Goal: Task Accomplishment & Management: Manage account settings

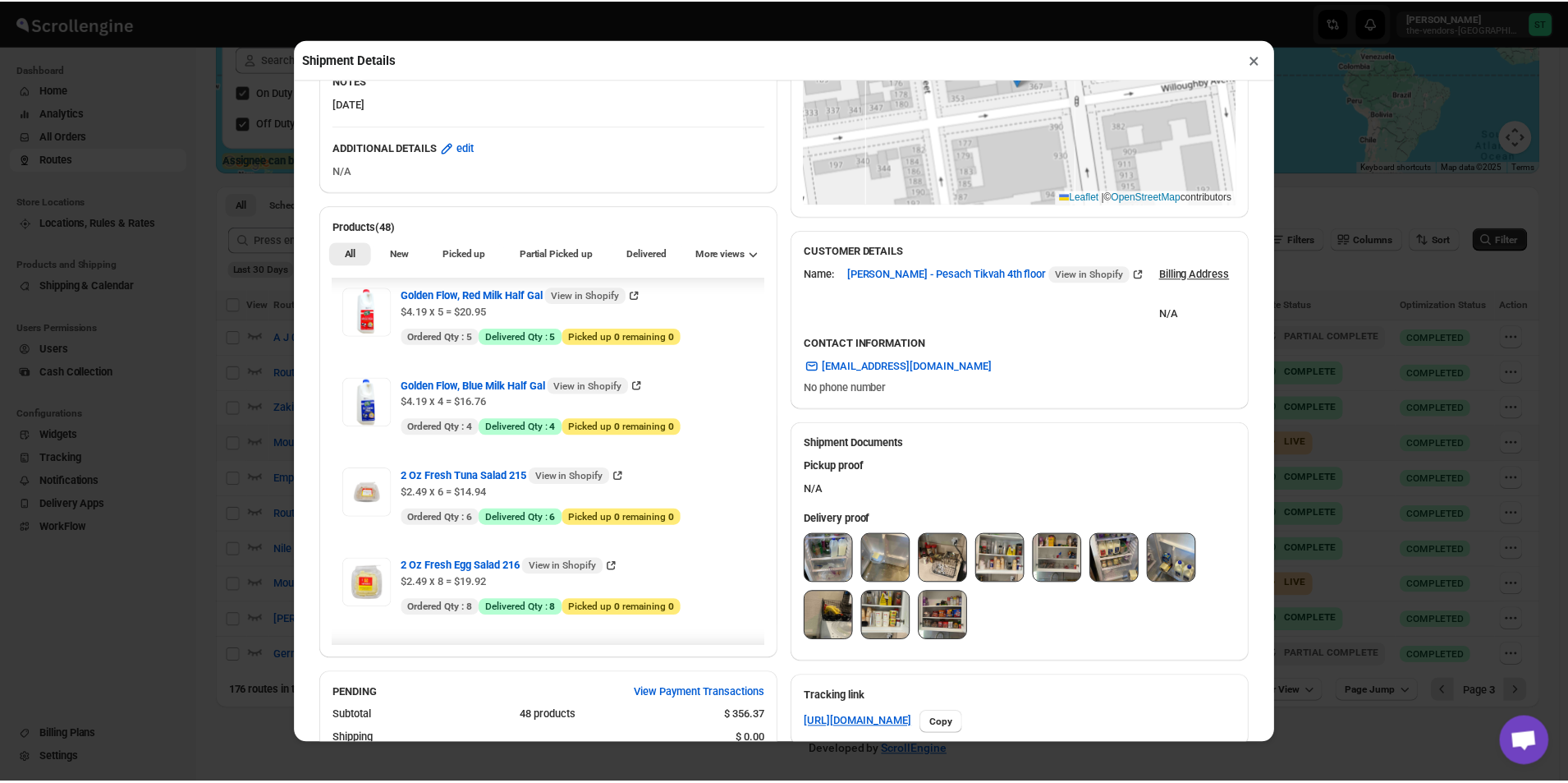
scroll to position [164, 0]
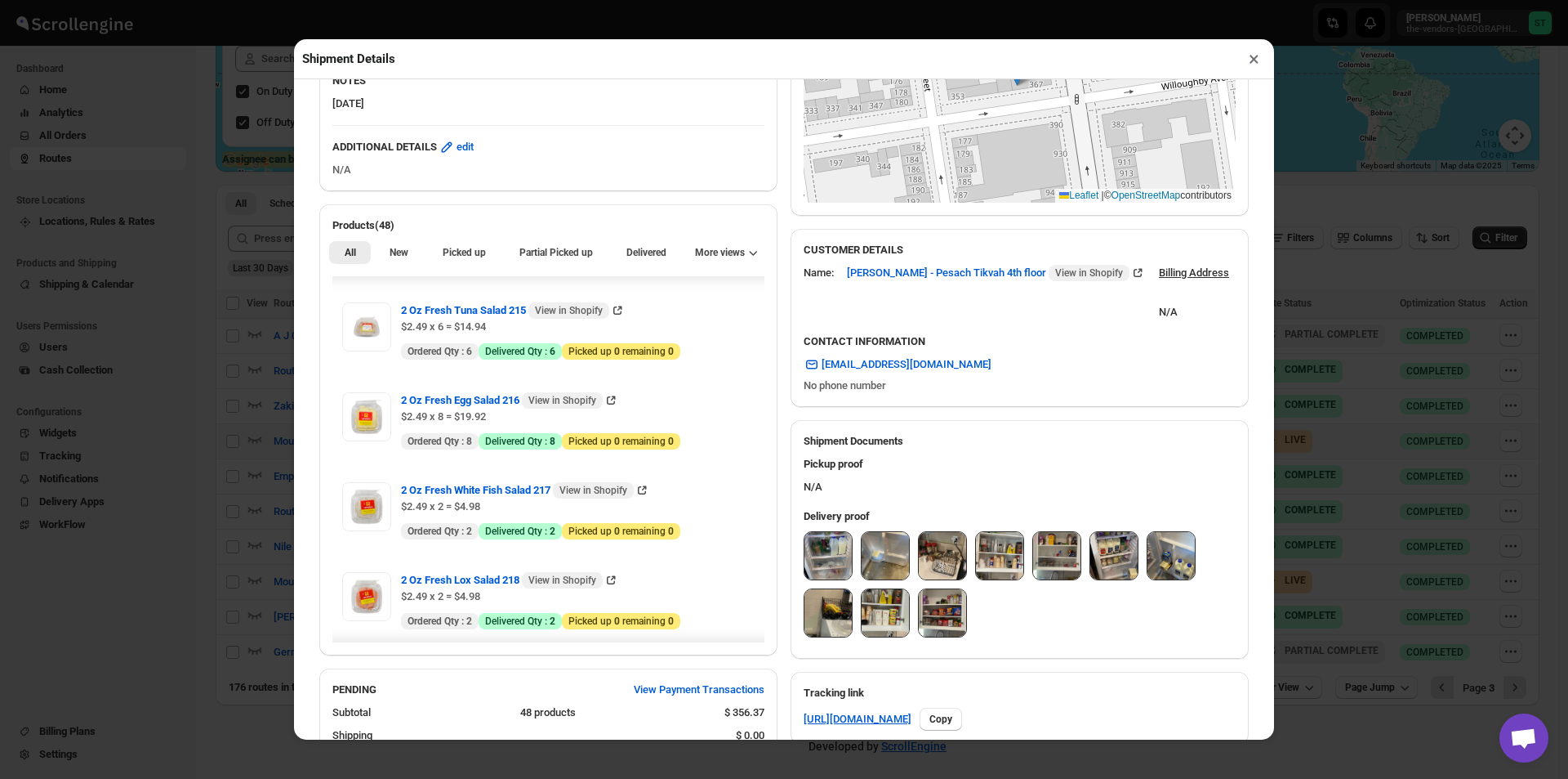
drag, startPoint x: 1255, startPoint y: 60, endPoint x: 1233, endPoint y: 62, distance: 22.1
click at [1252, 60] on button "×" at bounding box center [1254, 58] width 24 height 23
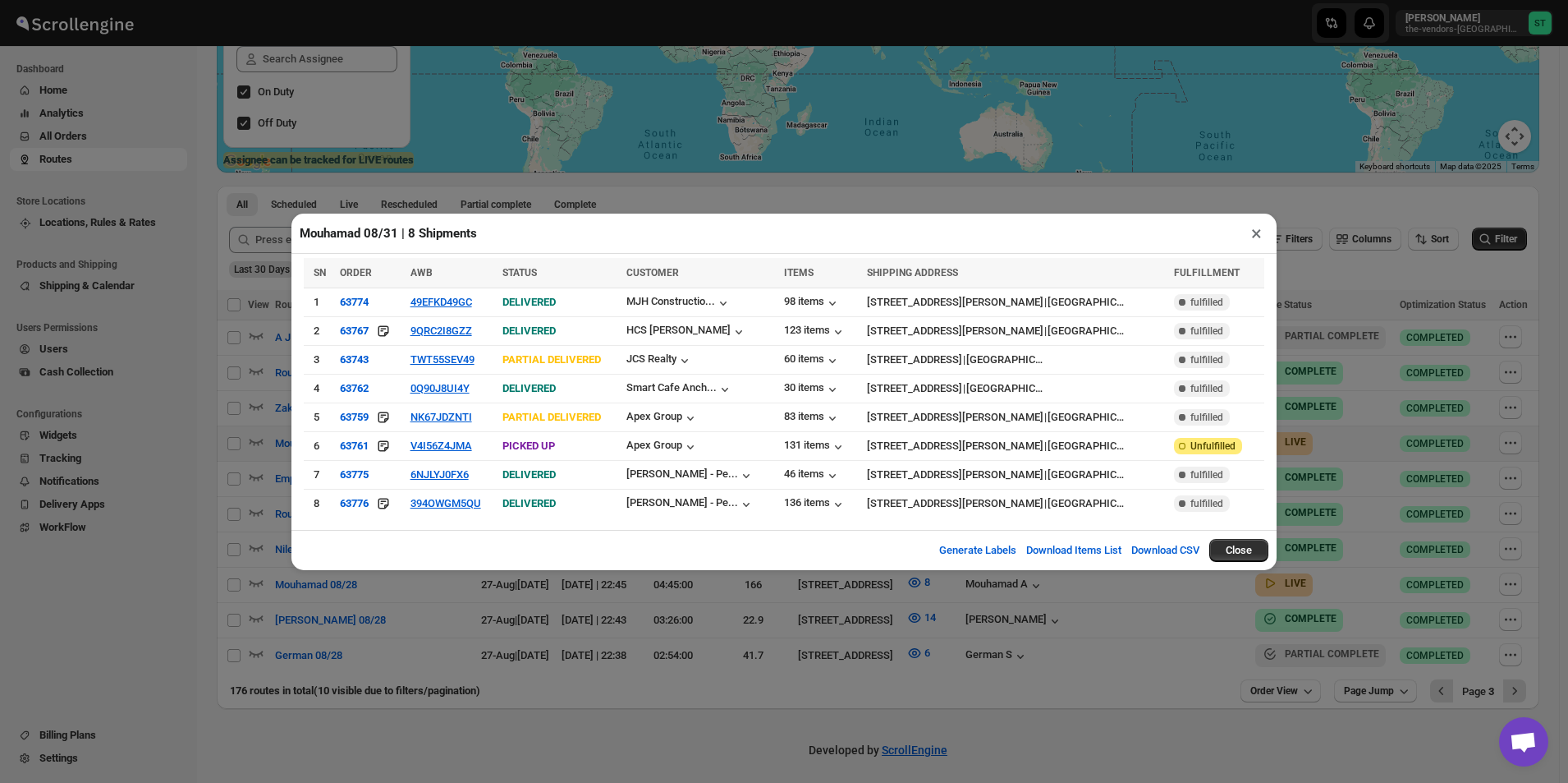
click at [1251, 243] on button "×" at bounding box center [1256, 233] width 24 height 23
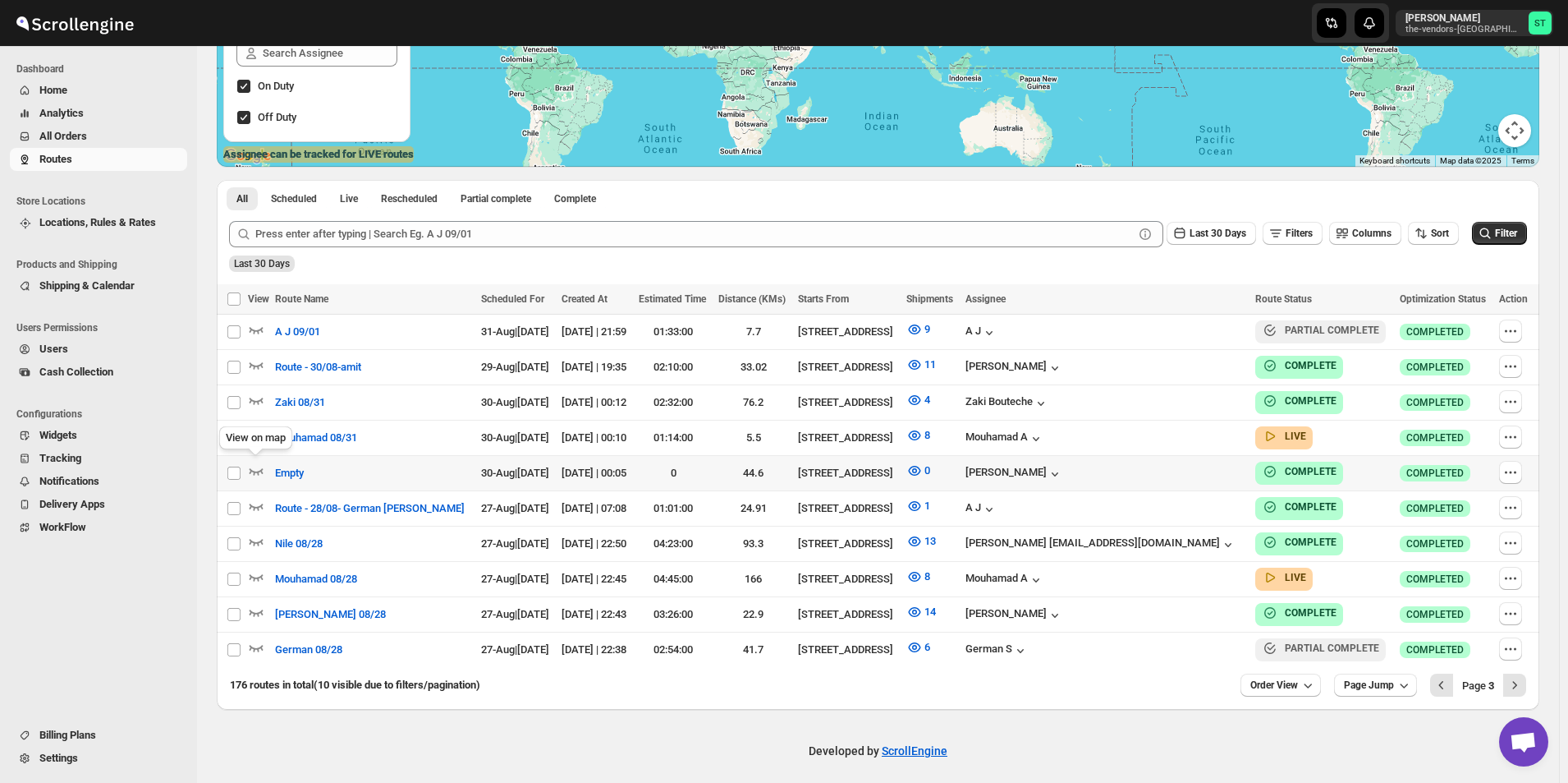
scroll to position [306, 0]
click at [1512, 402] on icon "button" at bounding box center [1510, 401] width 17 height 17
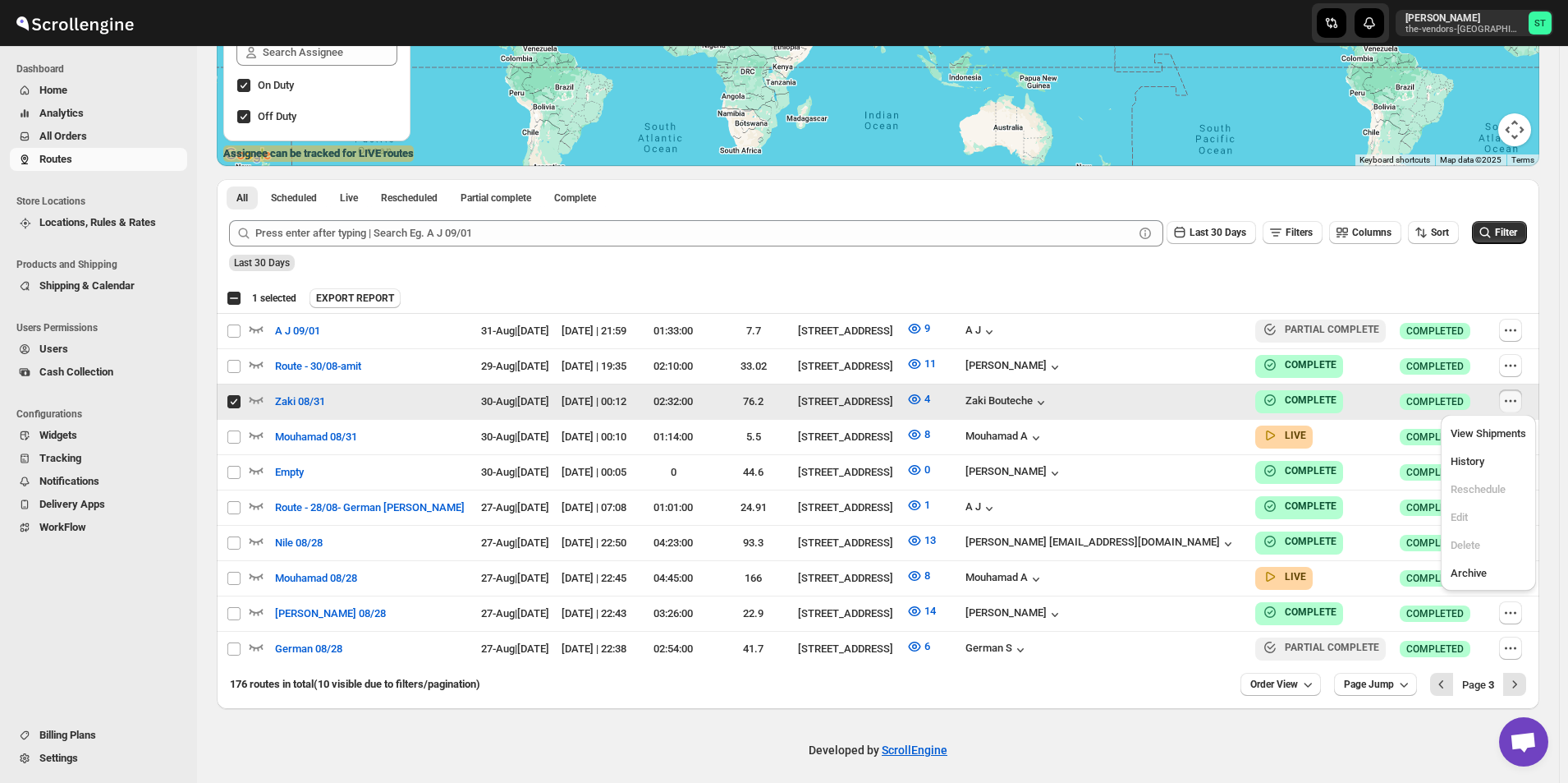
click at [1507, 400] on icon "button" at bounding box center [1510, 401] width 17 height 17
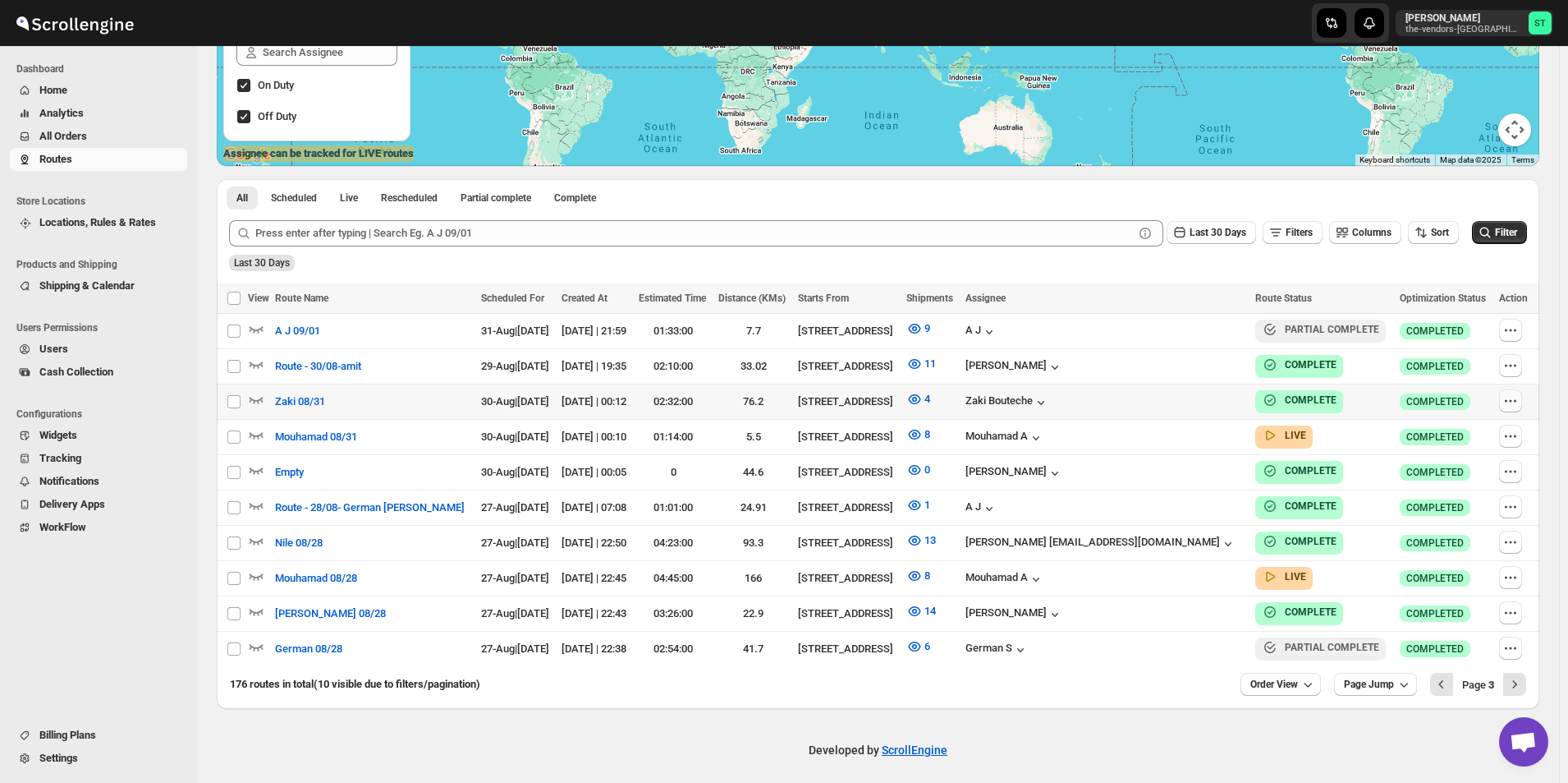
click at [1516, 400] on icon "button" at bounding box center [1510, 401] width 17 height 17
checkbox input "true"
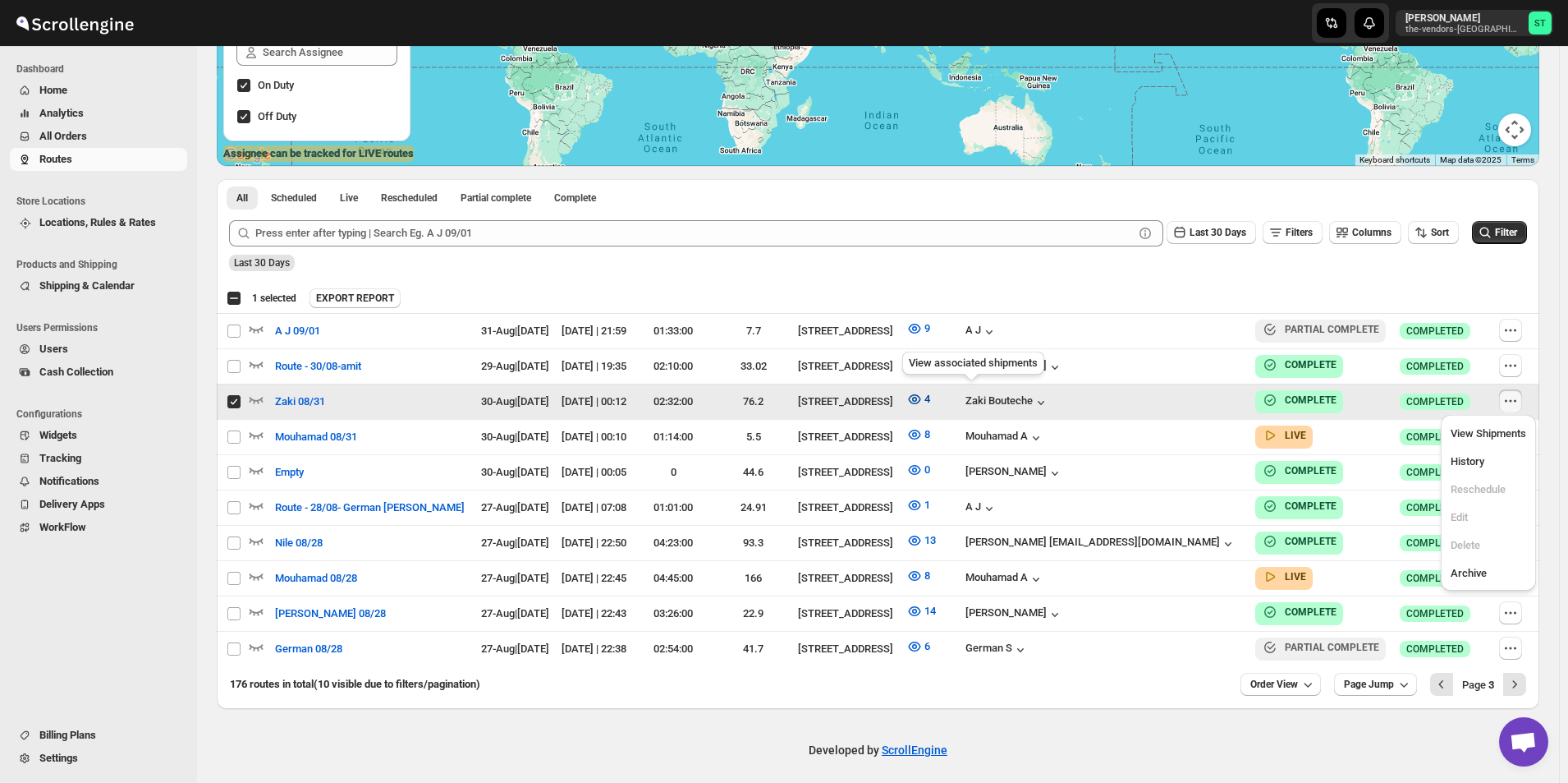
click at [923, 401] on icon "button" at bounding box center [915, 399] width 17 height 17
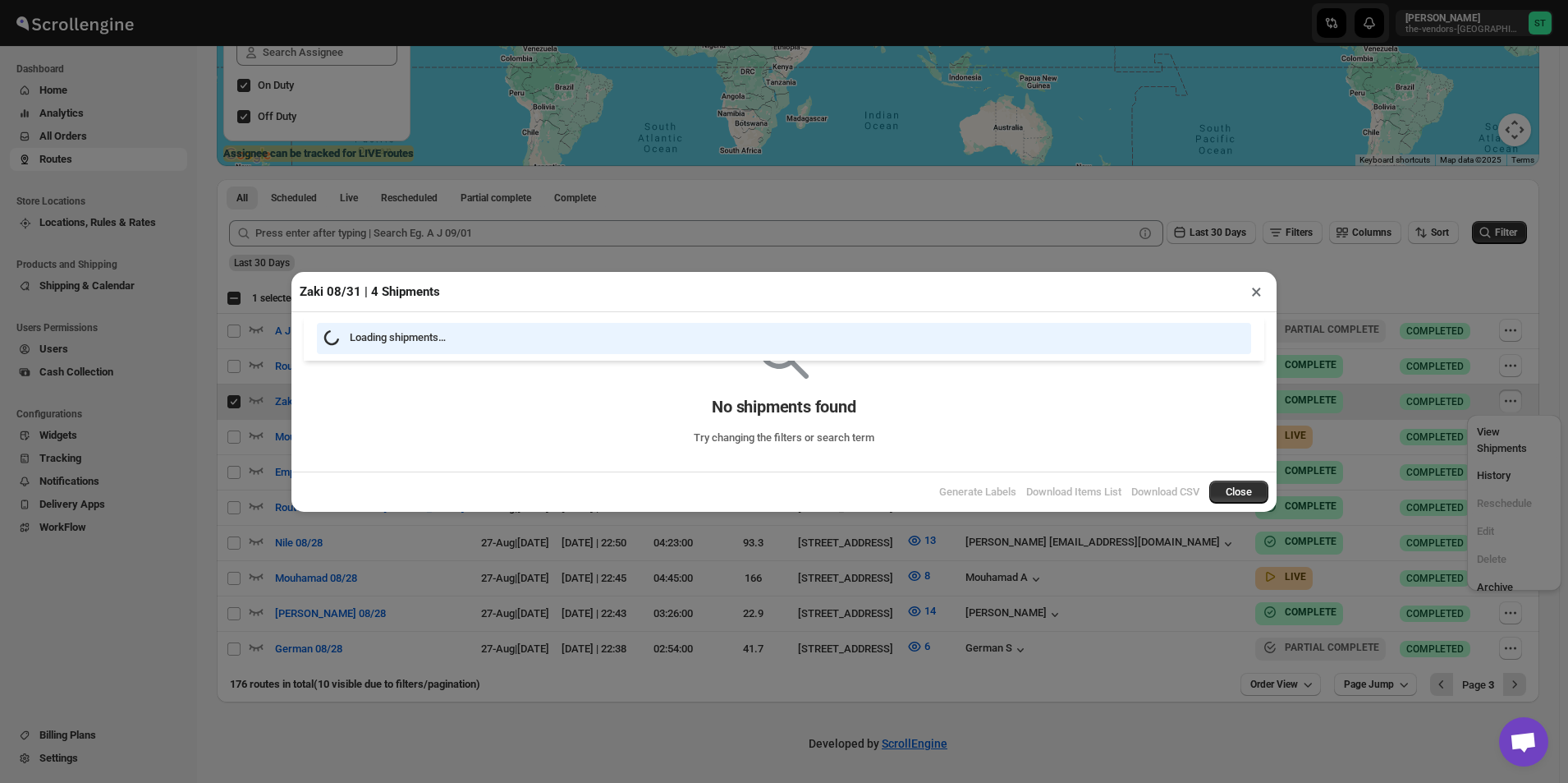
scroll to position [299, 0]
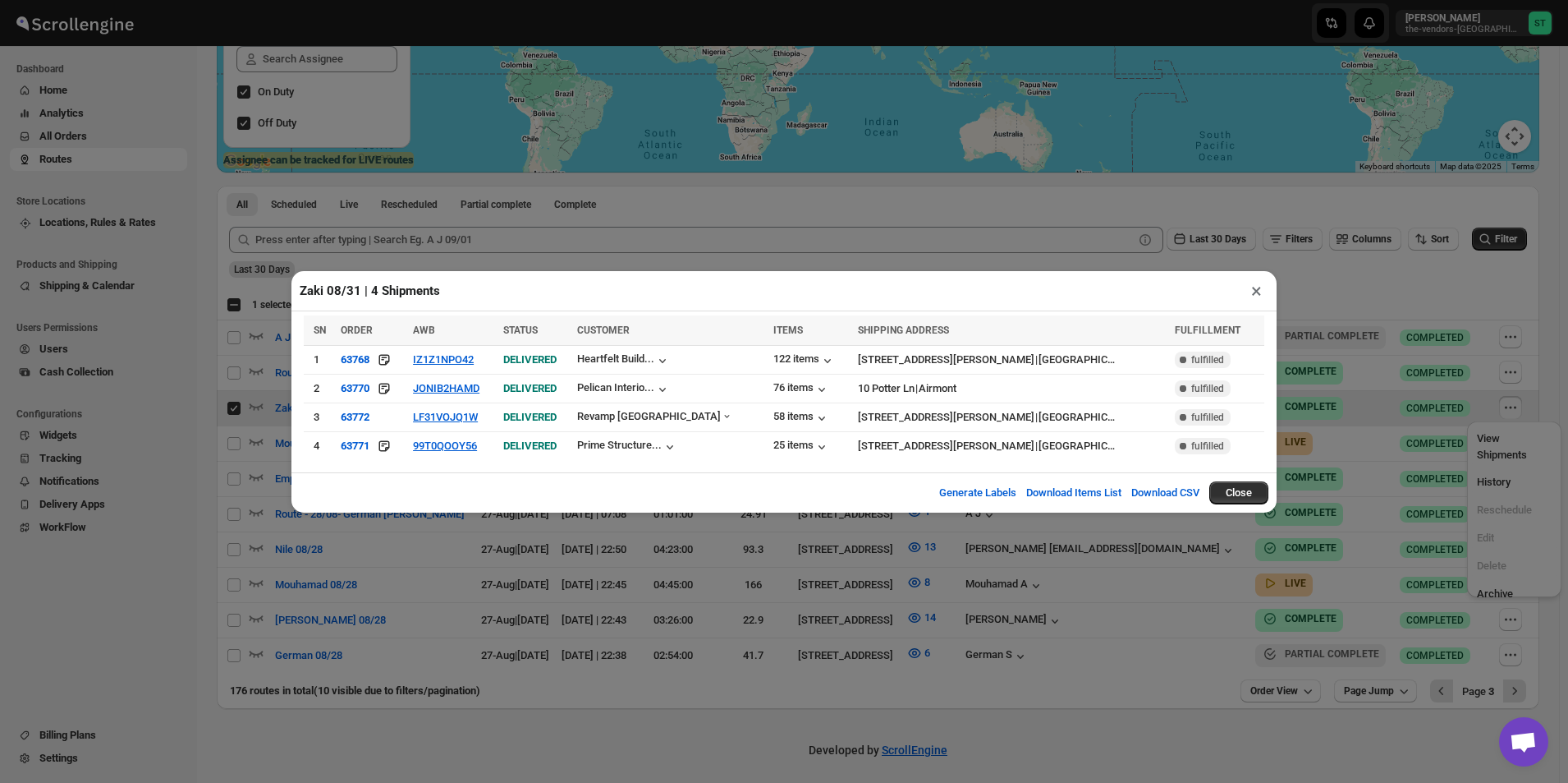
click at [1252, 299] on button "×" at bounding box center [1256, 290] width 24 height 23
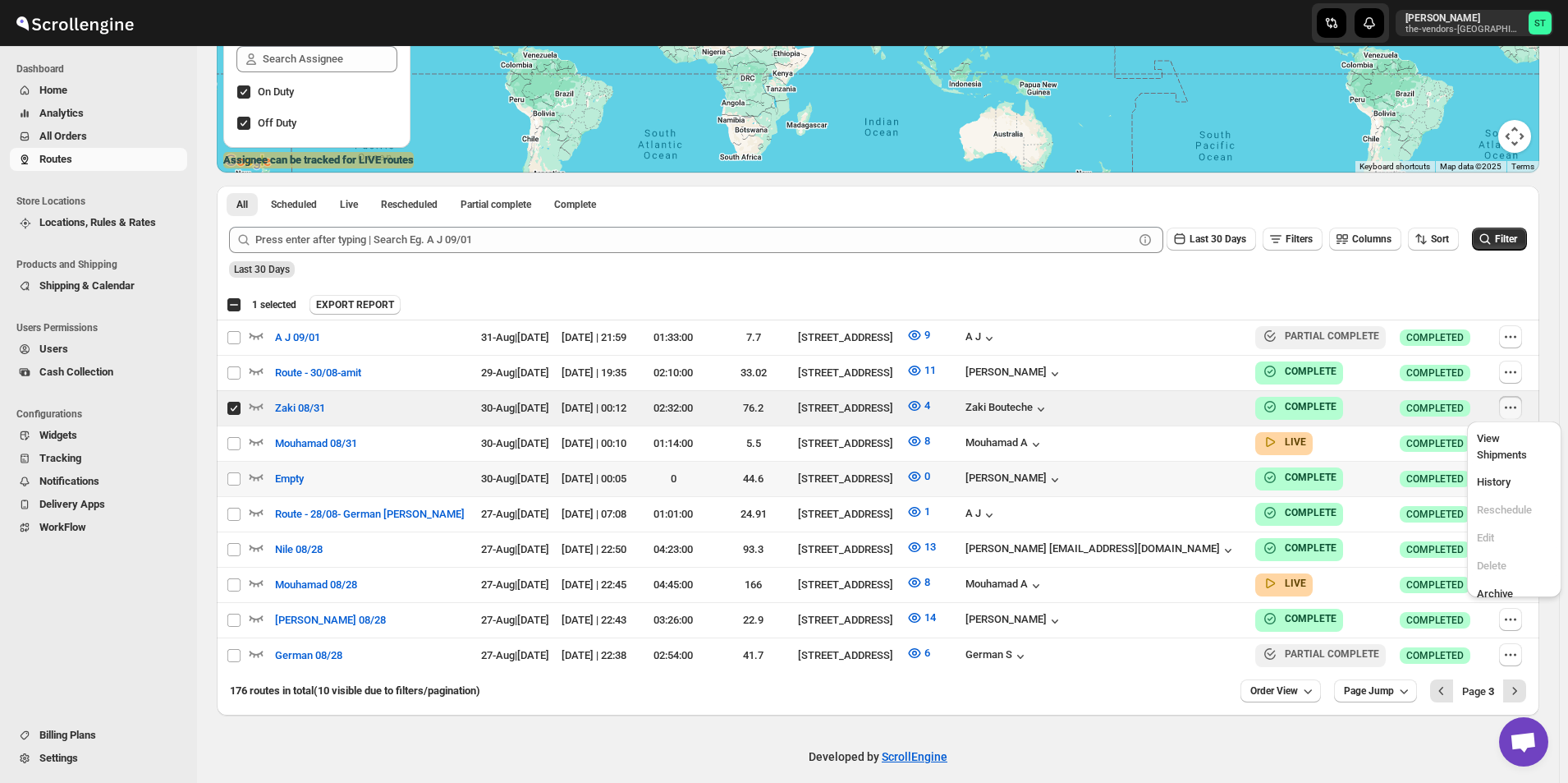
scroll to position [306, 0]
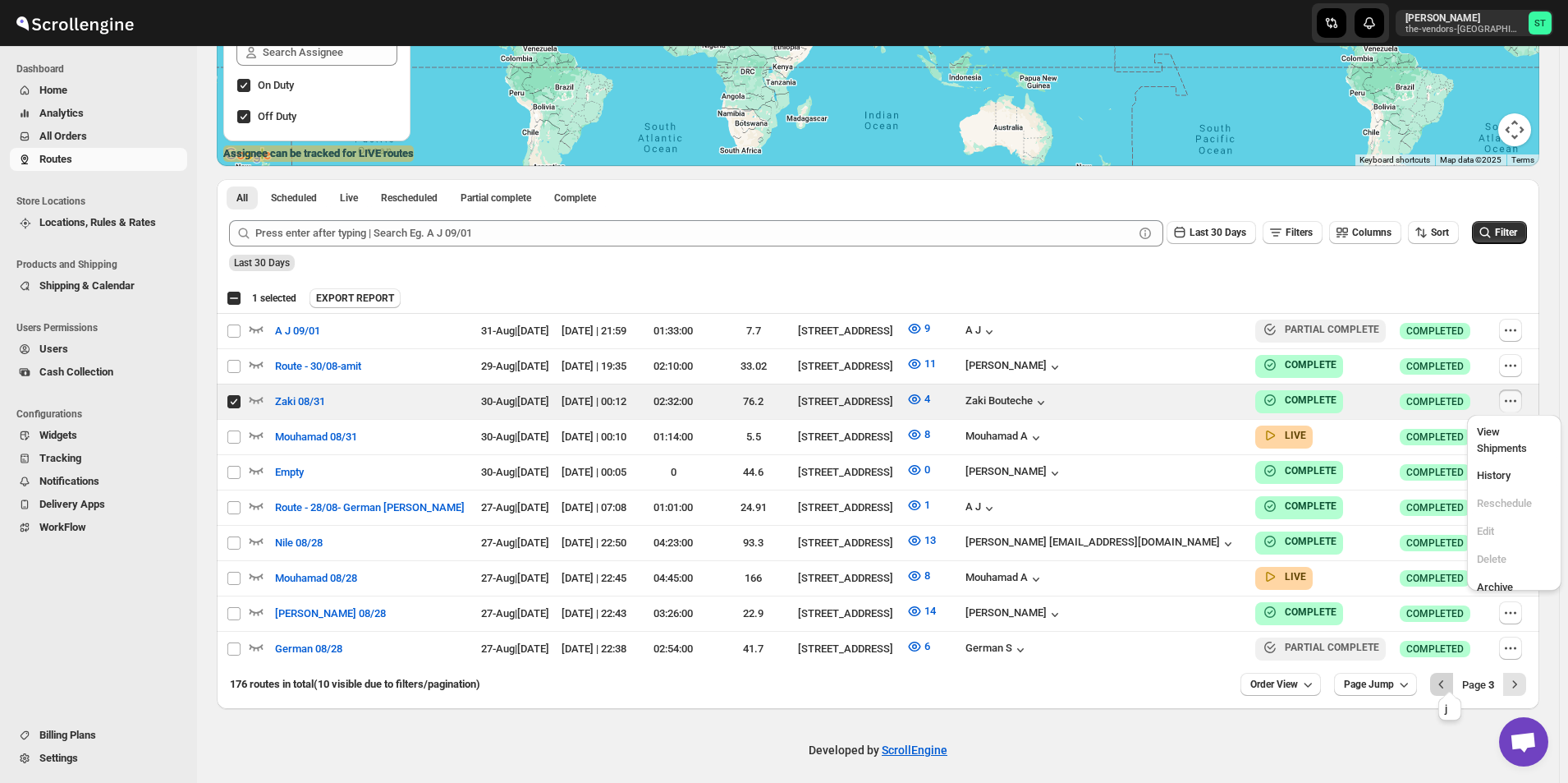
click at [1448, 676] on icon "Previous" at bounding box center [1441, 684] width 17 height 17
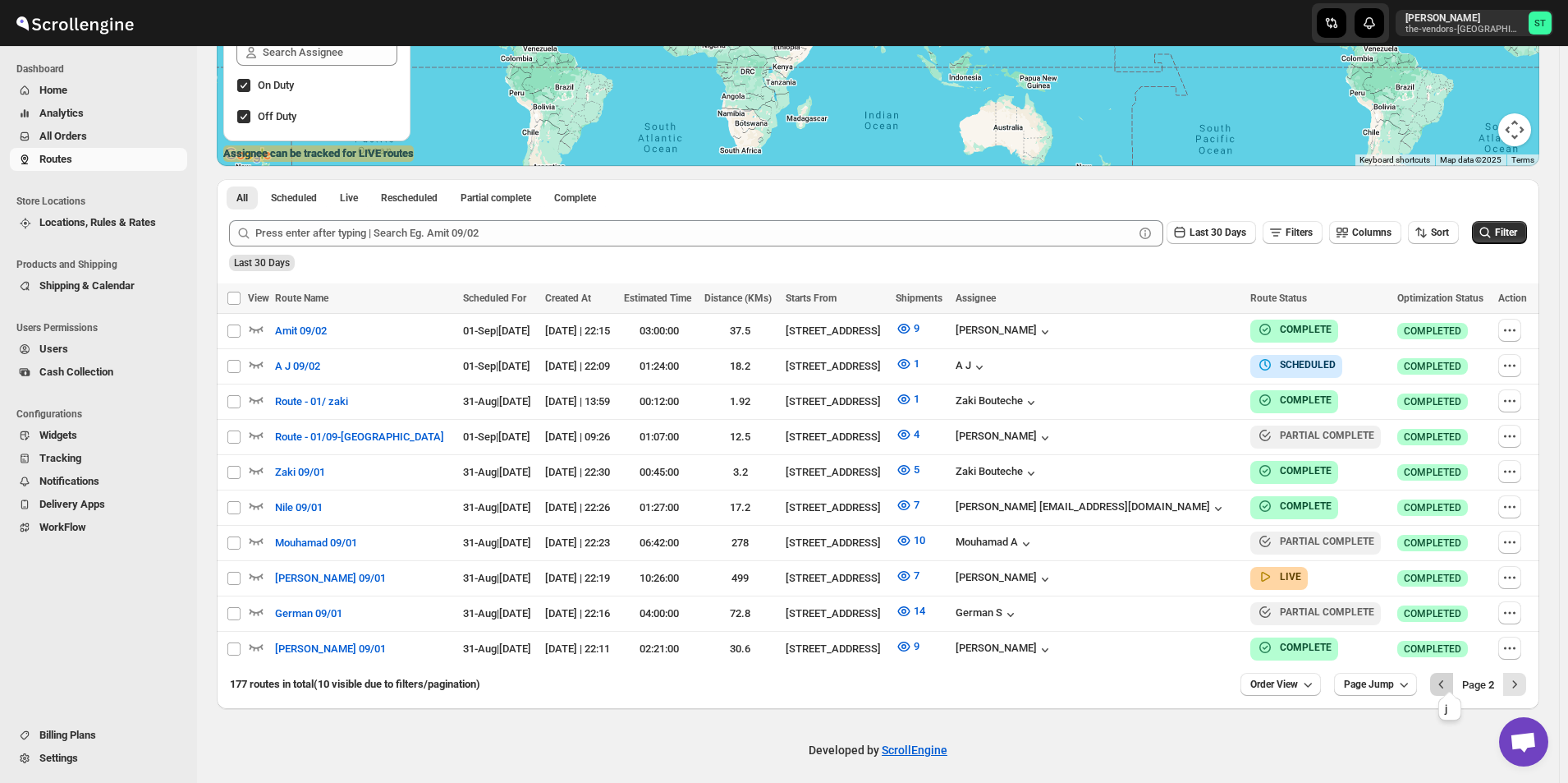
click at [1446, 676] on icon "Previous" at bounding box center [1441, 684] width 17 height 17
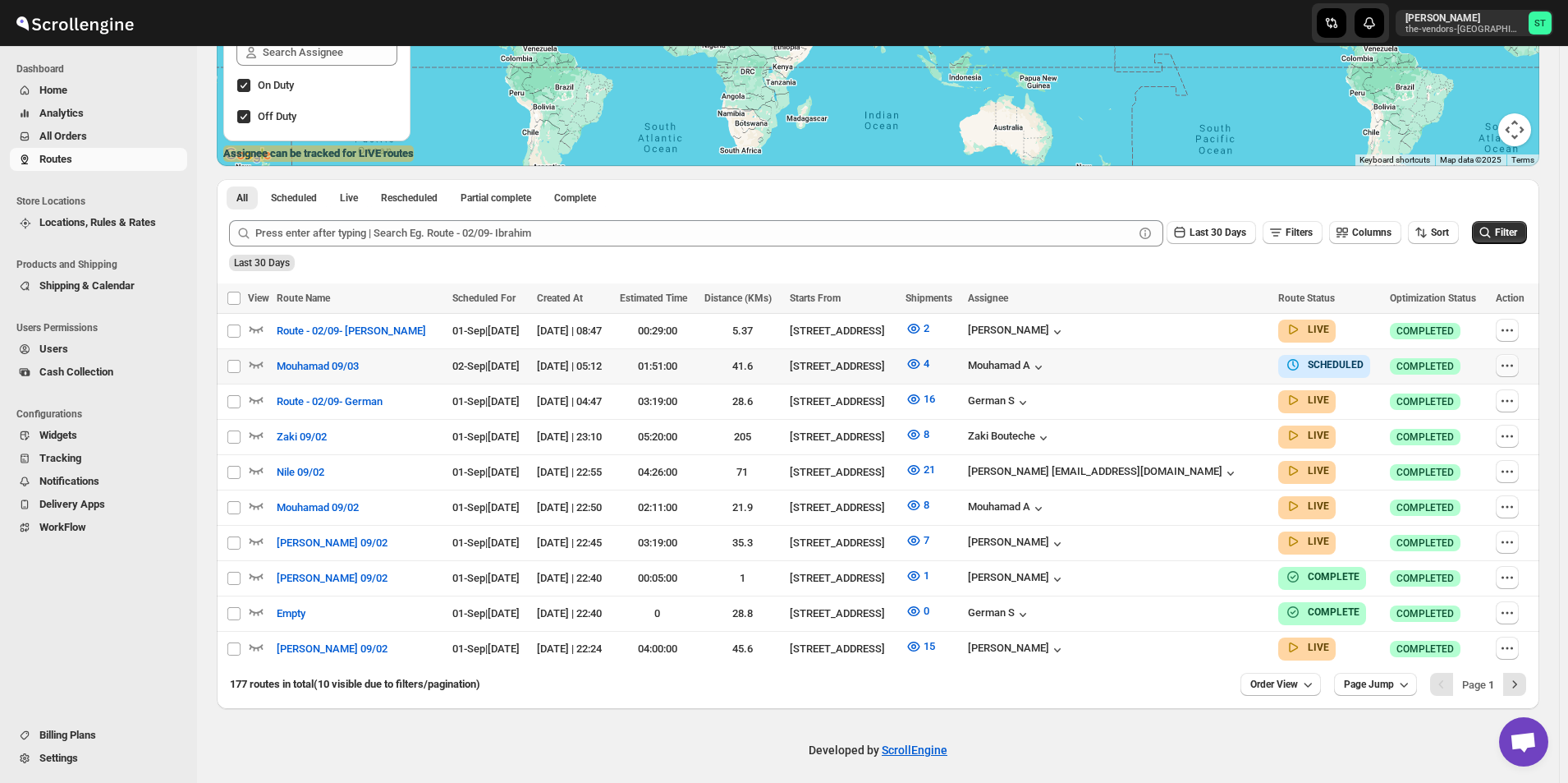
click at [1516, 363] on icon "button" at bounding box center [1507, 365] width 17 height 17
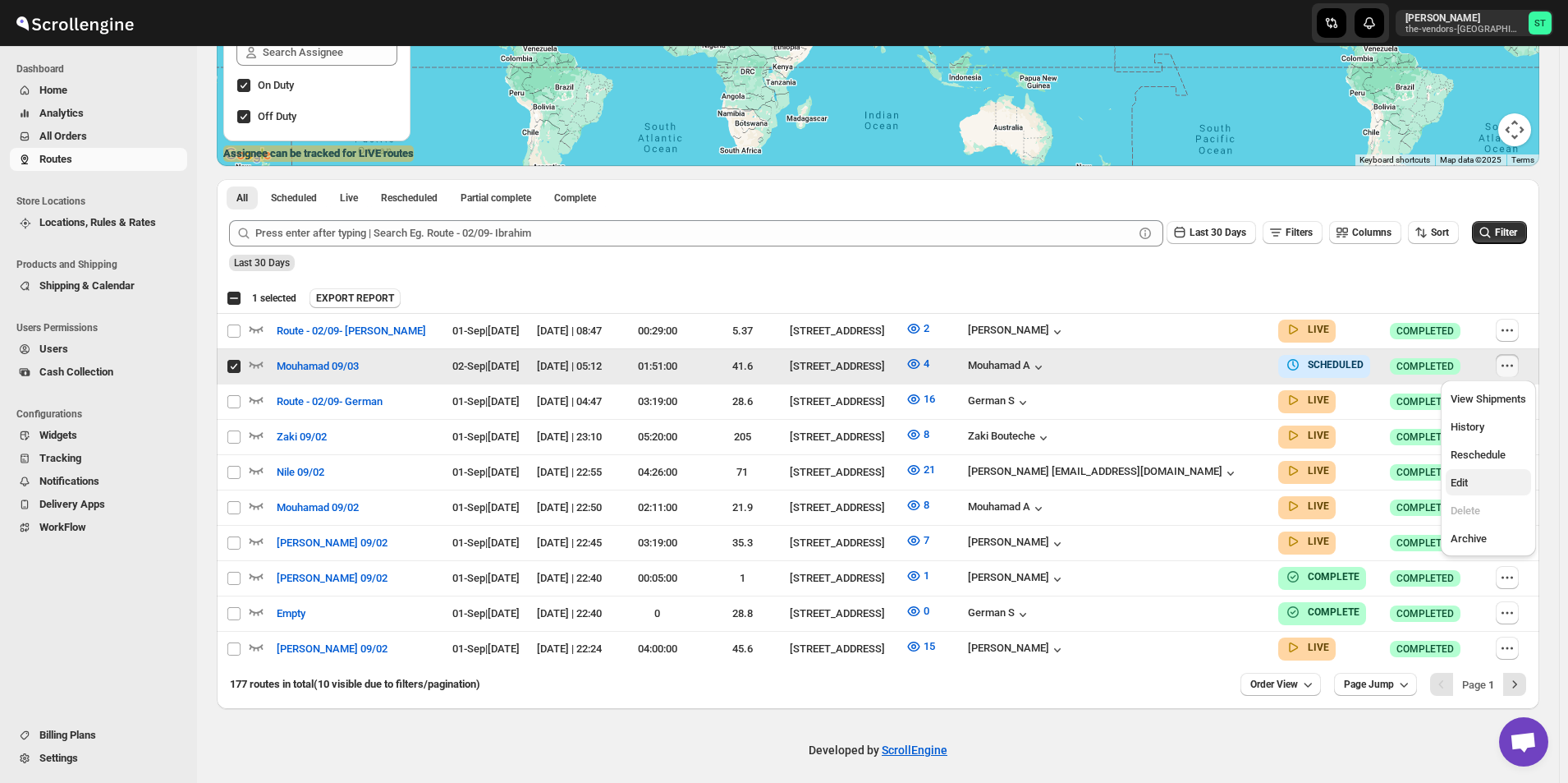
click at [1465, 483] on span "Edit" at bounding box center [1459, 482] width 17 height 12
checkbox input "false"
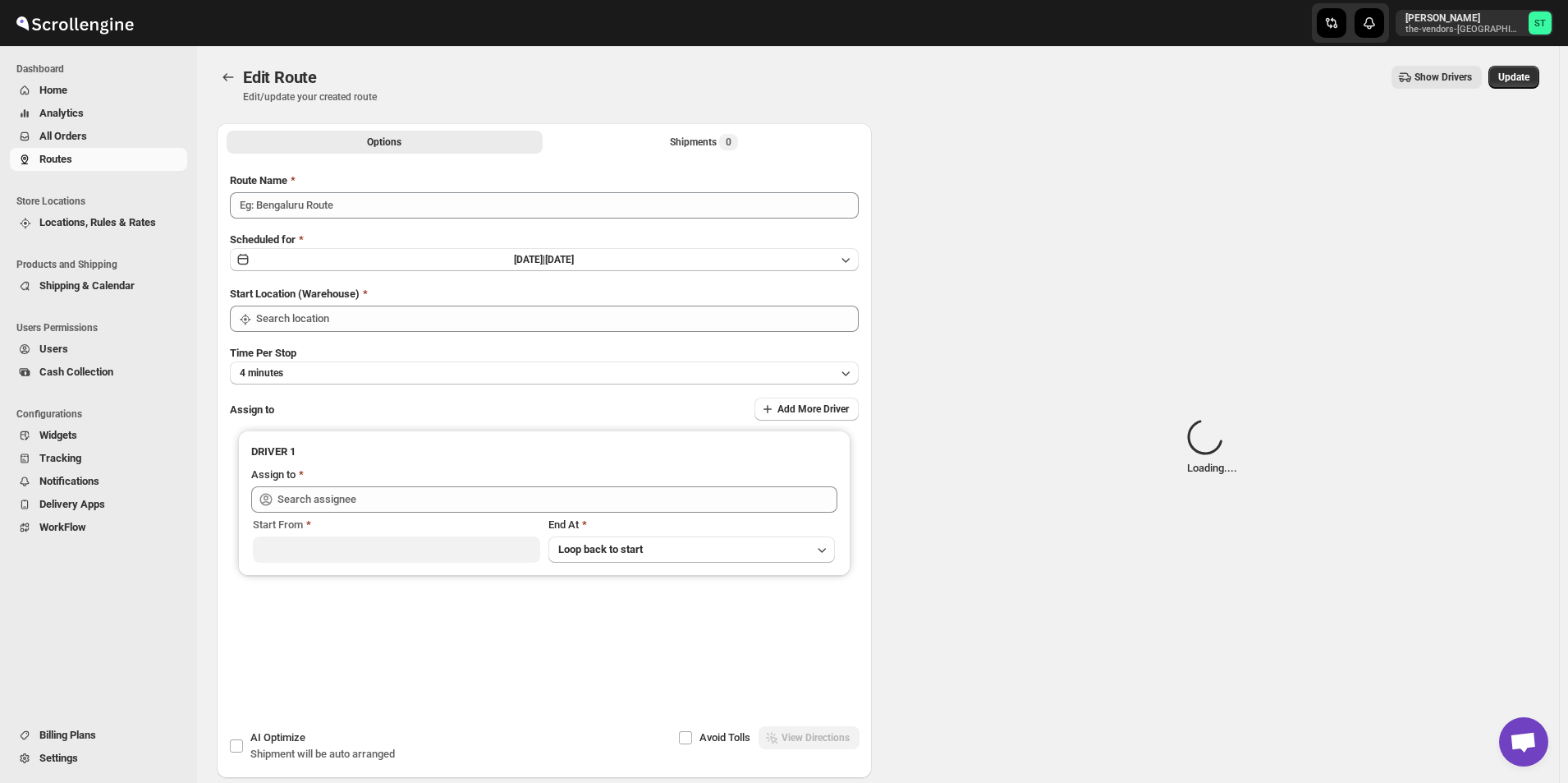
type input "Mouhamad 09/03"
type input "[STREET_ADDRESS]"
type input "Mouhamad A ([EMAIL_ADDRESS][DOMAIN_NAME])"
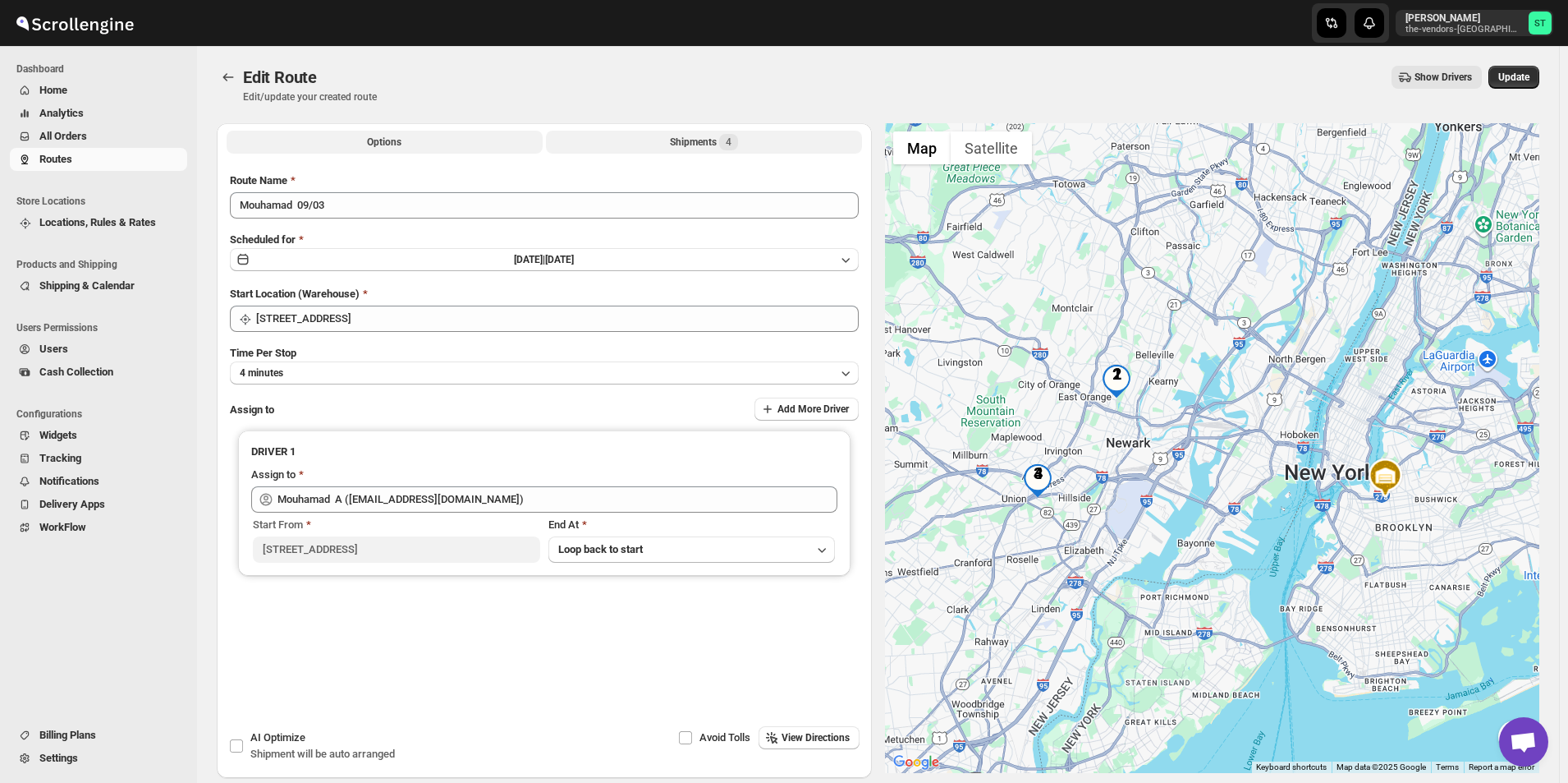
click at [705, 144] on div "Shipments 4" at bounding box center [704, 142] width 68 height 17
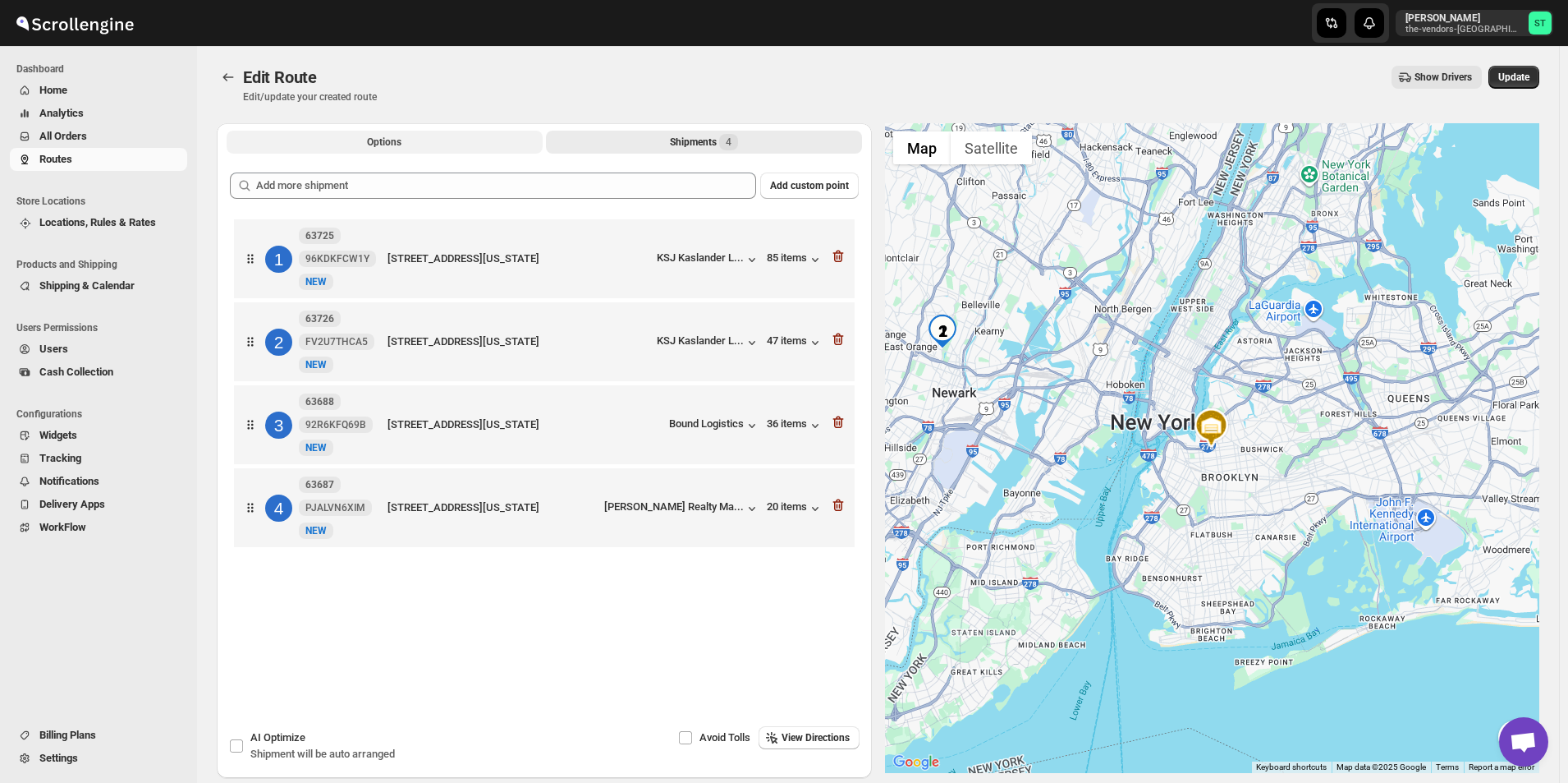
click at [362, 142] on button "Options" at bounding box center [384, 141] width 316 height 23
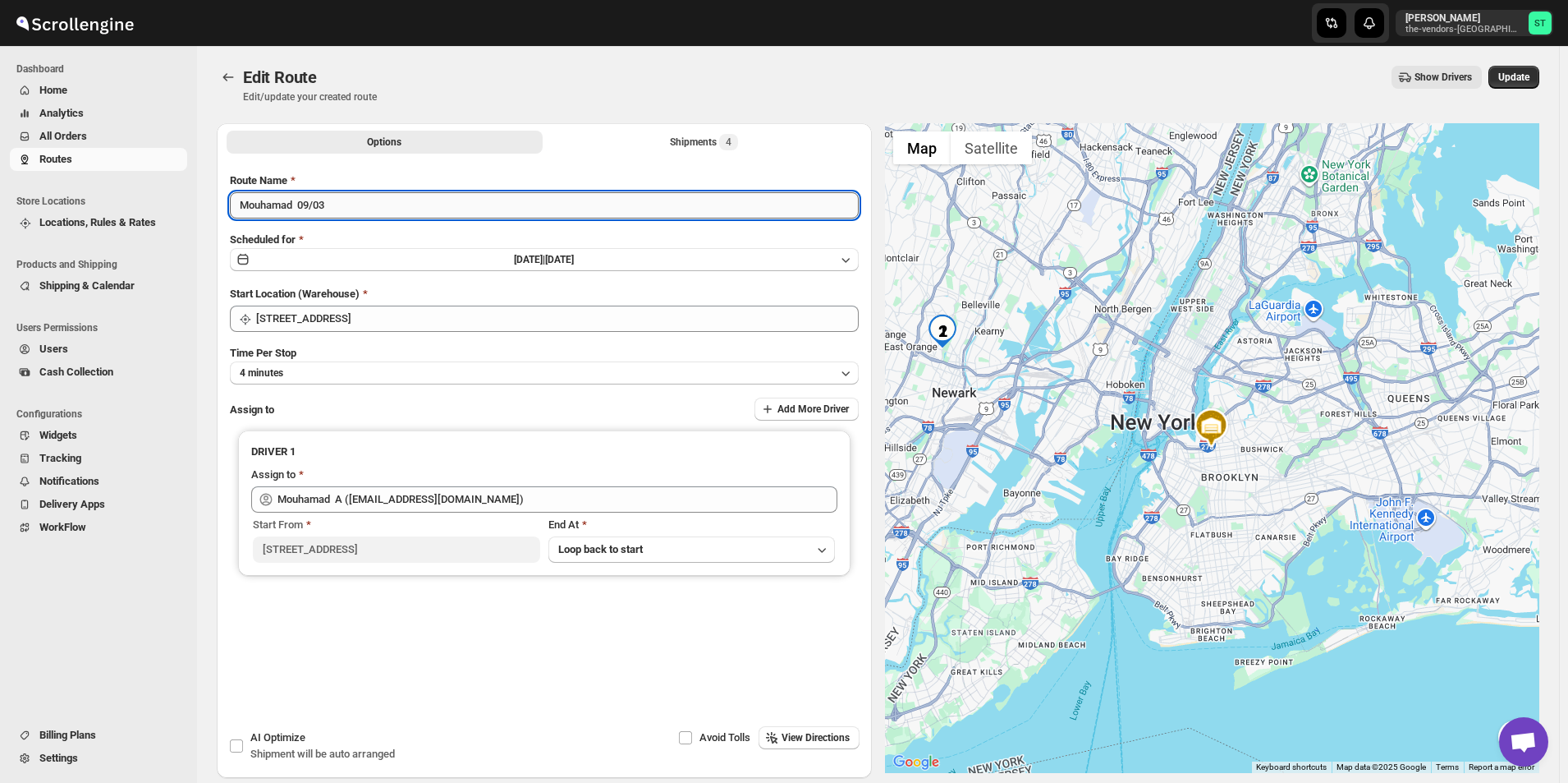
click at [497, 206] on input "Mouhamad 09/03" at bounding box center [544, 205] width 628 height 27
drag, startPoint x: 293, startPoint y: 207, endPoint x: 228, endPoint y: 208, distance: 65.0
click at [228, 208] on div "Submit Route Name Mouhamad 09/03 Scheduled for [DATE] | [DATE] Start Location (…" at bounding box center [544, 423] width 655 height 527
type input "zaki 09/03"
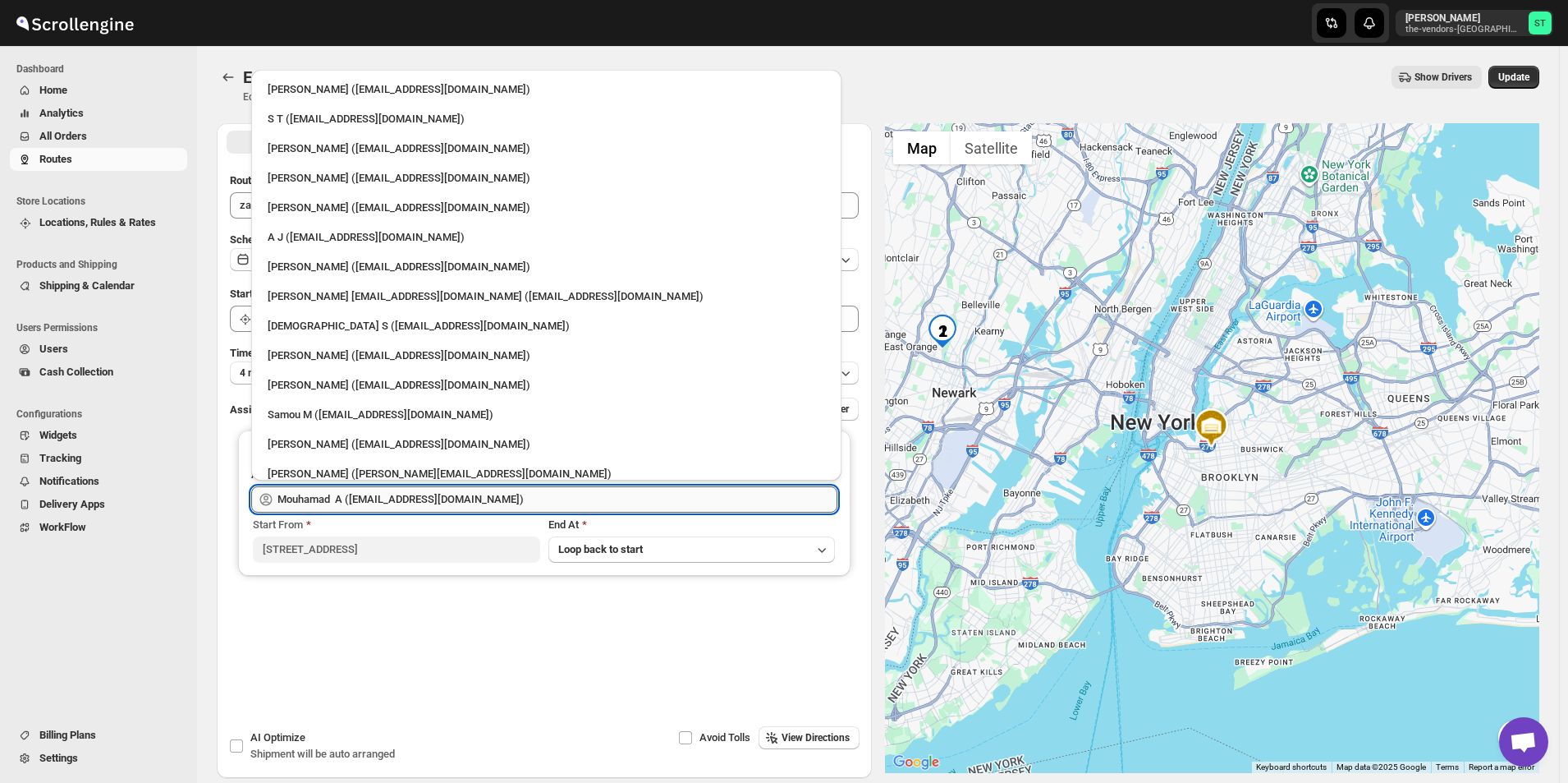
click at [532, 496] on input "Mouhamad A ([EMAIL_ADDRESS][DOMAIN_NAME])" at bounding box center [557, 499] width 560 height 27
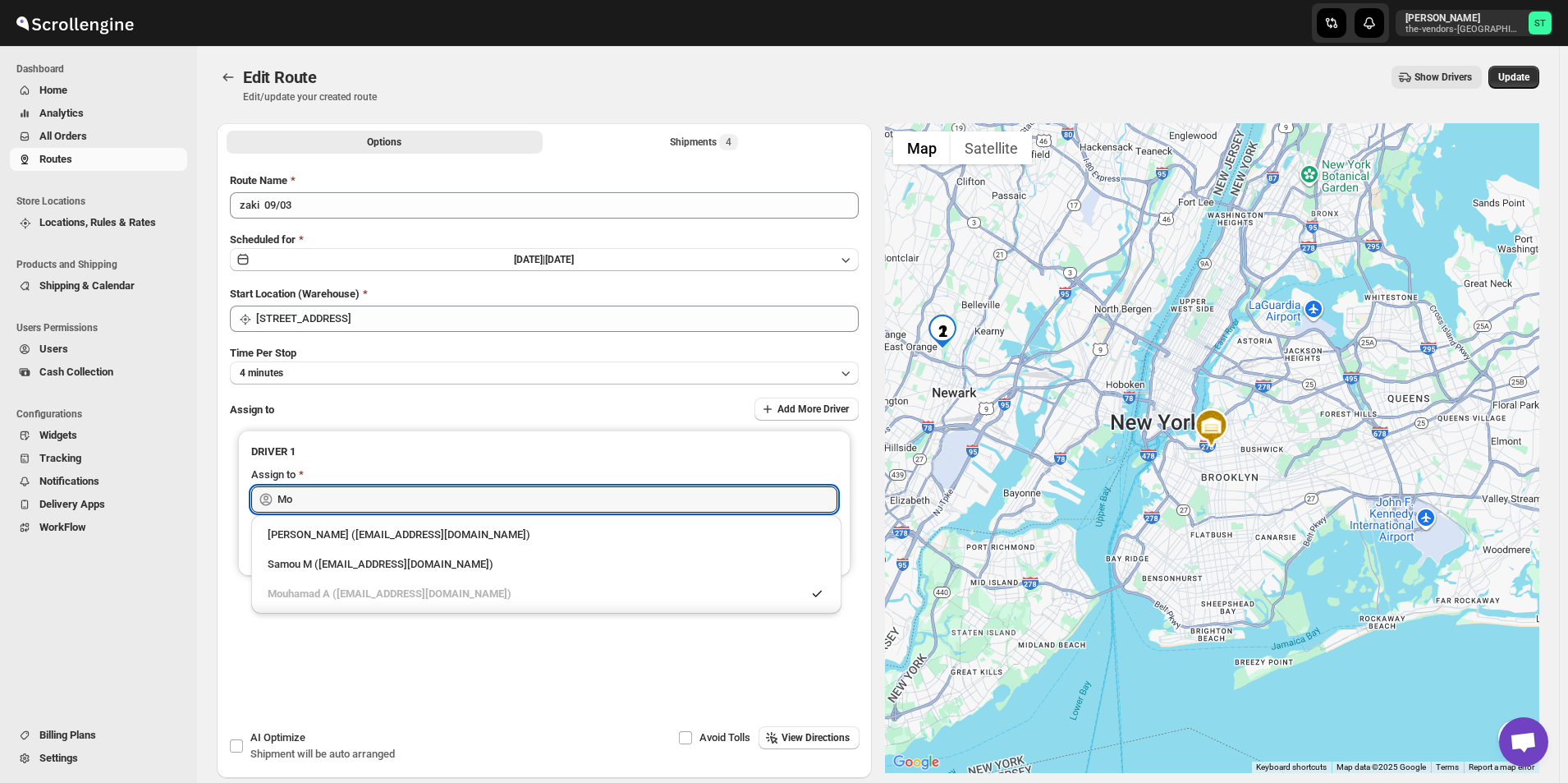
type input "M"
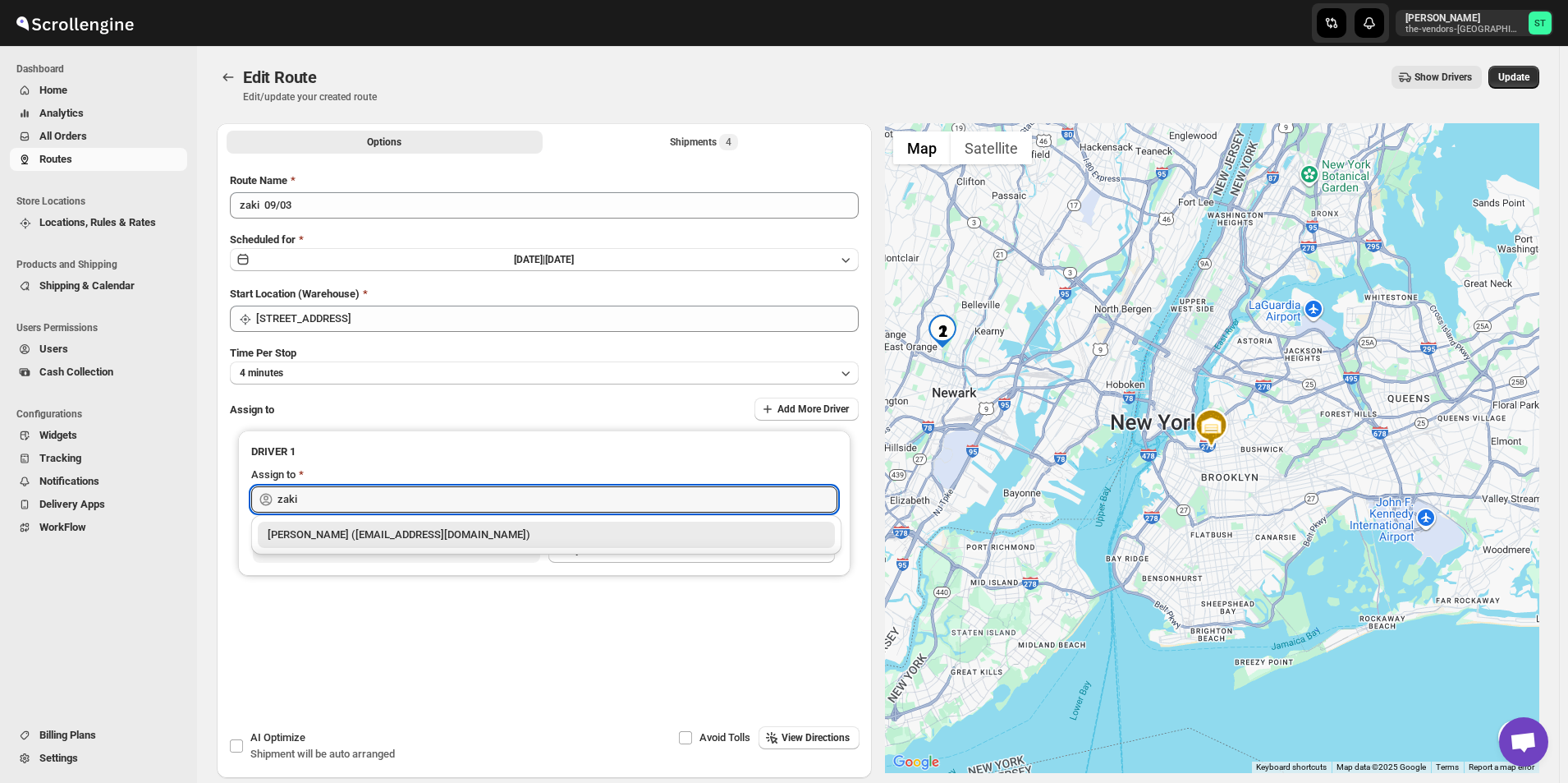
click at [454, 536] on div "[PERSON_NAME] ([EMAIL_ADDRESS][DOMAIN_NAME])" at bounding box center [547, 535] width 558 height 17
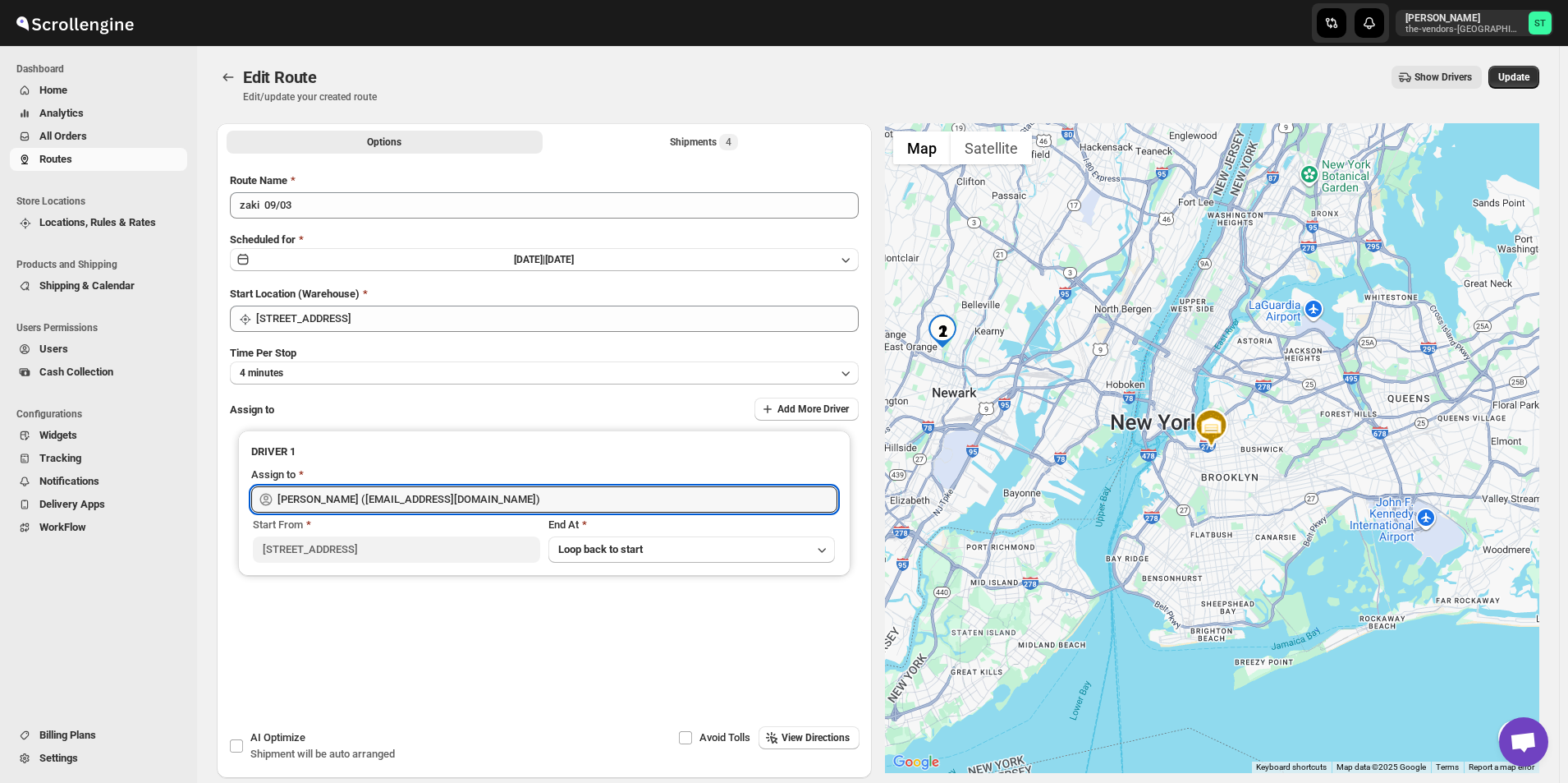
type input "[PERSON_NAME] ([EMAIL_ADDRESS][DOMAIN_NAME])"
click at [701, 152] on div "Options Shipments 4 More views Options Shipments 4 More views" at bounding box center [544, 140] width 655 height 36
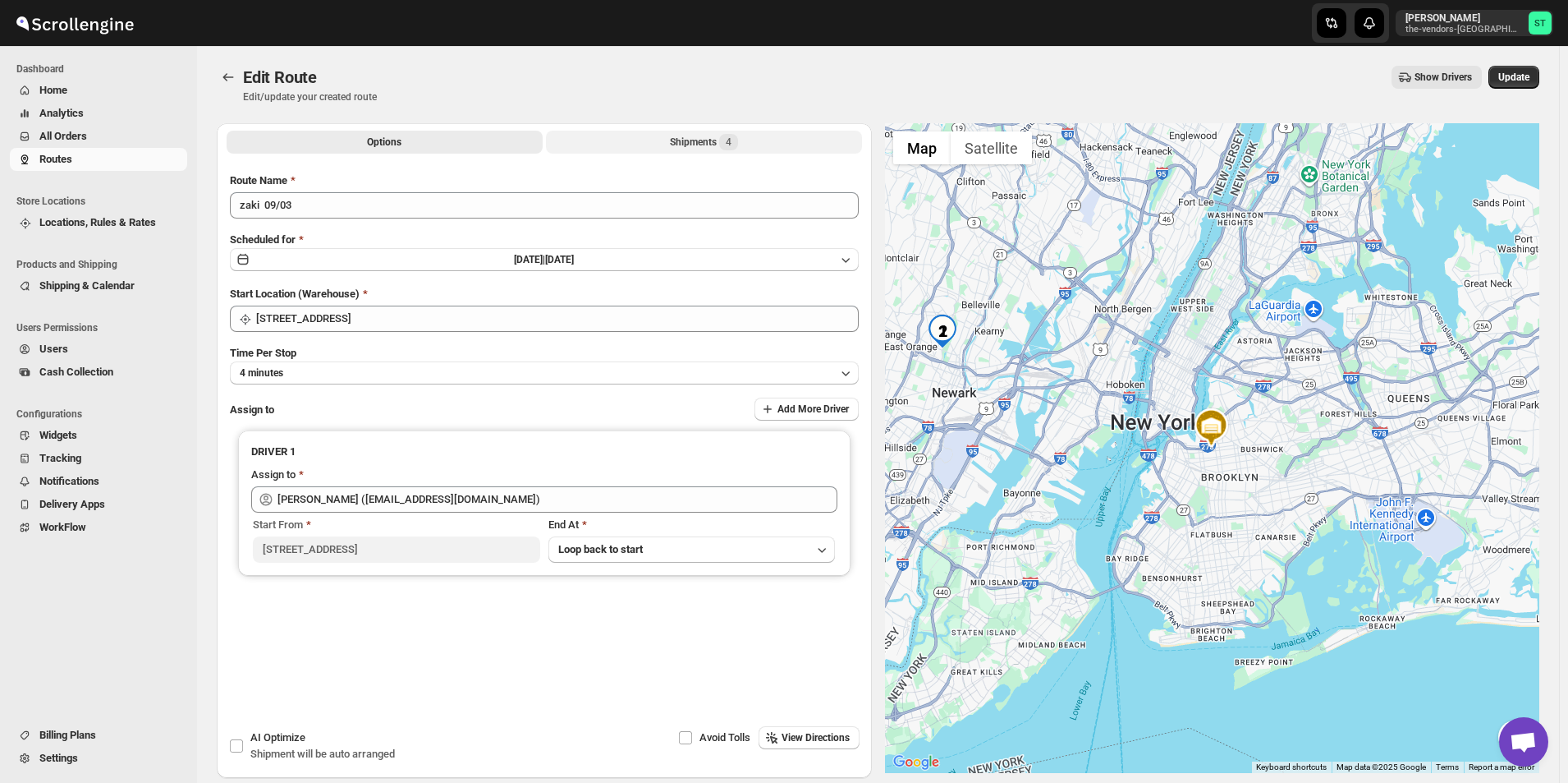
click at [717, 146] on div "Shipments 4" at bounding box center [704, 142] width 68 height 17
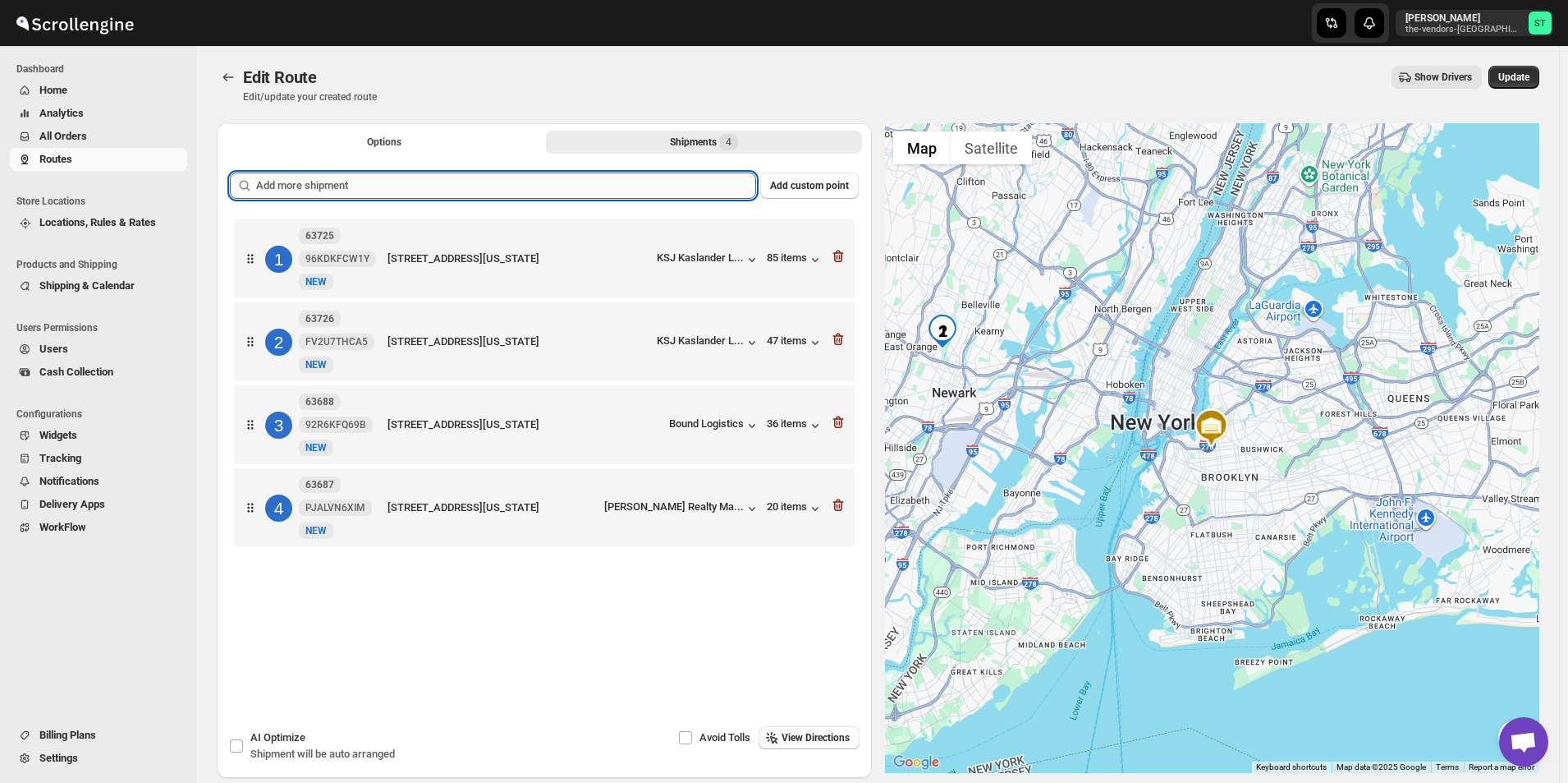
click at [617, 187] on input "text" at bounding box center [506, 185] width 500 height 27
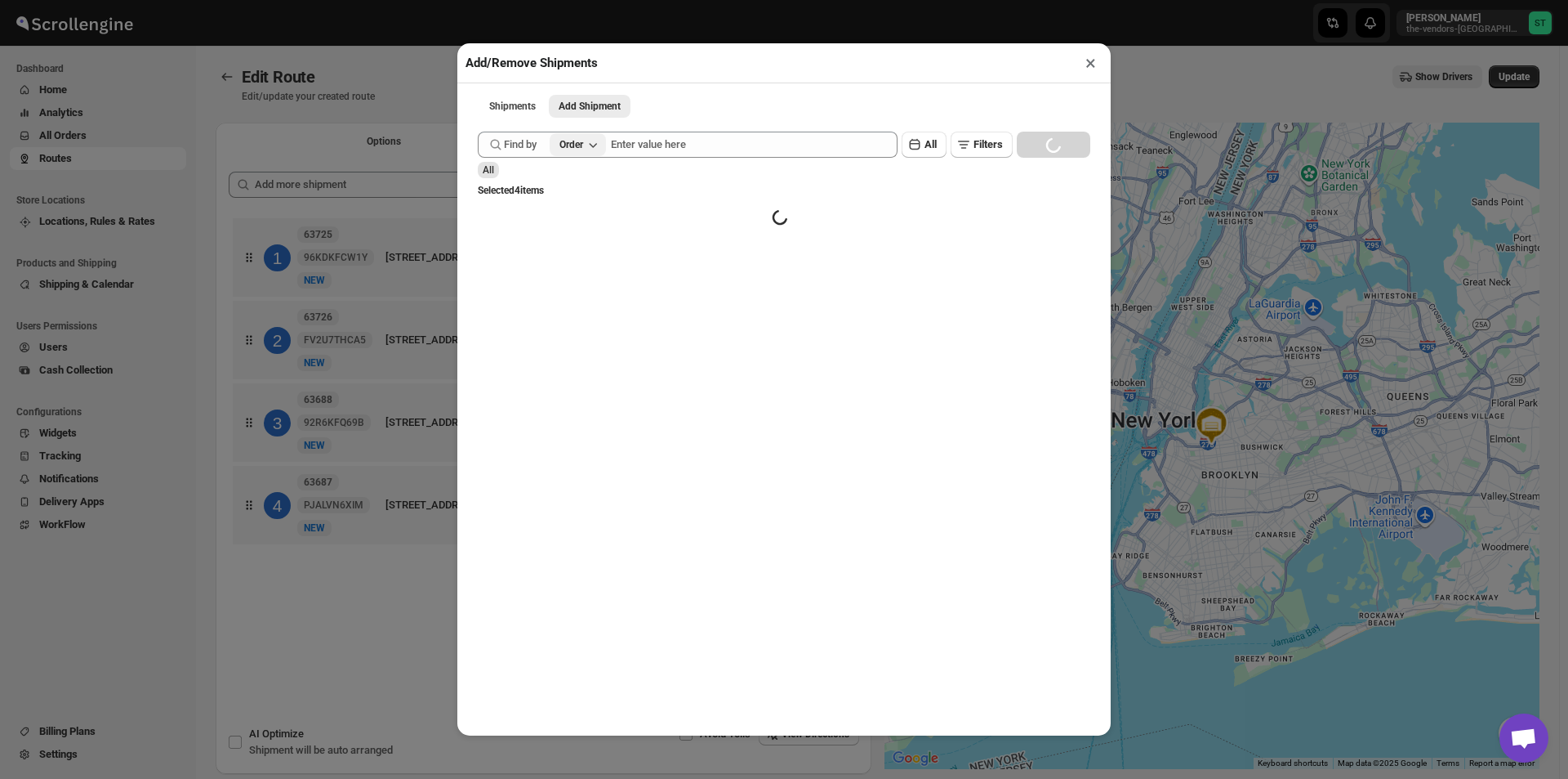
click at [592, 146] on icon "button" at bounding box center [593, 144] width 16 height 16
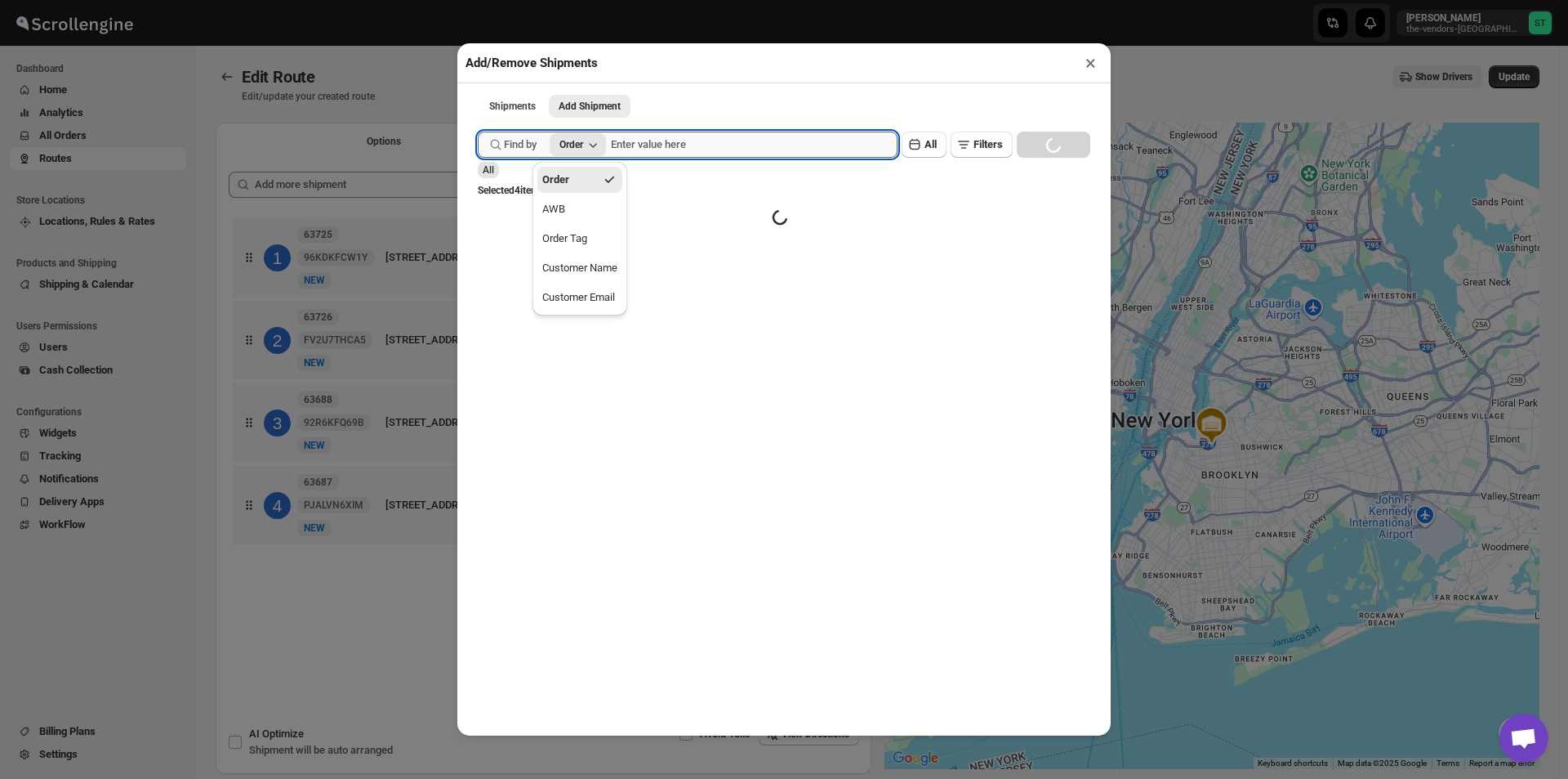
click at [685, 153] on input "text" at bounding box center [754, 144] width 287 height 26
type input "63958"
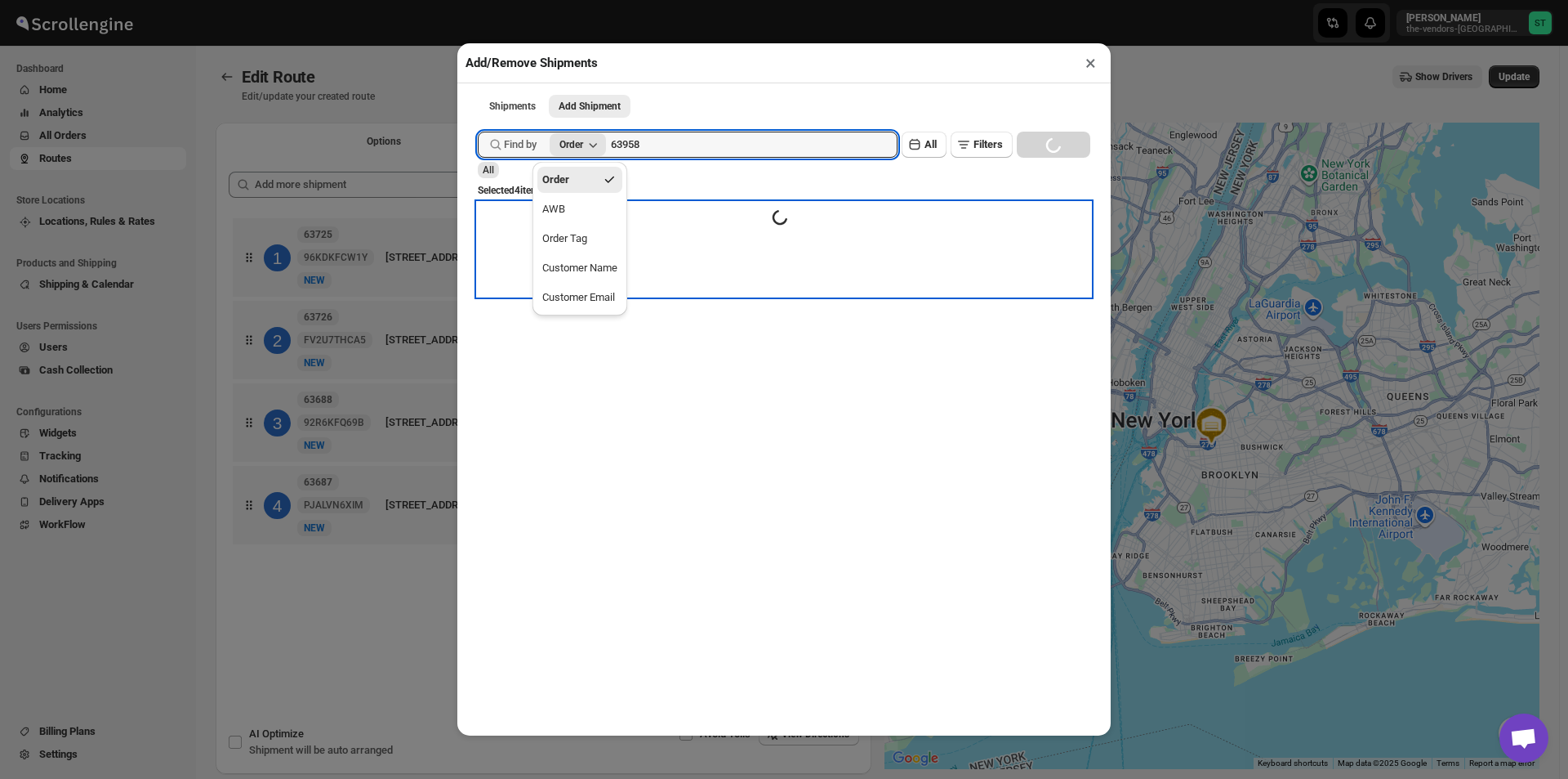
click at [690, 296] on div "Items are loading" at bounding box center [783, 249] width 612 height 93
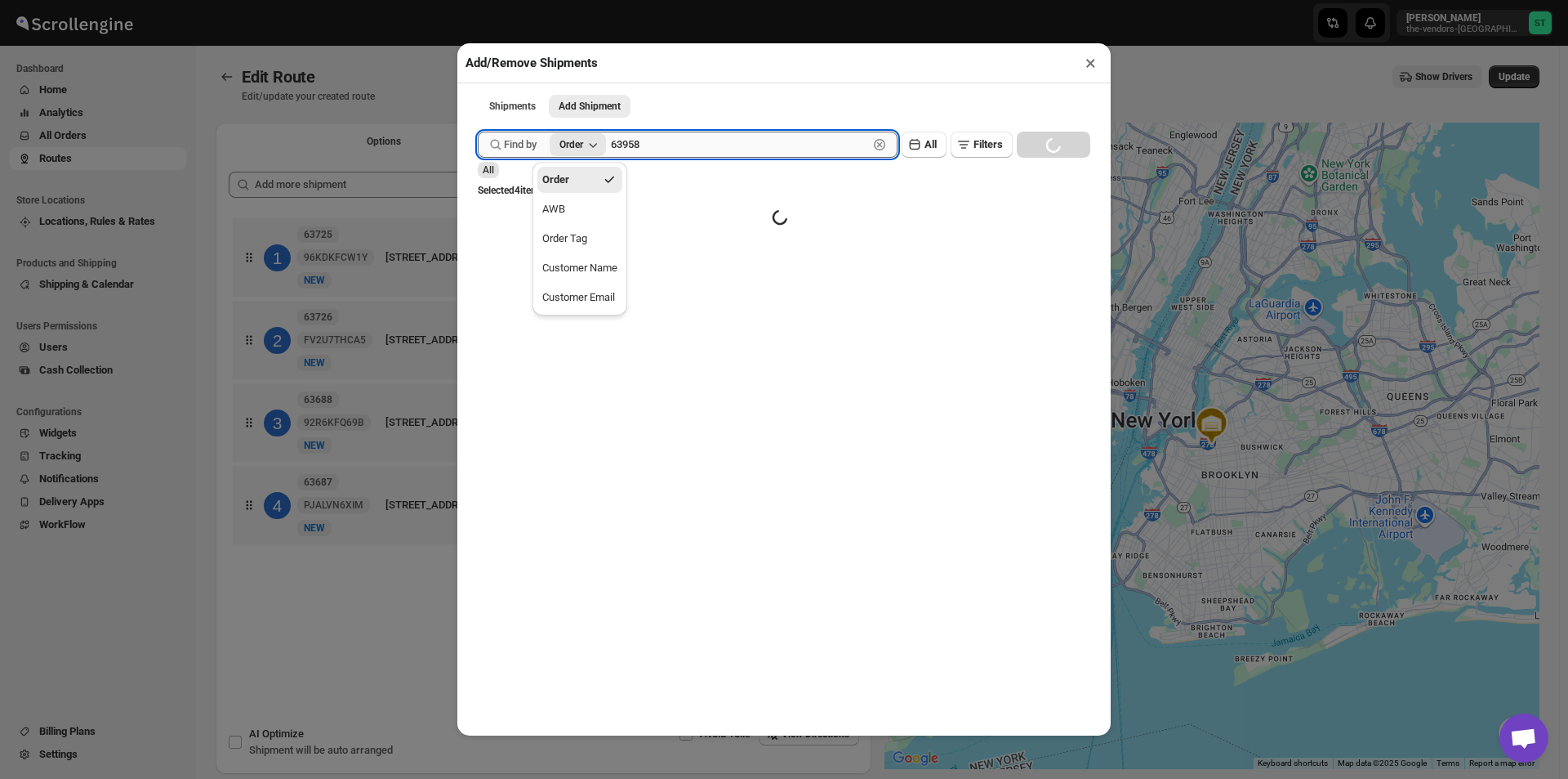
click at [646, 151] on input "63958" at bounding box center [739, 144] width 257 height 26
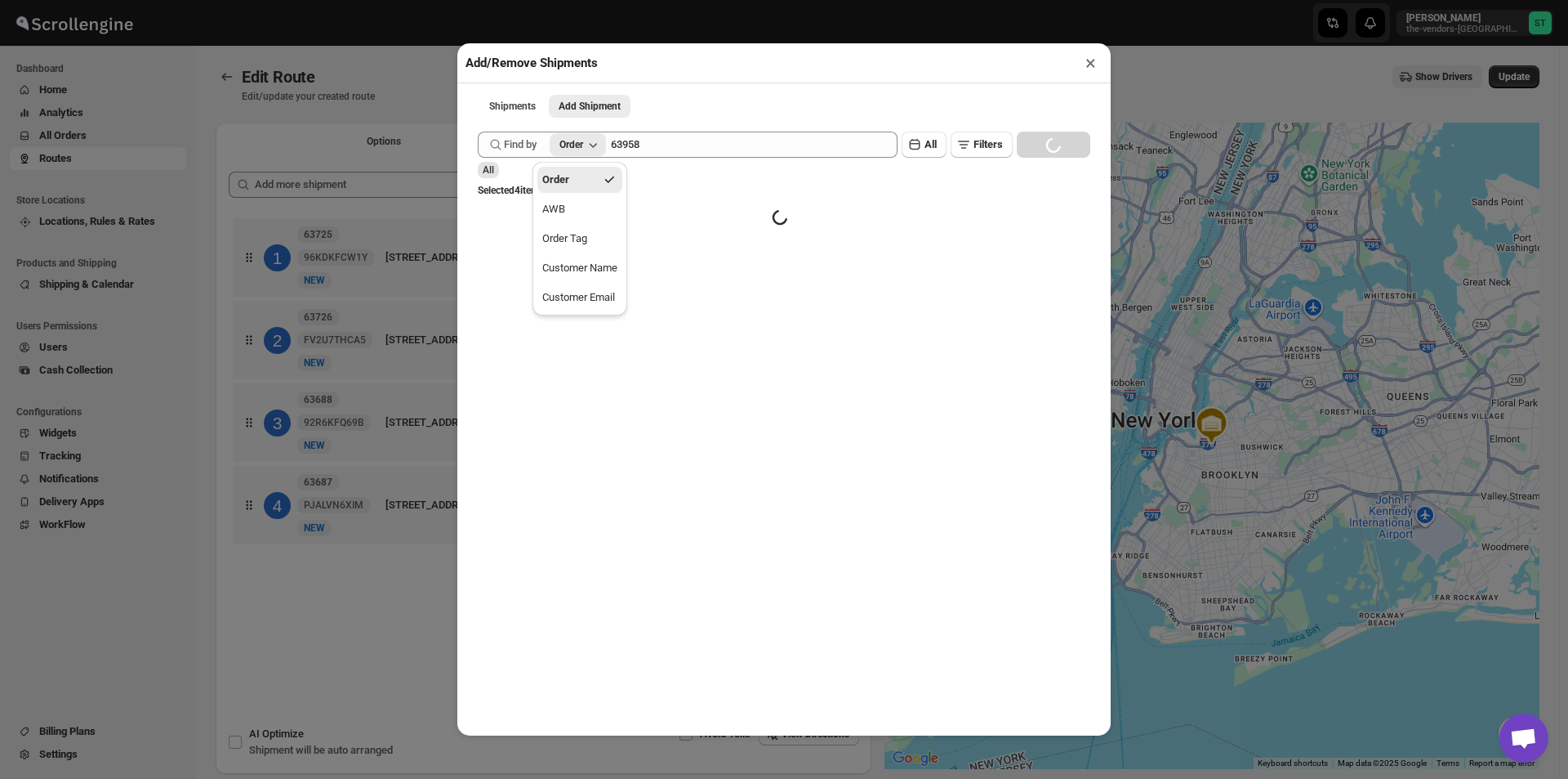
click at [603, 174] on icon "button" at bounding box center [610, 180] width 16 height 16
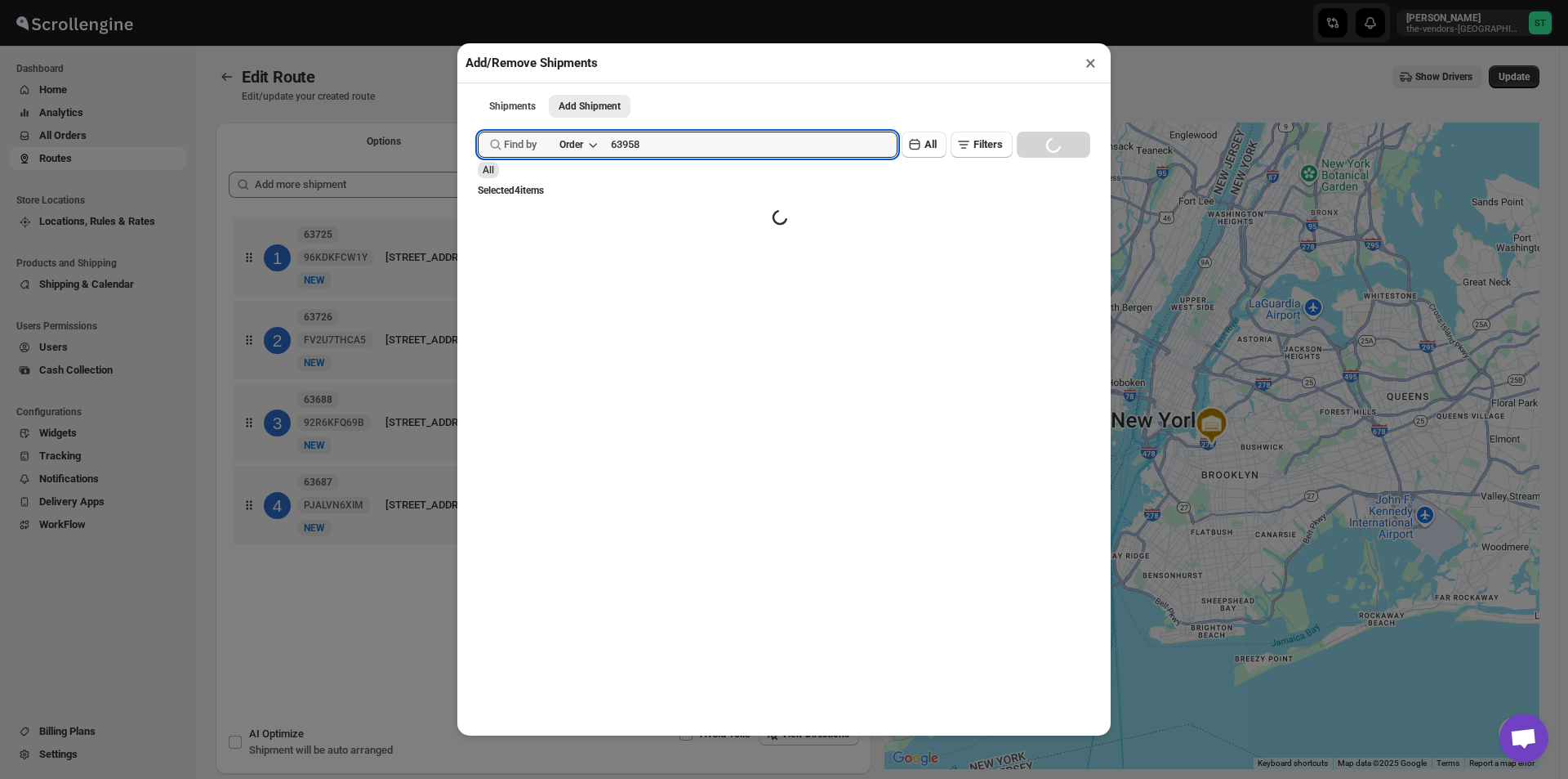
click at [532, 152] on span "Find by" at bounding box center [520, 144] width 33 height 16
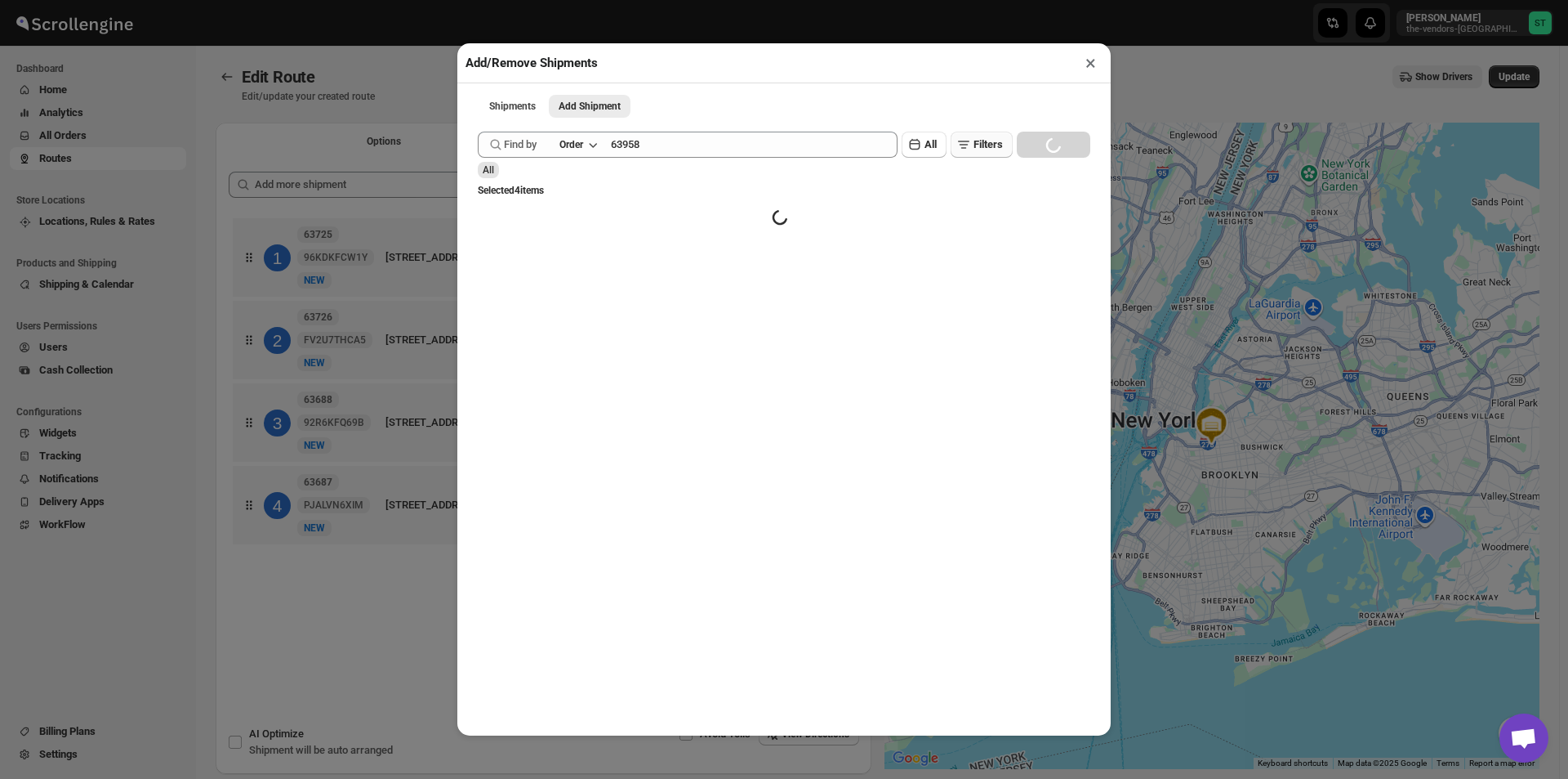
click at [987, 151] on span "Filters" at bounding box center [988, 143] width 29 height 12
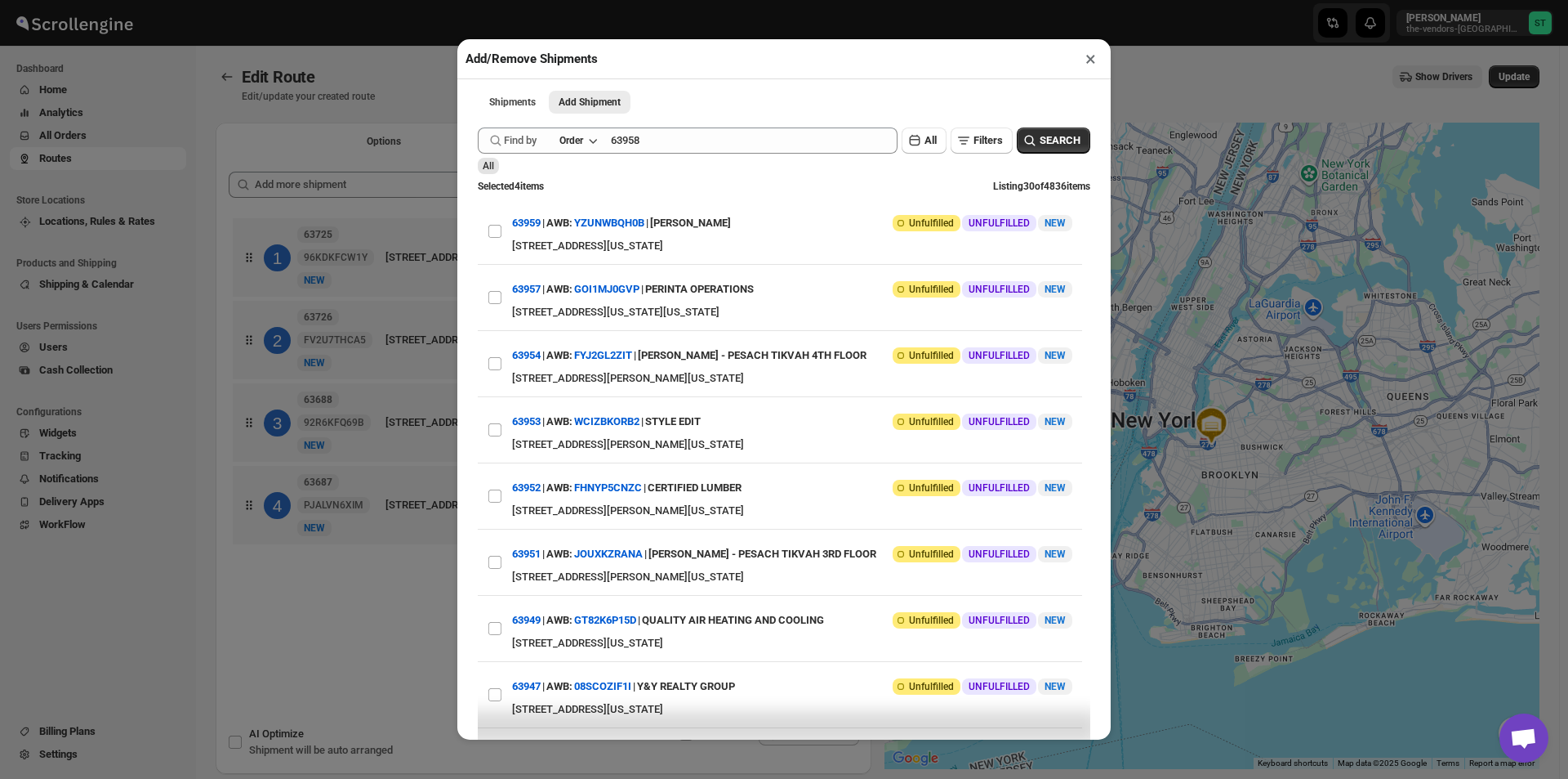
click at [1088, 64] on button "×" at bounding box center [1091, 58] width 24 height 23
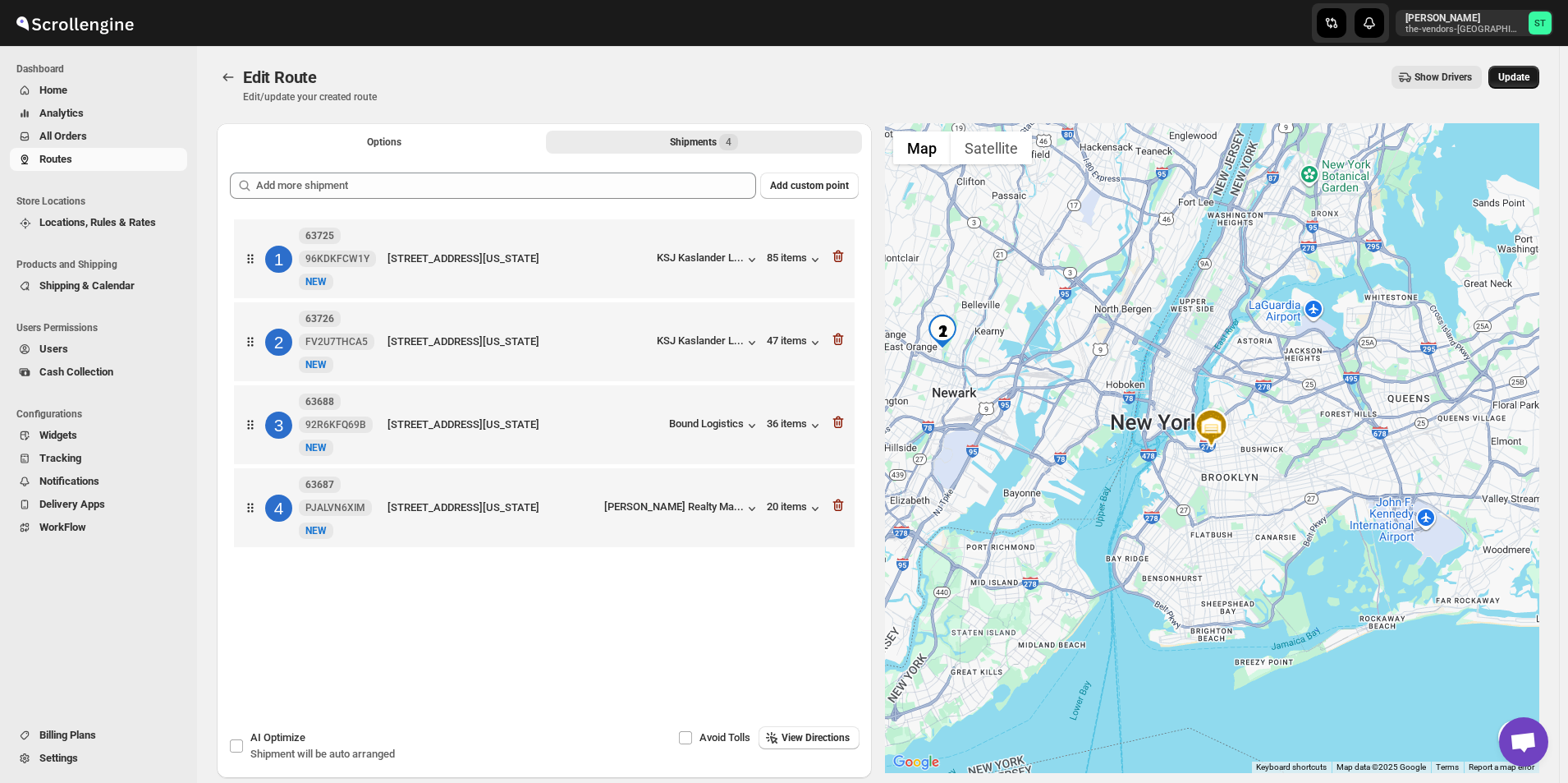
click at [1517, 77] on span "Update" at bounding box center [1514, 77] width 31 height 13
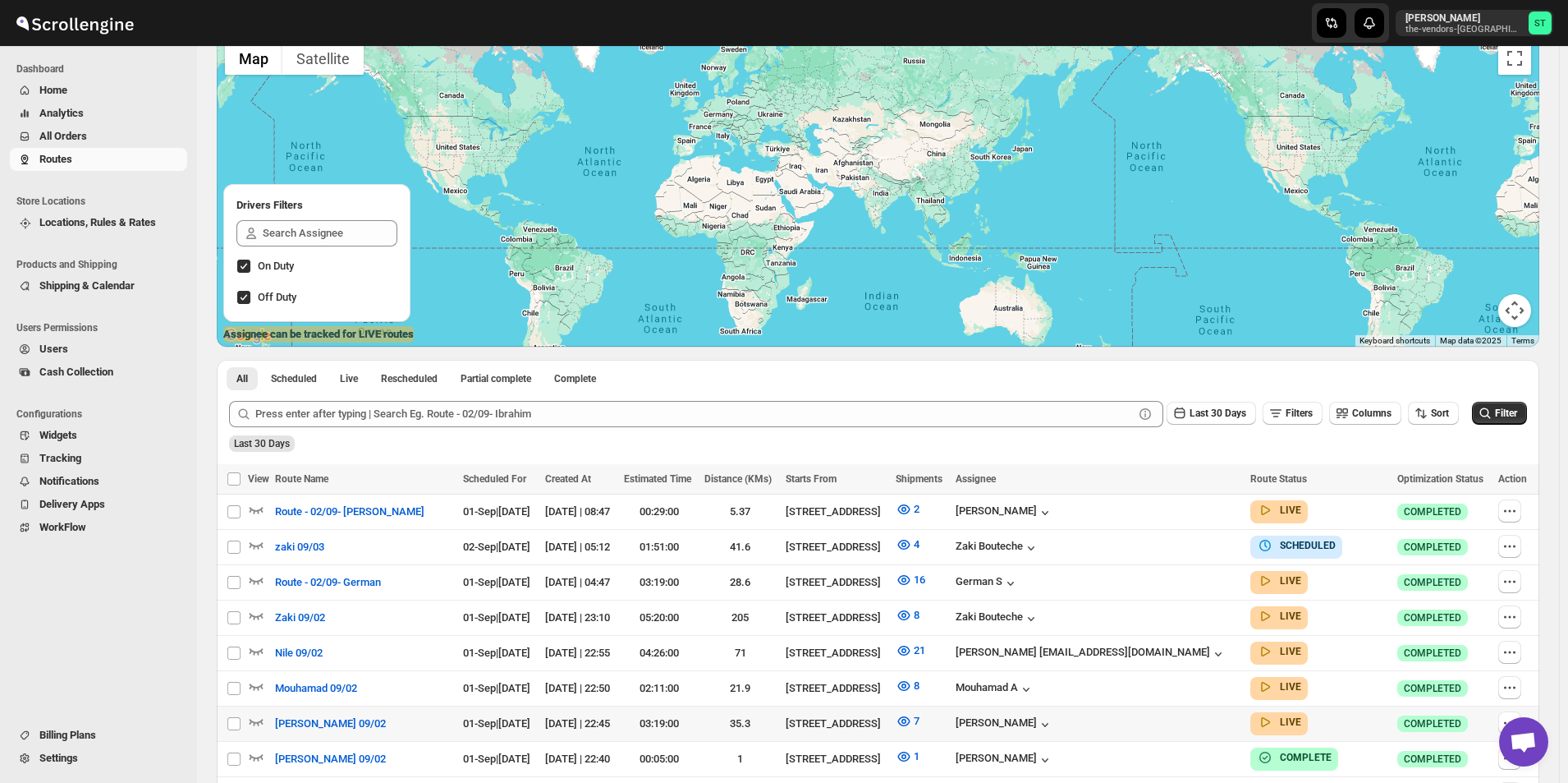
scroll to position [246, 0]
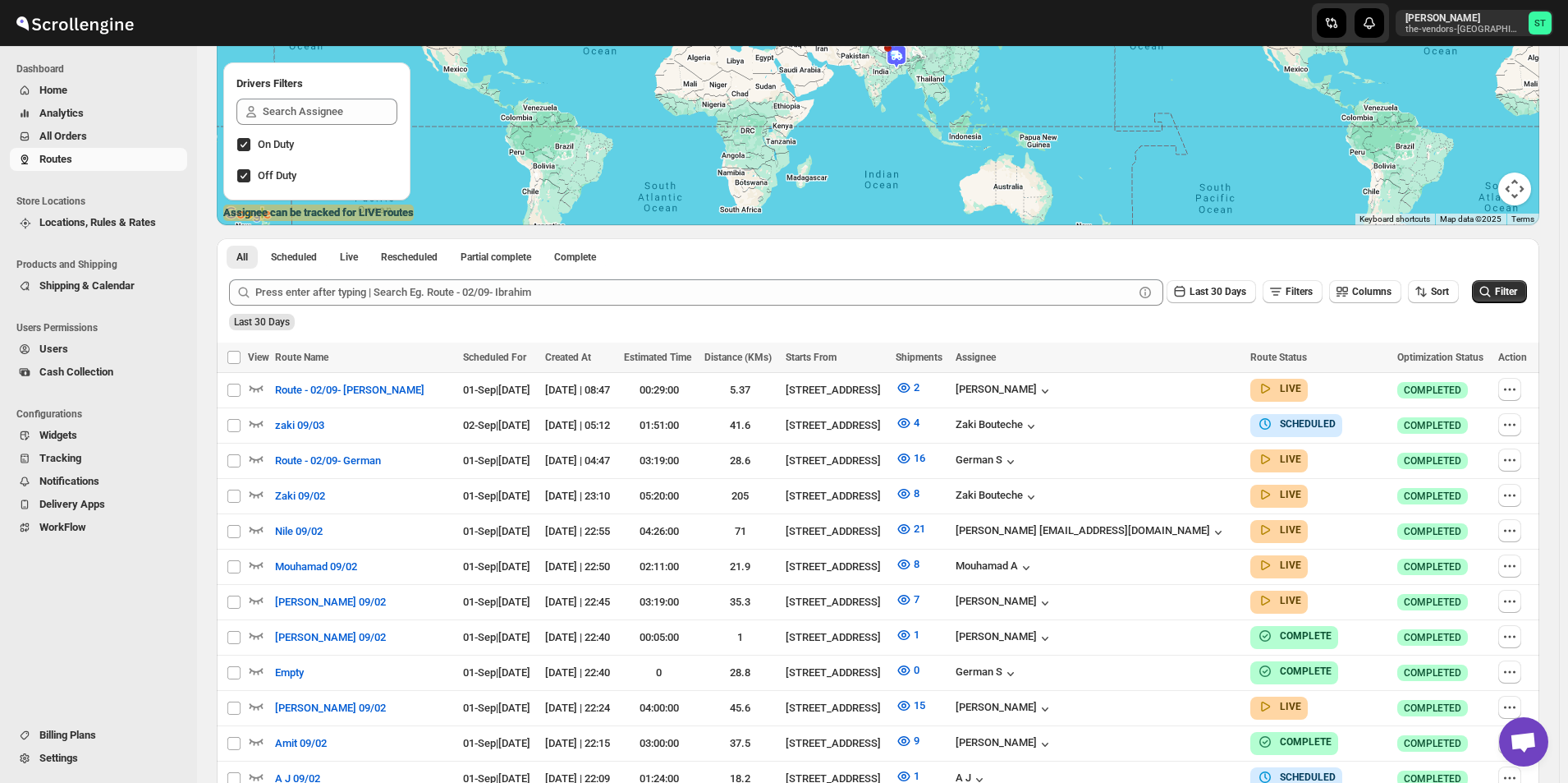
click at [95, 129] on span "All Orders" at bounding box center [111, 137] width 144 height 17
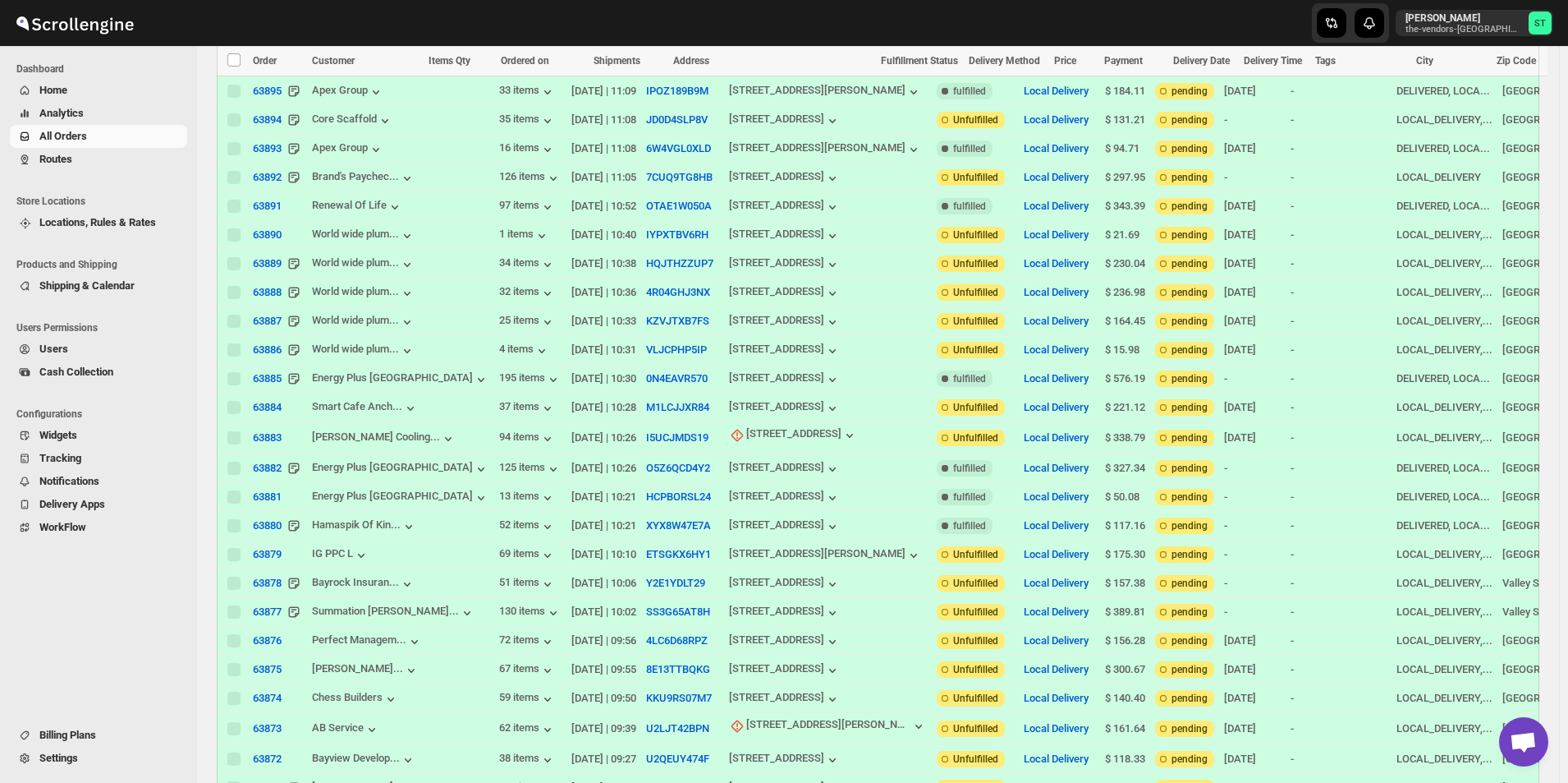
scroll to position [1007, 0]
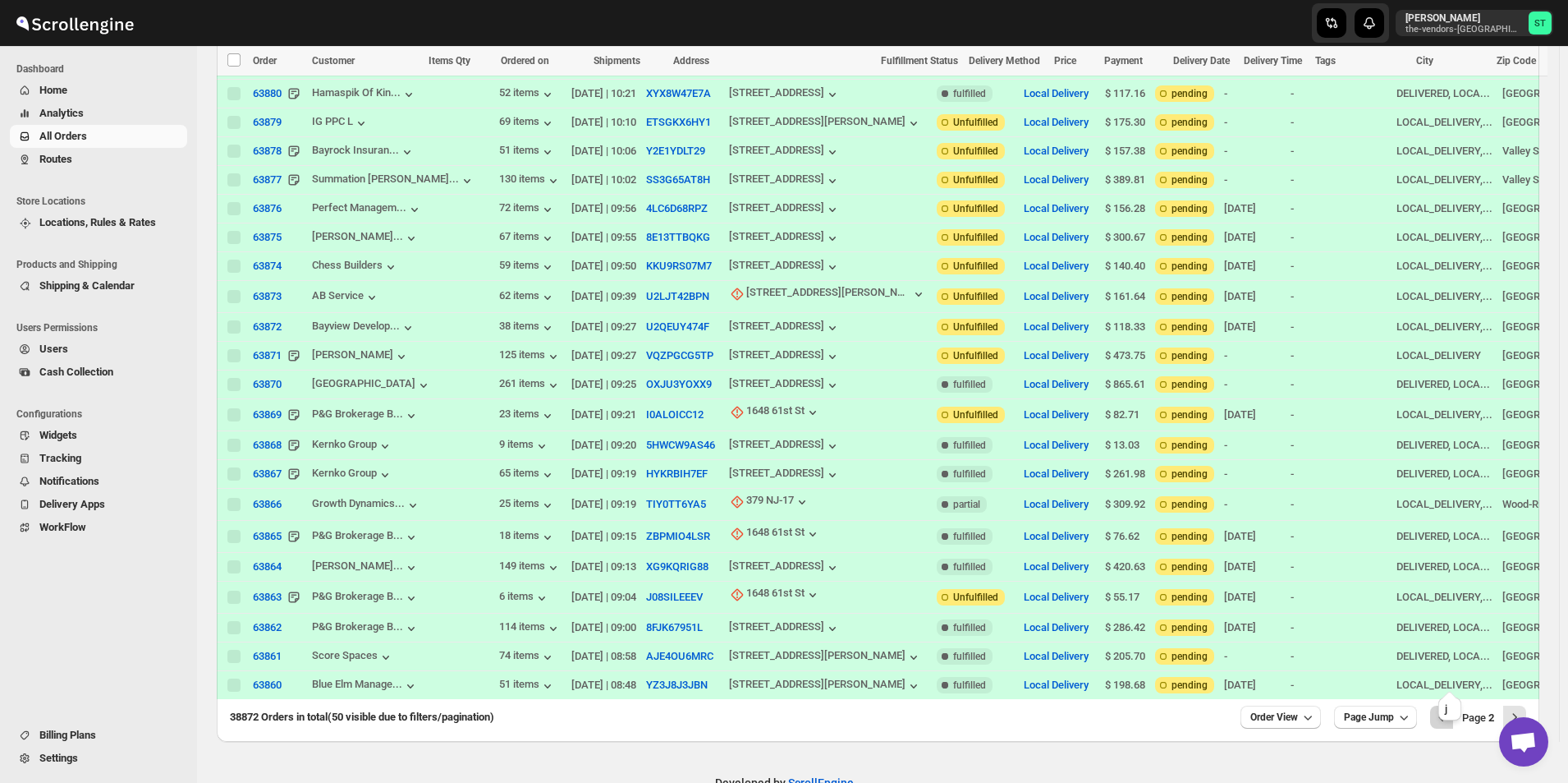
click at [1450, 709] on icon "Previous" at bounding box center [1441, 717] width 17 height 17
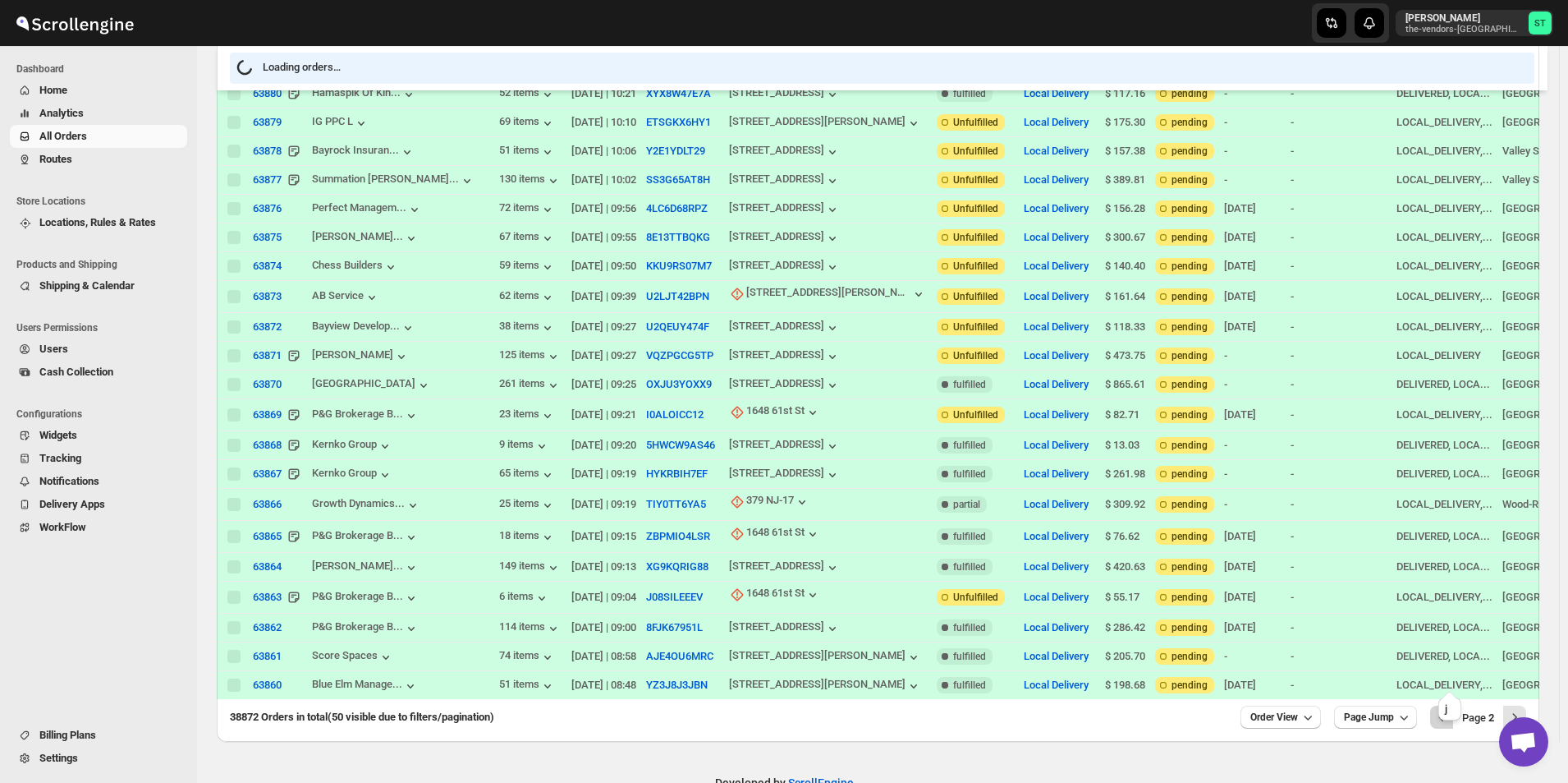
click at [1450, 709] on icon "Previous" at bounding box center [1441, 717] width 17 height 17
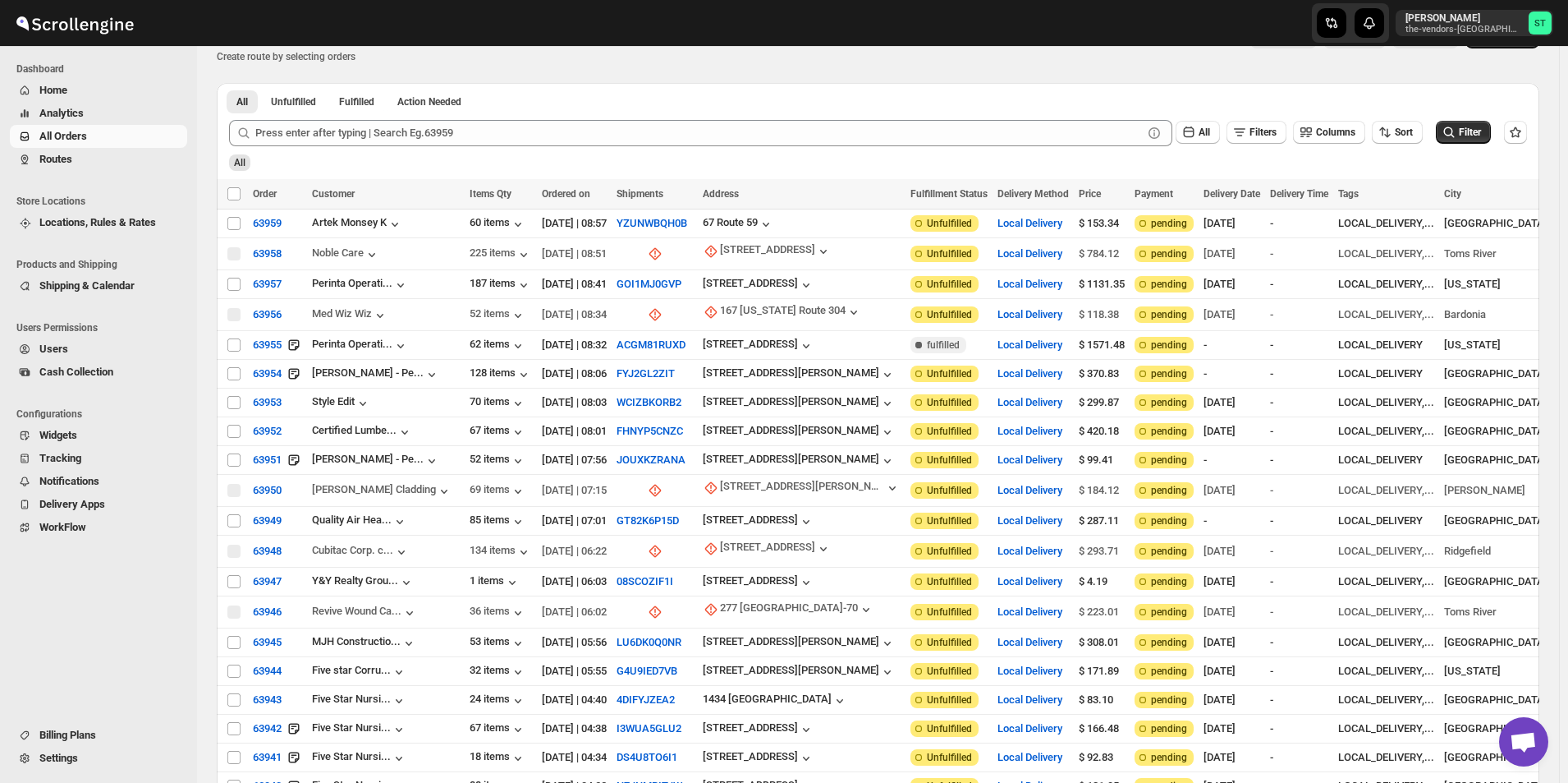
scroll to position [0, 0]
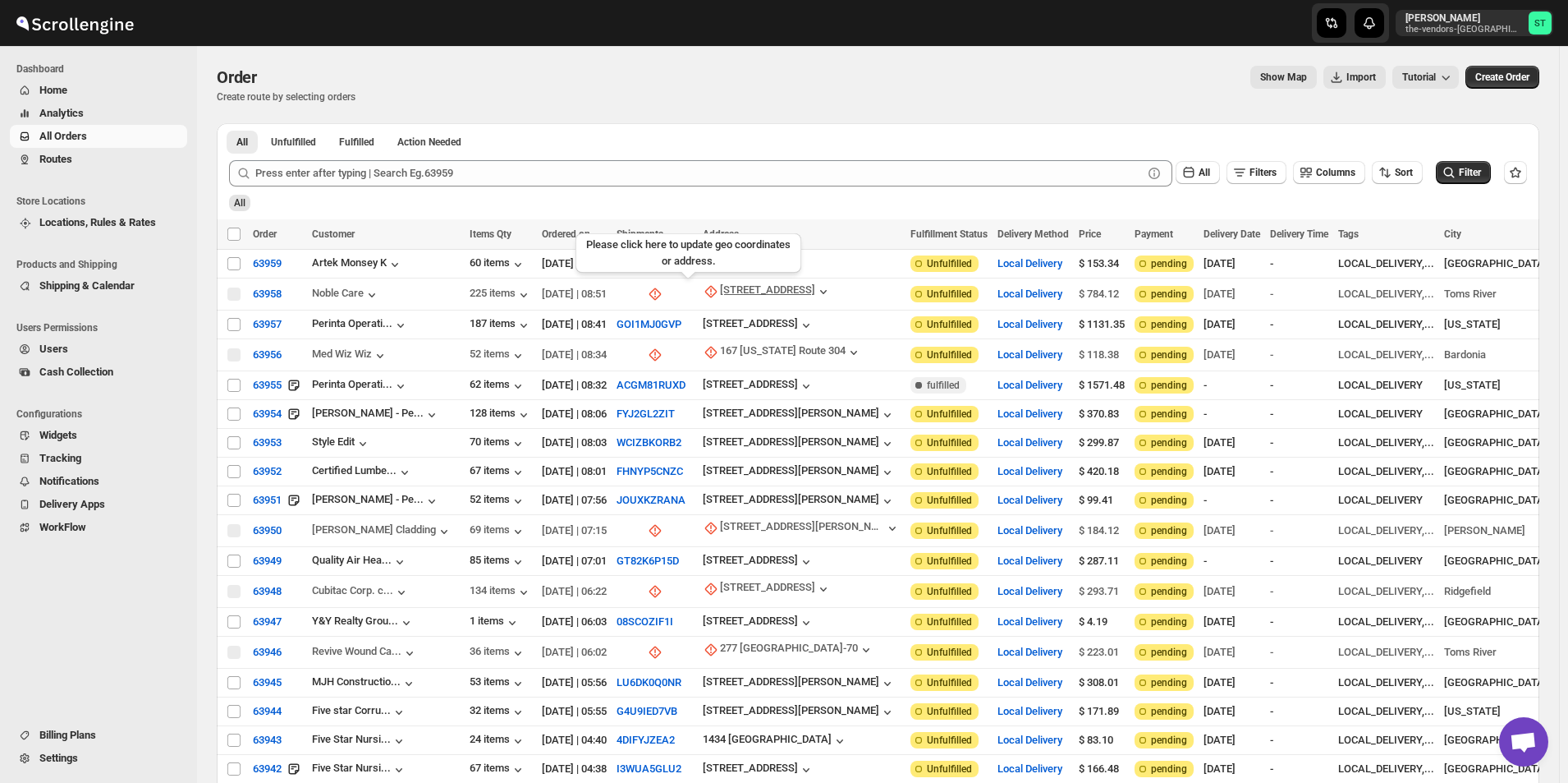
click at [706, 288] on icon "button" at bounding box center [711, 291] width 12 height 12
click at [716, 386] on span "Update manually" at bounding box center [729, 378] width 78 height 12
select select "US"
select select "[US_STATE]"
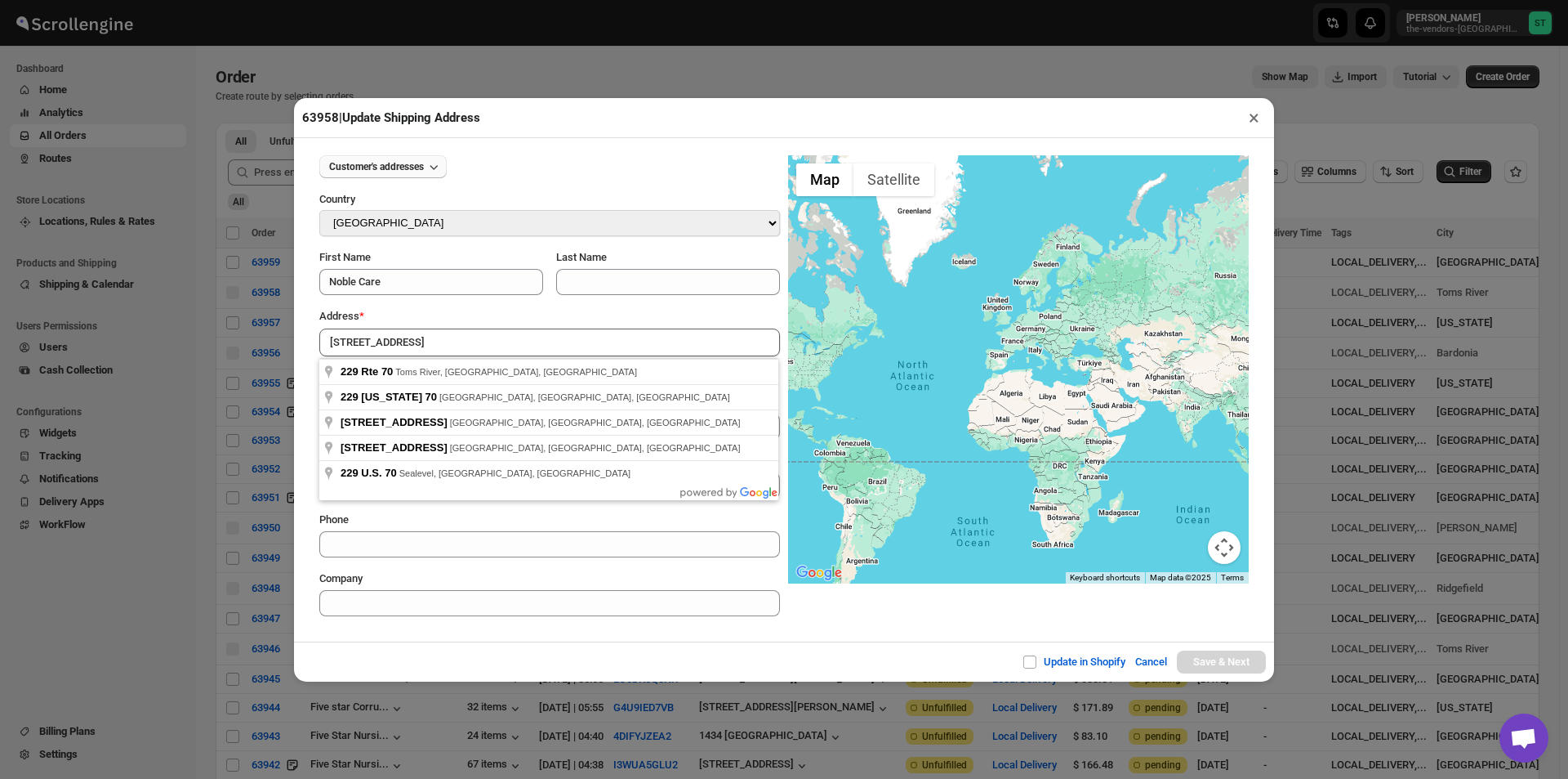
click at [392, 169] on span "Customer's addresses" at bounding box center [377, 166] width 95 height 13
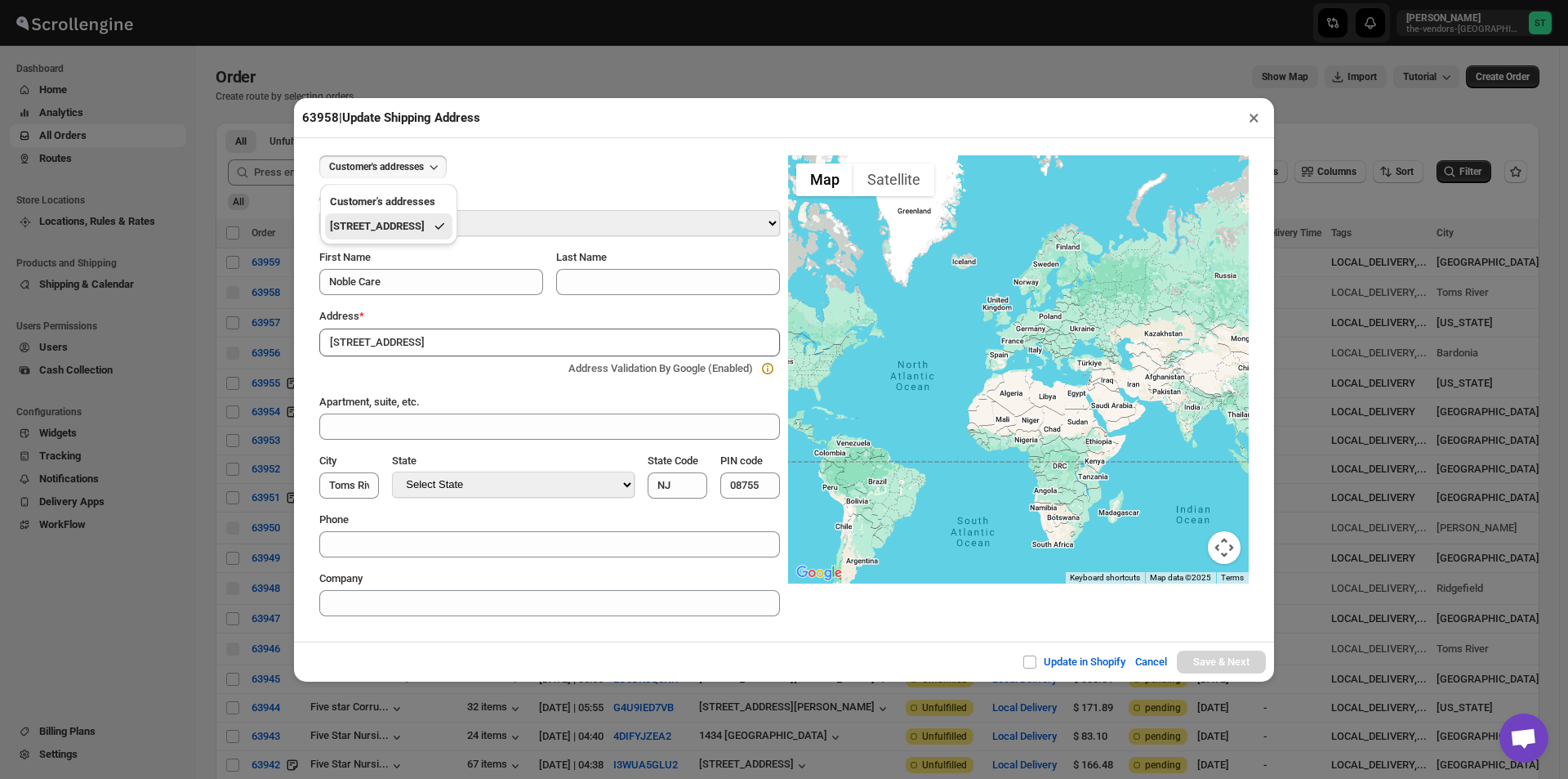
click at [399, 223] on button "[STREET_ADDRESS]" at bounding box center [389, 226] width 128 height 26
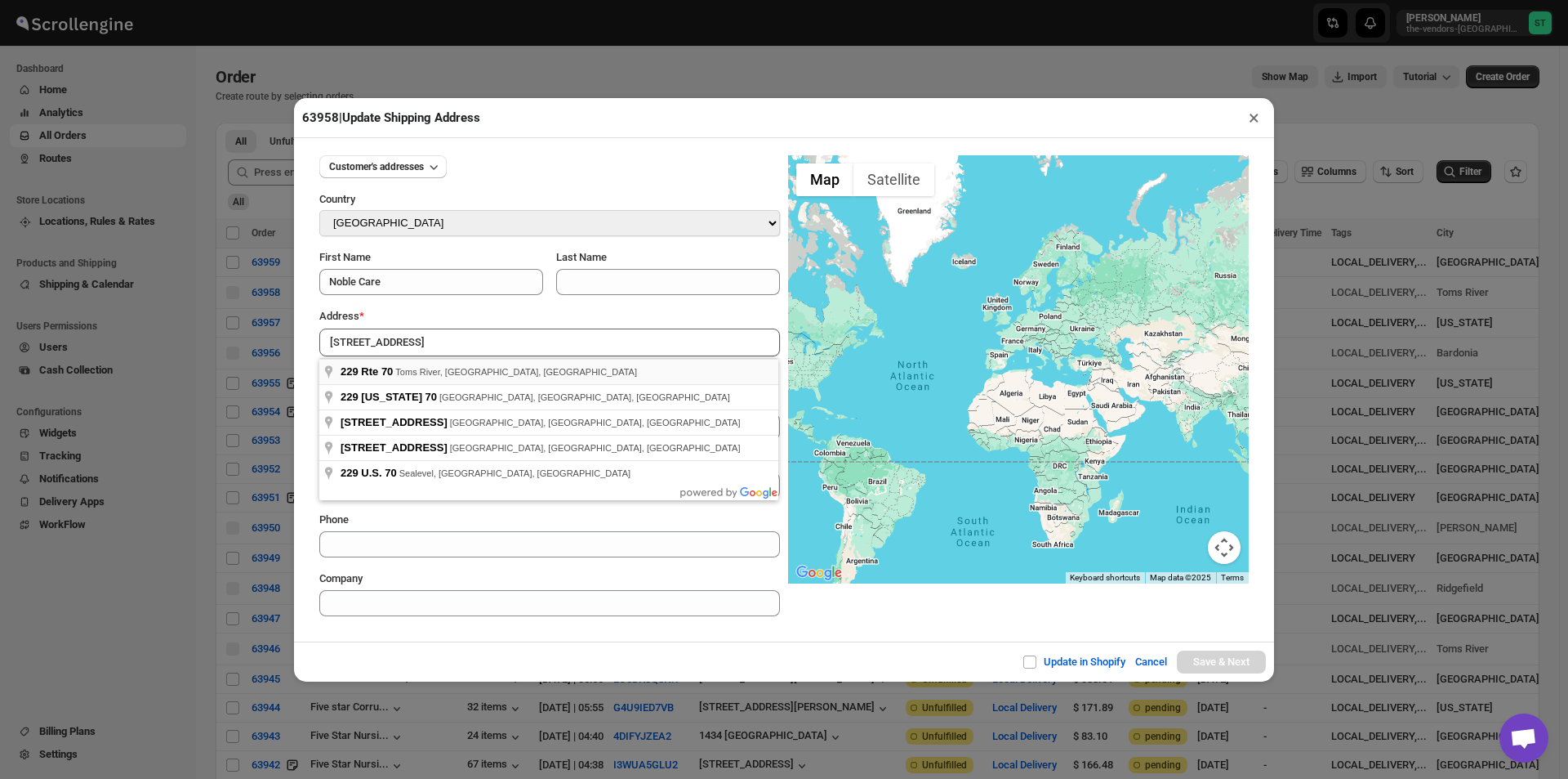
type input "[STREET_ADDRESS]"
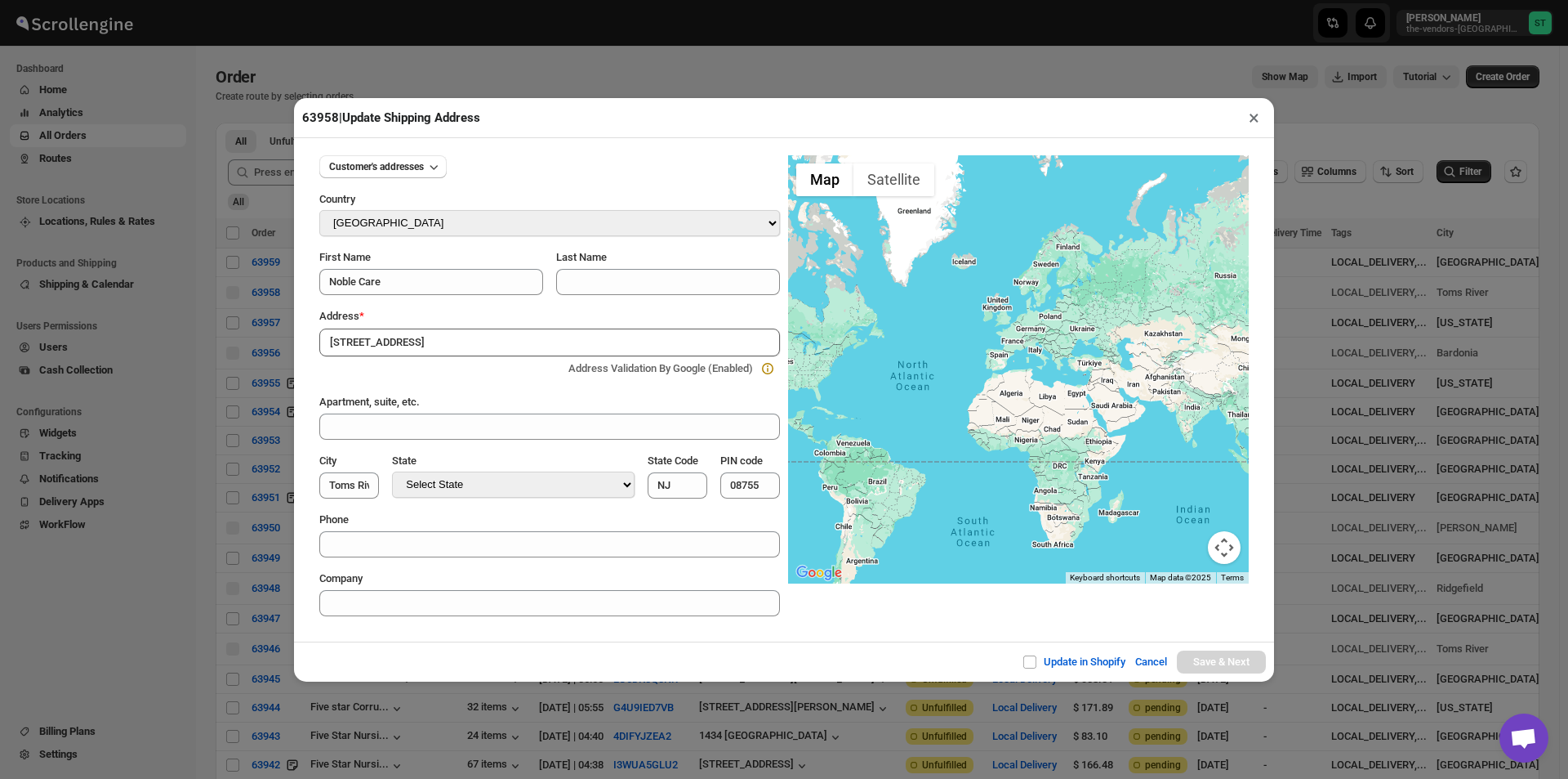
type input "[GEOGRAPHIC_DATA]"
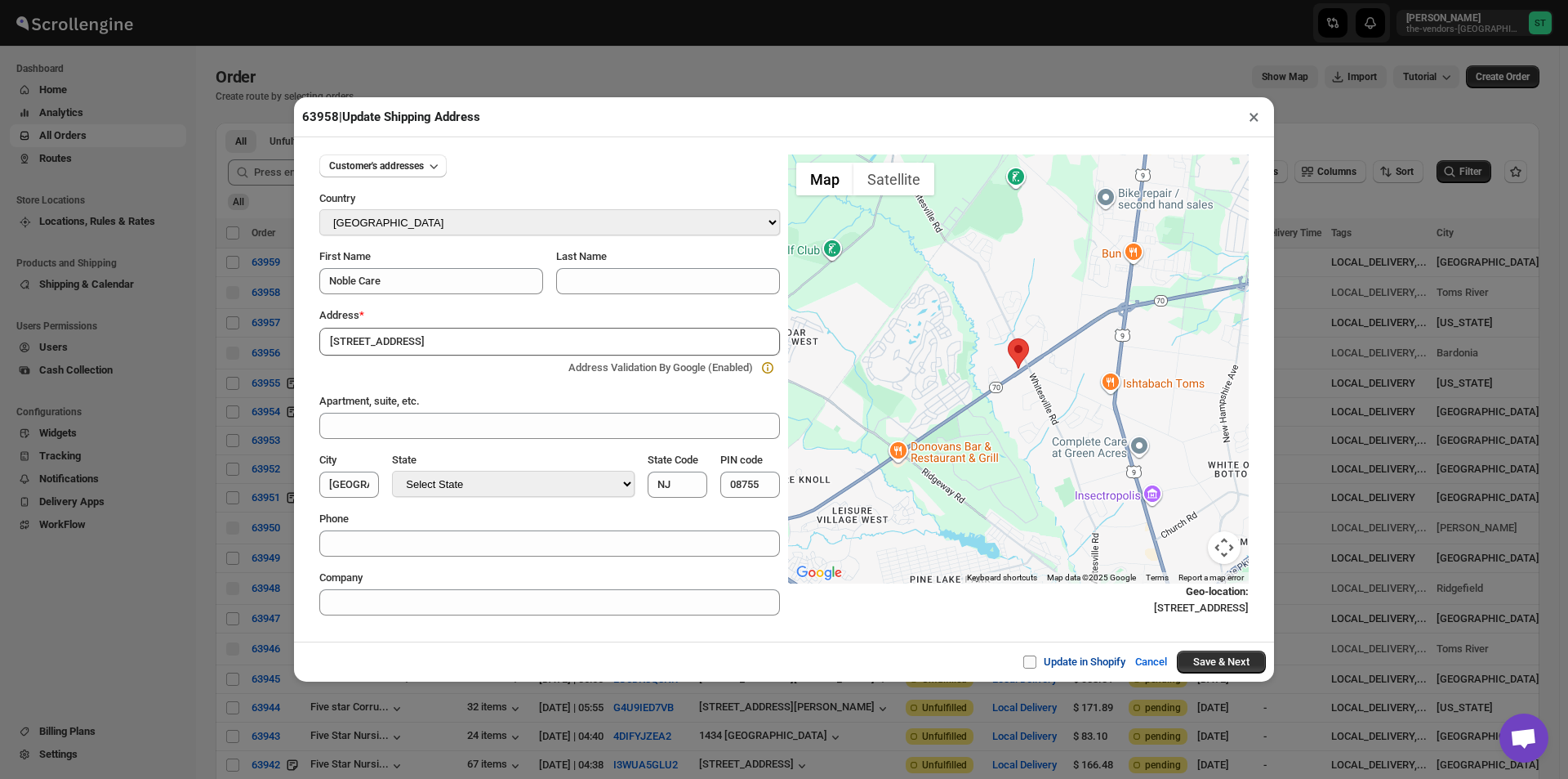
click at [1030, 658] on input "Update in Shopify" at bounding box center [1036, 662] width 13 height 13
checkbox input "true"
click at [1226, 665] on button "Save & Next" at bounding box center [1221, 661] width 89 height 23
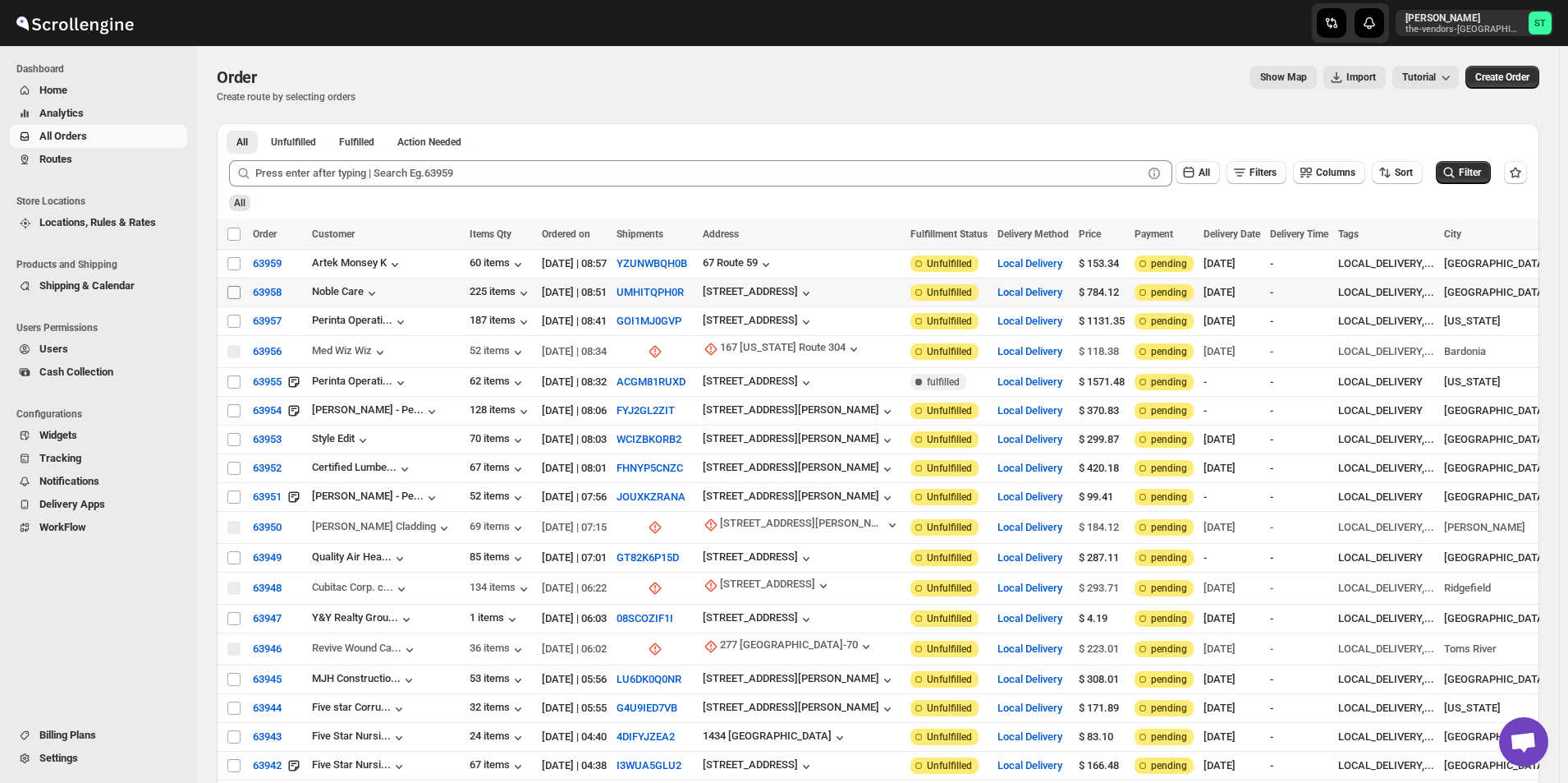
click at [230, 293] on input "Select order" at bounding box center [234, 292] width 13 height 13
checkbox input "true"
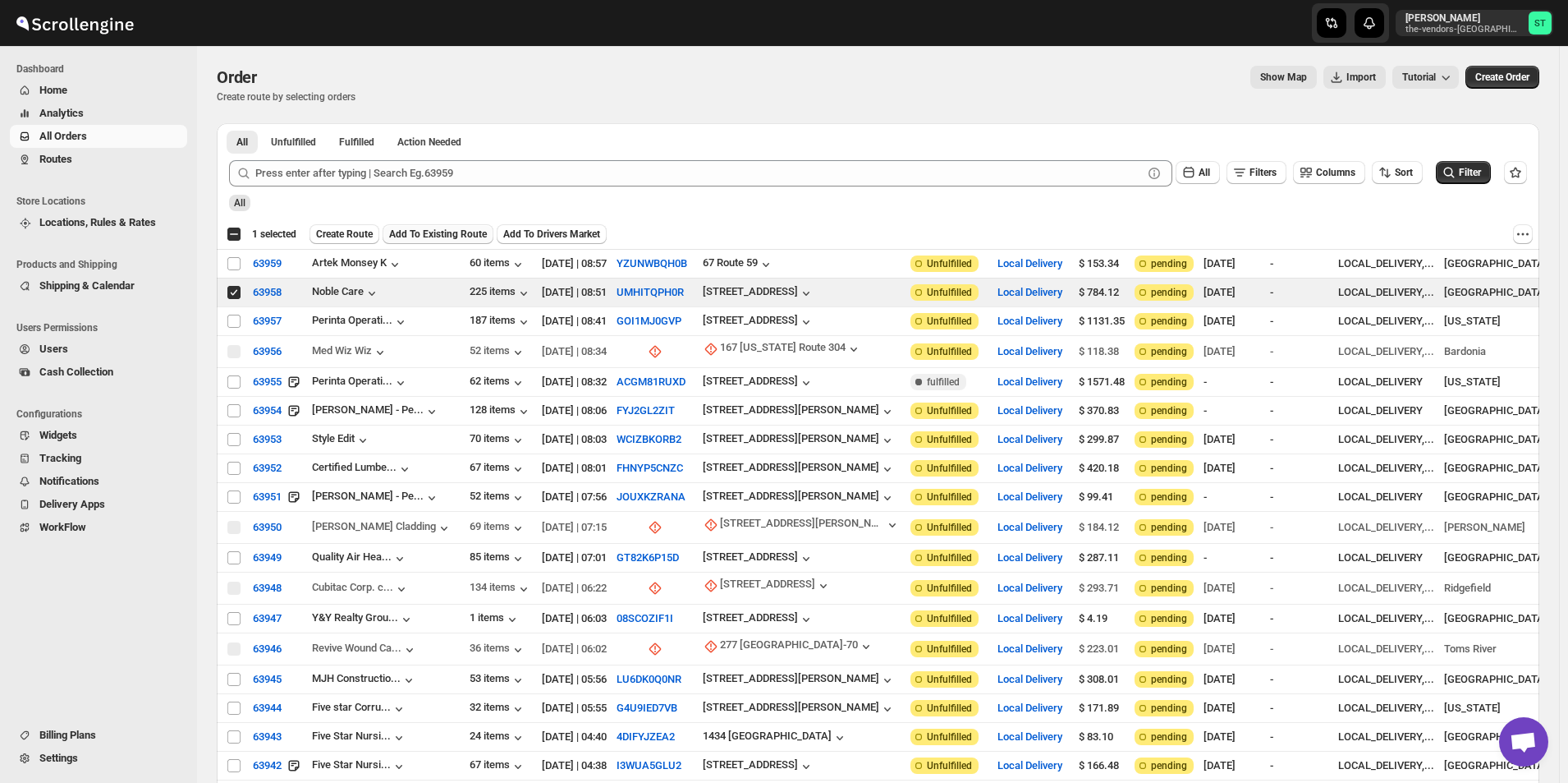
click at [469, 237] on span "Add To Existing Route" at bounding box center [438, 234] width 97 height 13
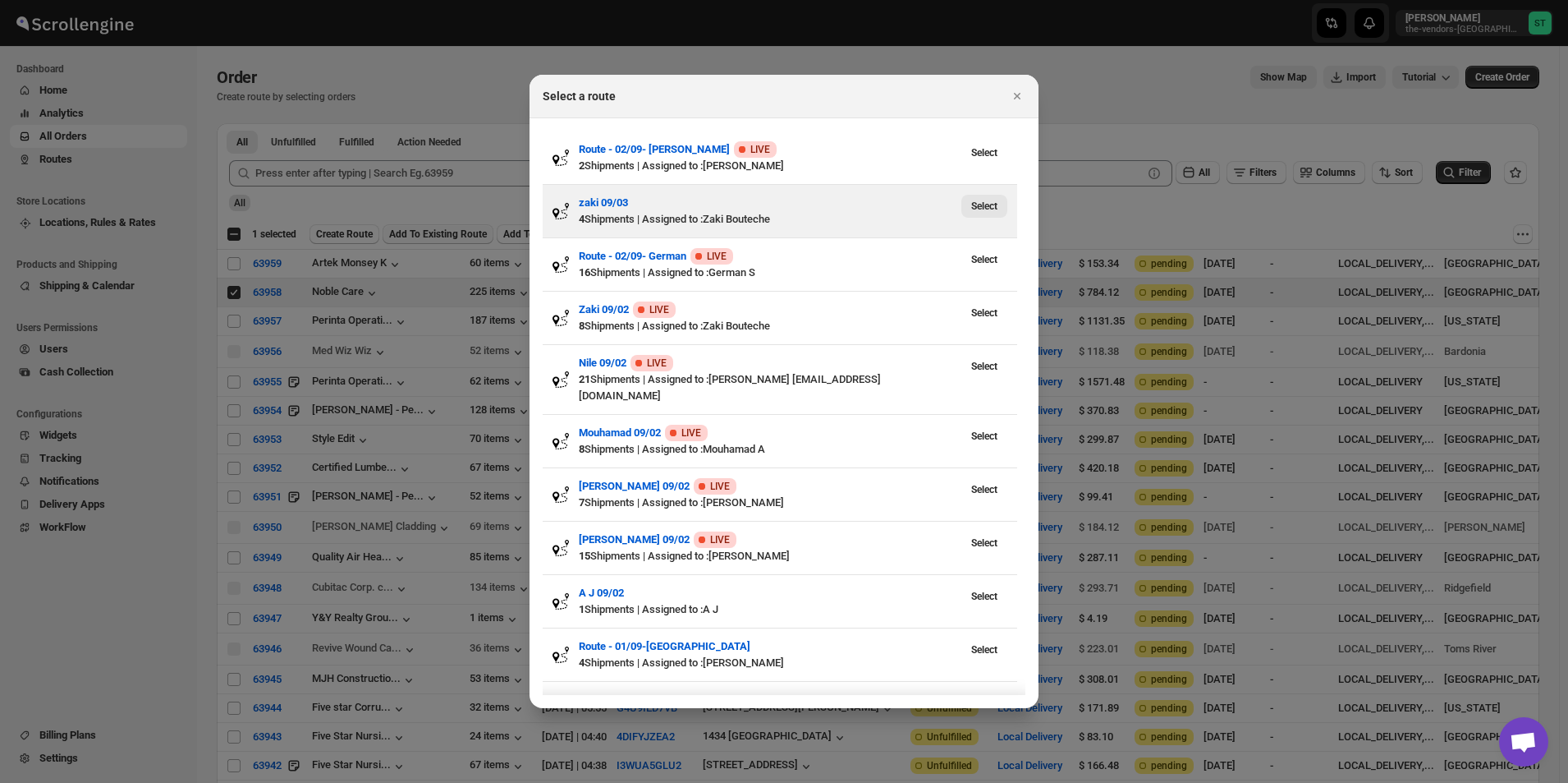
click at [980, 207] on span "Select" at bounding box center [984, 206] width 27 height 13
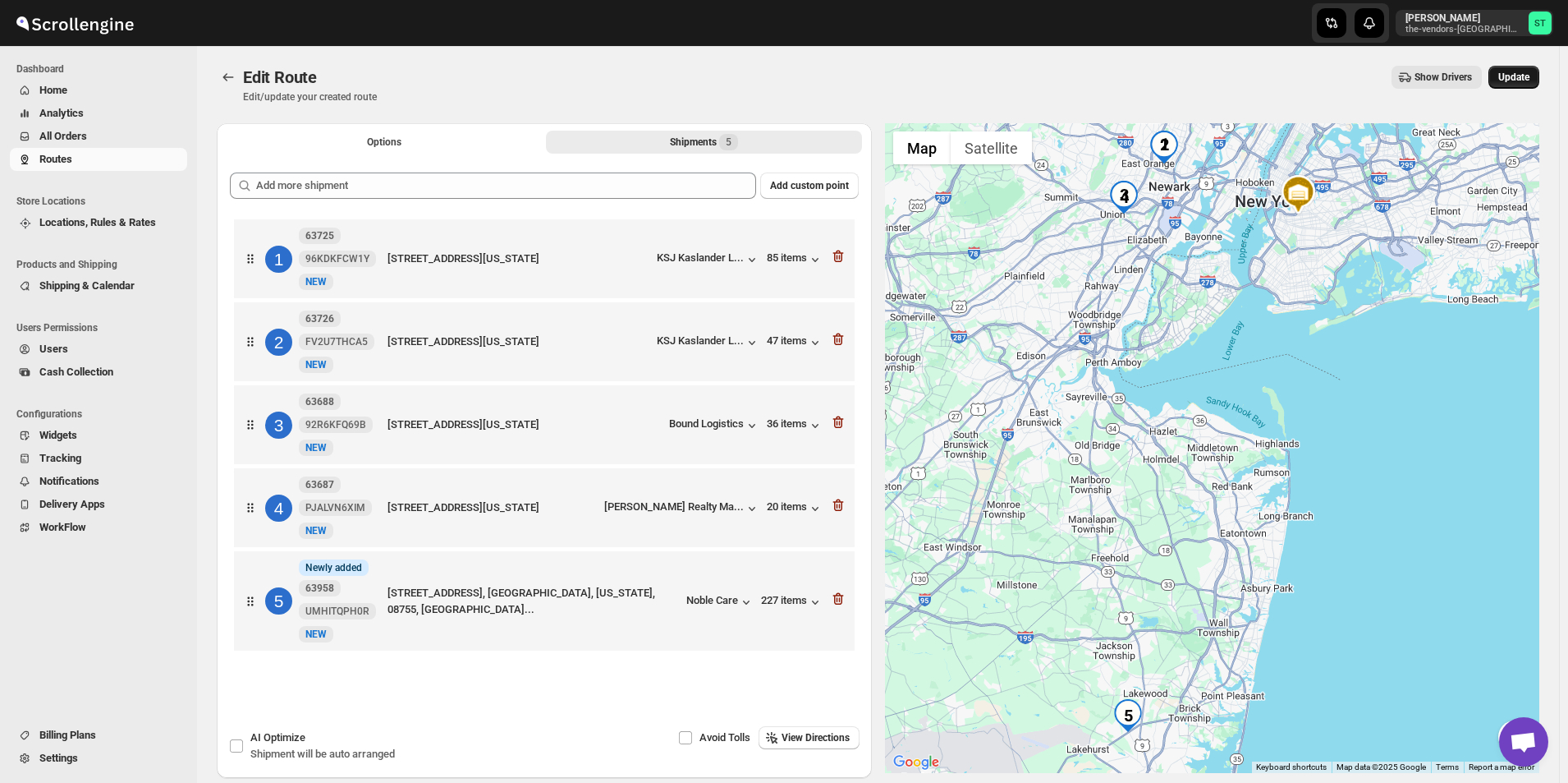
click at [1529, 82] on span "Update" at bounding box center [1514, 77] width 31 height 13
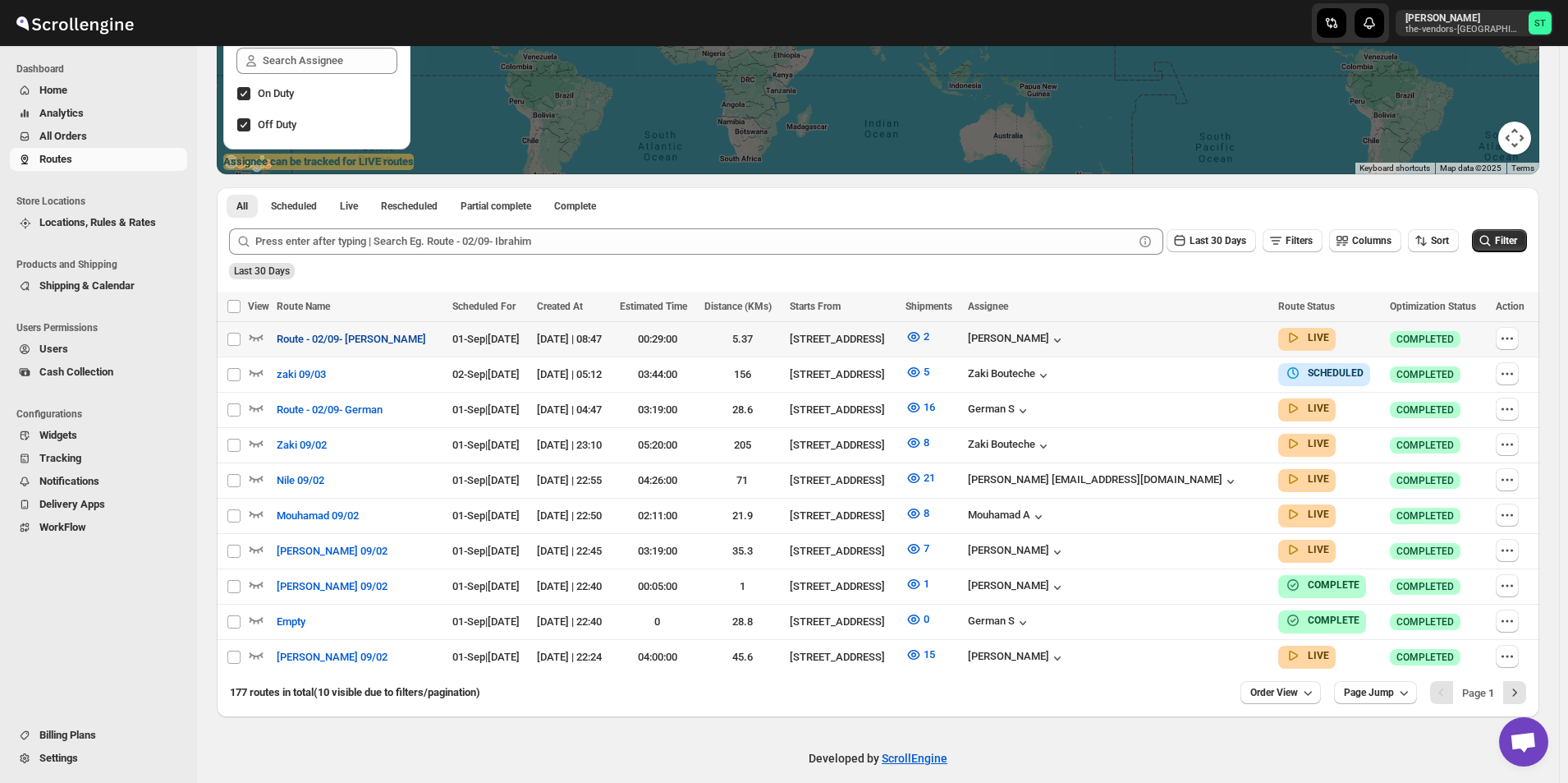
scroll to position [306, 0]
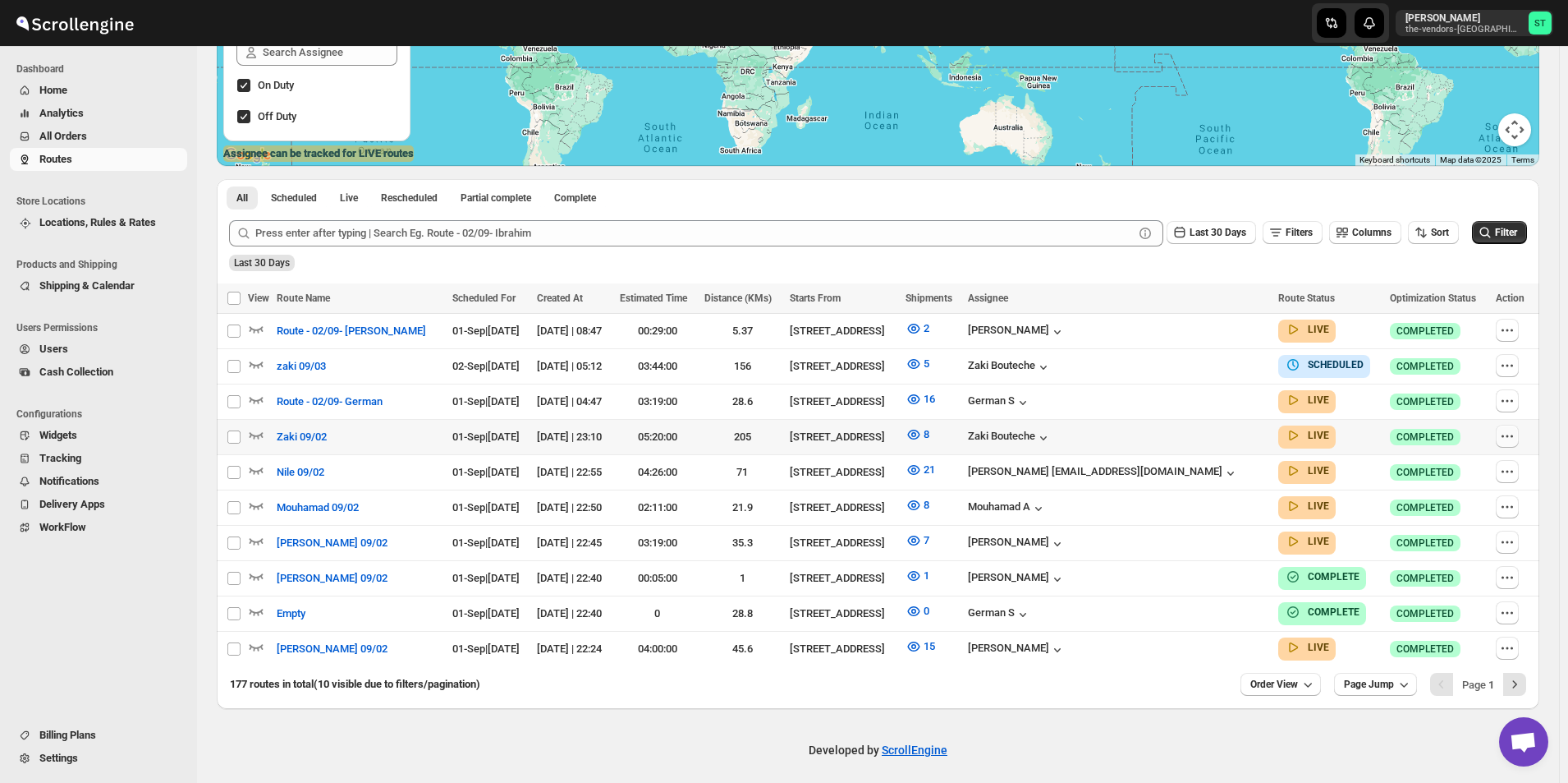
click at [1508, 435] on icon "button" at bounding box center [1507, 436] width 3 height 3
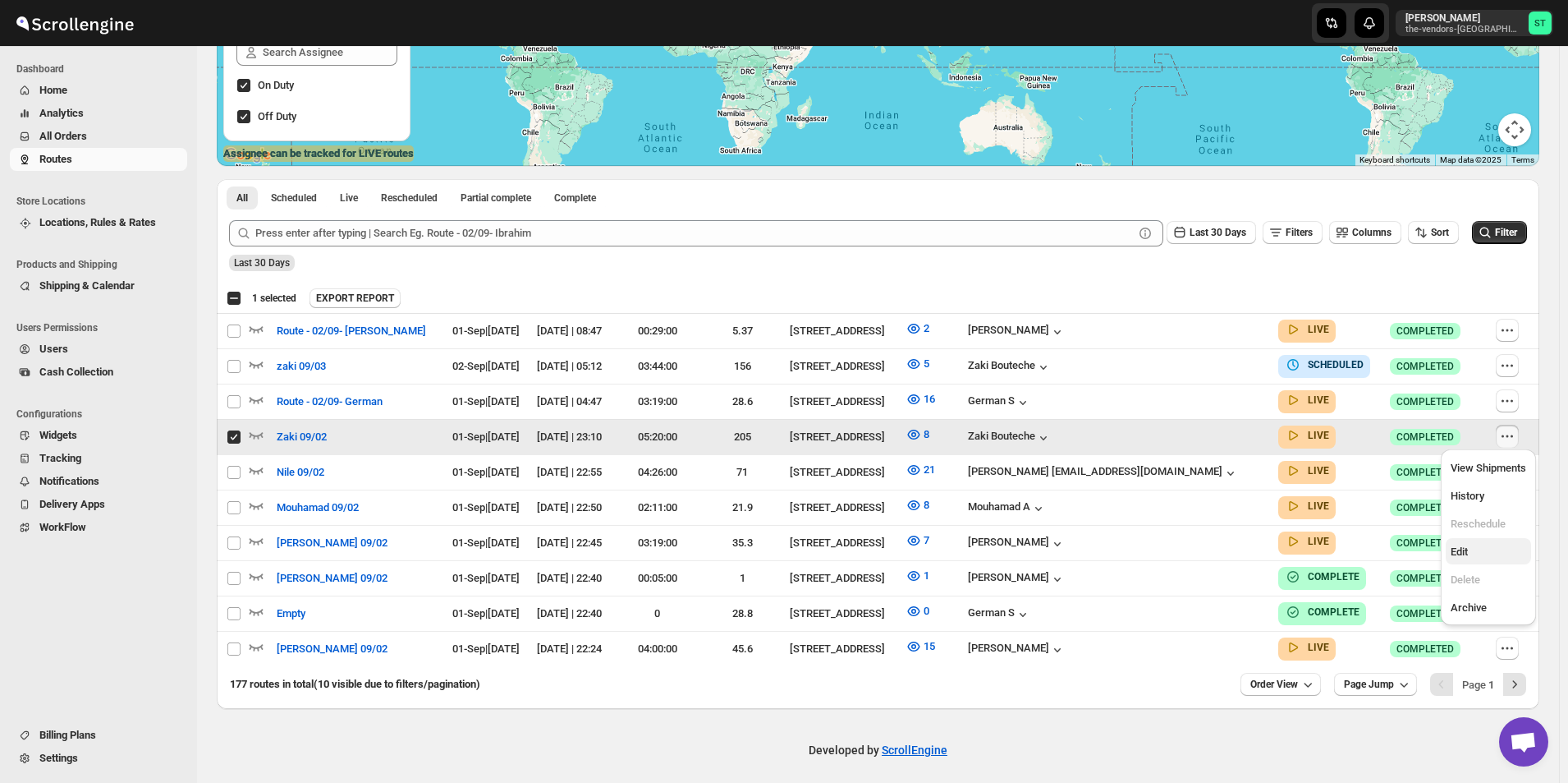
click at [1468, 549] on span "Edit" at bounding box center [1459, 551] width 17 height 12
checkbox input "false"
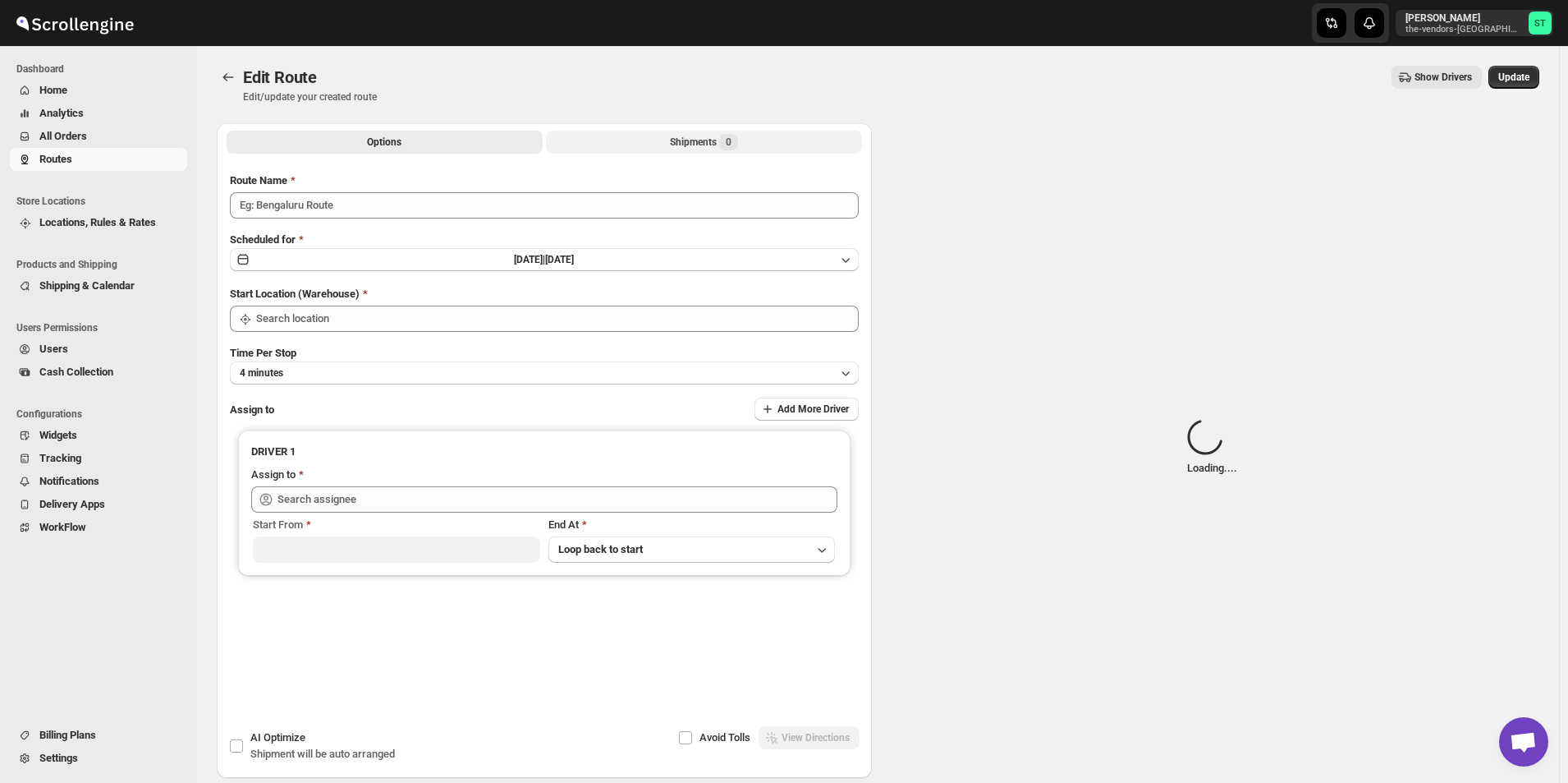
type input "Zaki 09/02"
type input "[STREET_ADDRESS]"
type input "[PERSON_NAME] ([EMAIL_ADDRESS][DOMAIN_NAME])"
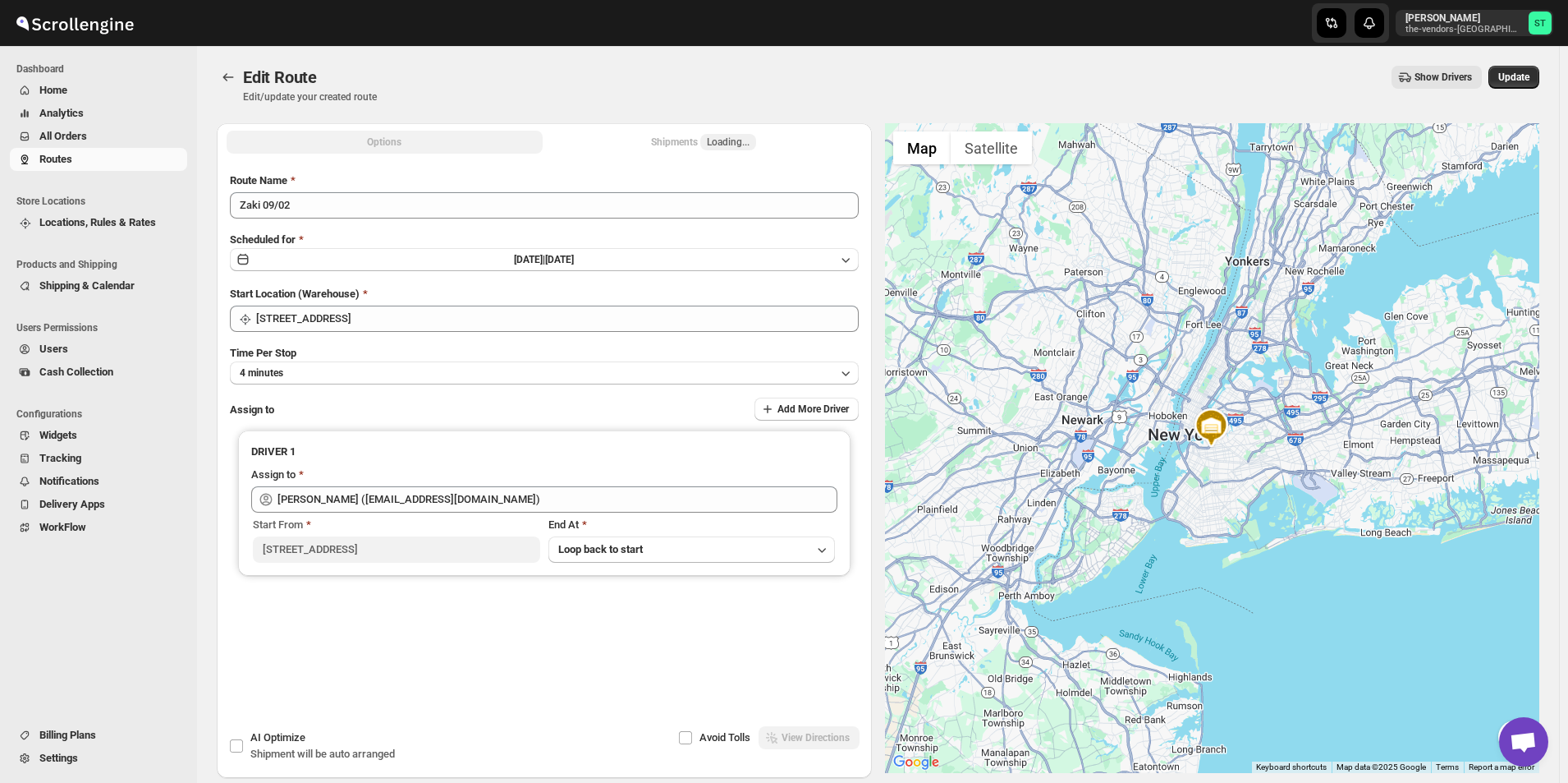
click at [705, 145] on span "Loading..." at bounding box center [728, 142] width 56 height 17
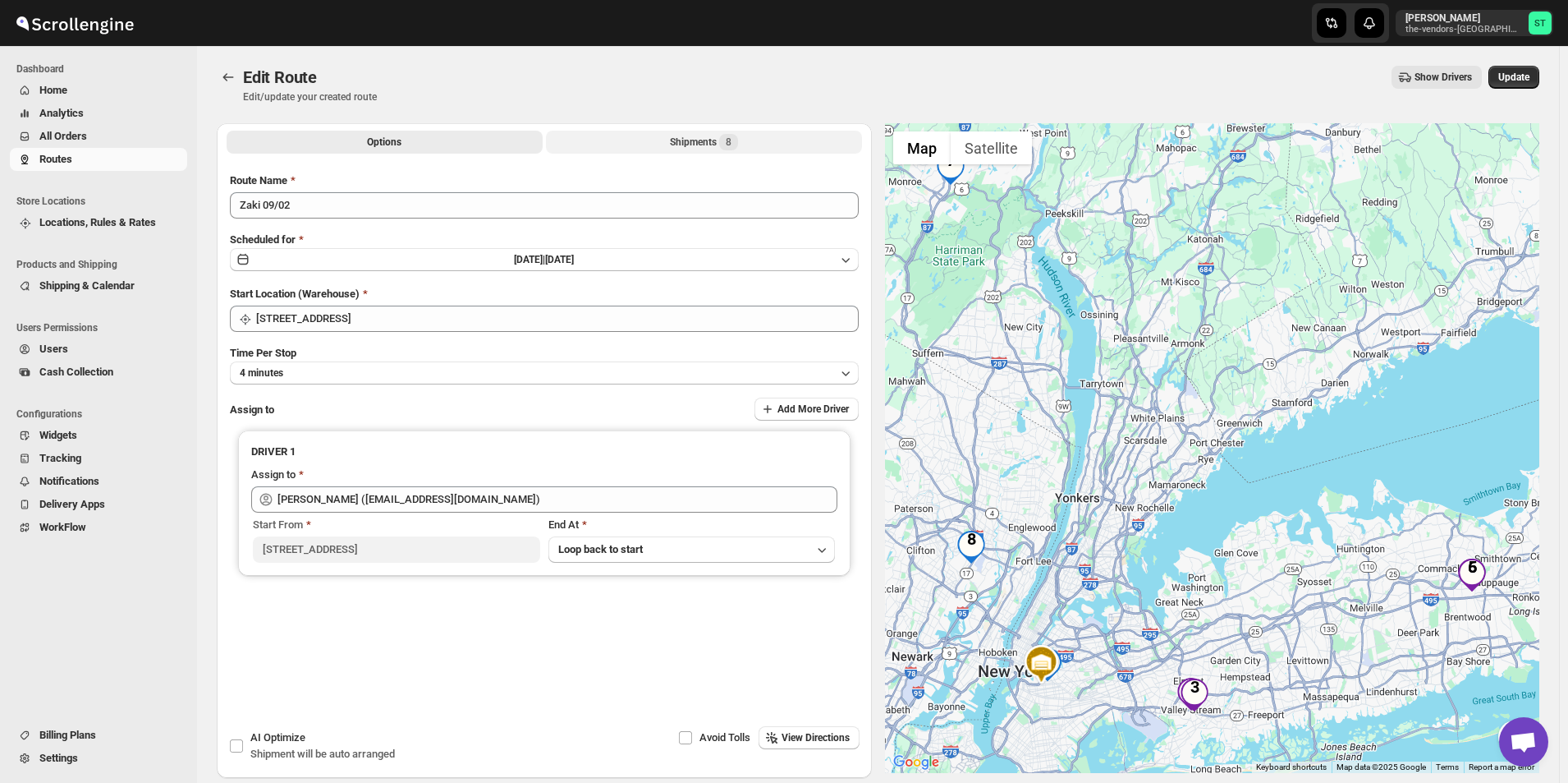
click at [676, 144] on div "Shipments 8" at bounding box center [704, 142] width 68 height 17
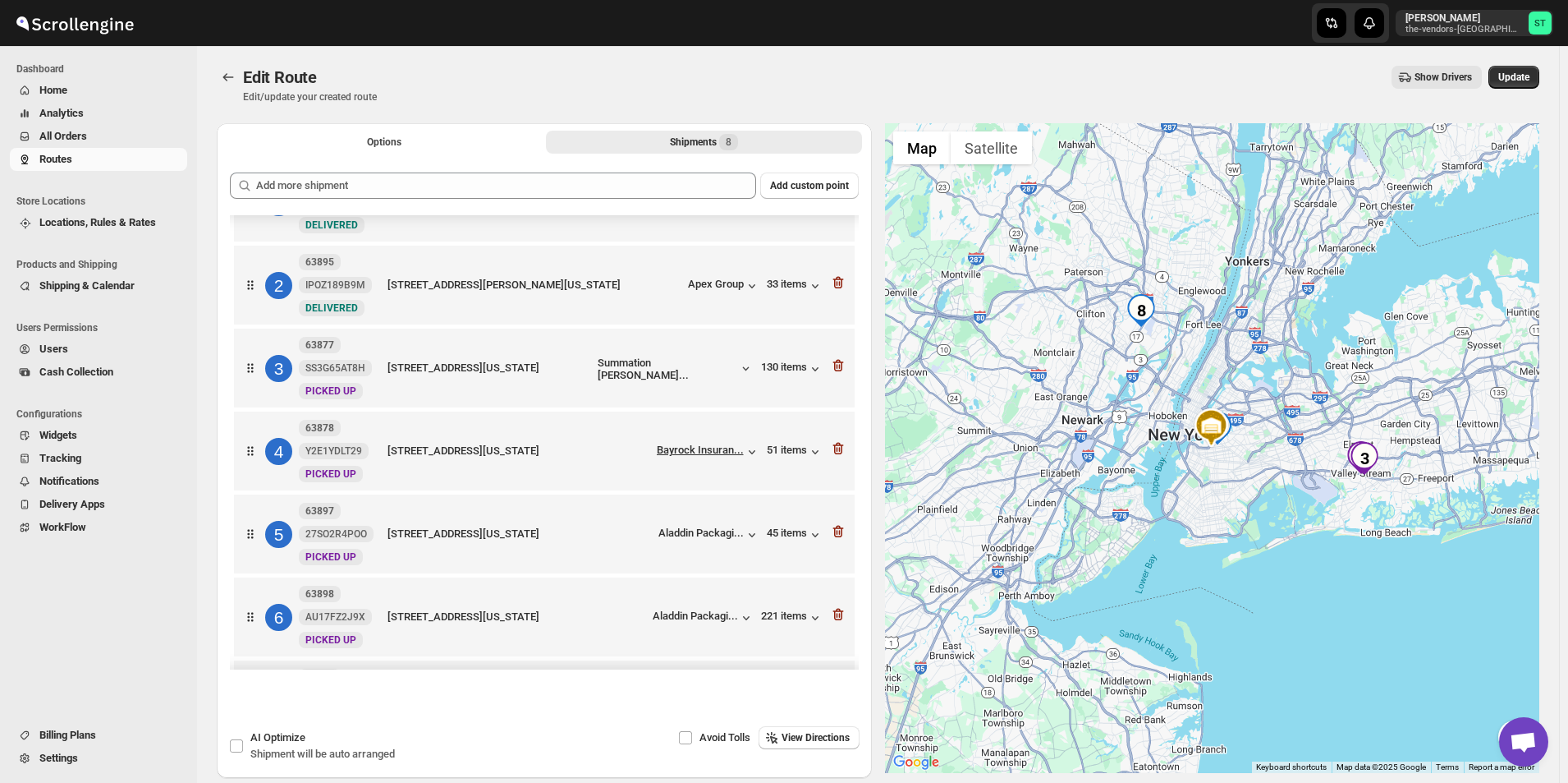
scroll to position [164, 0]
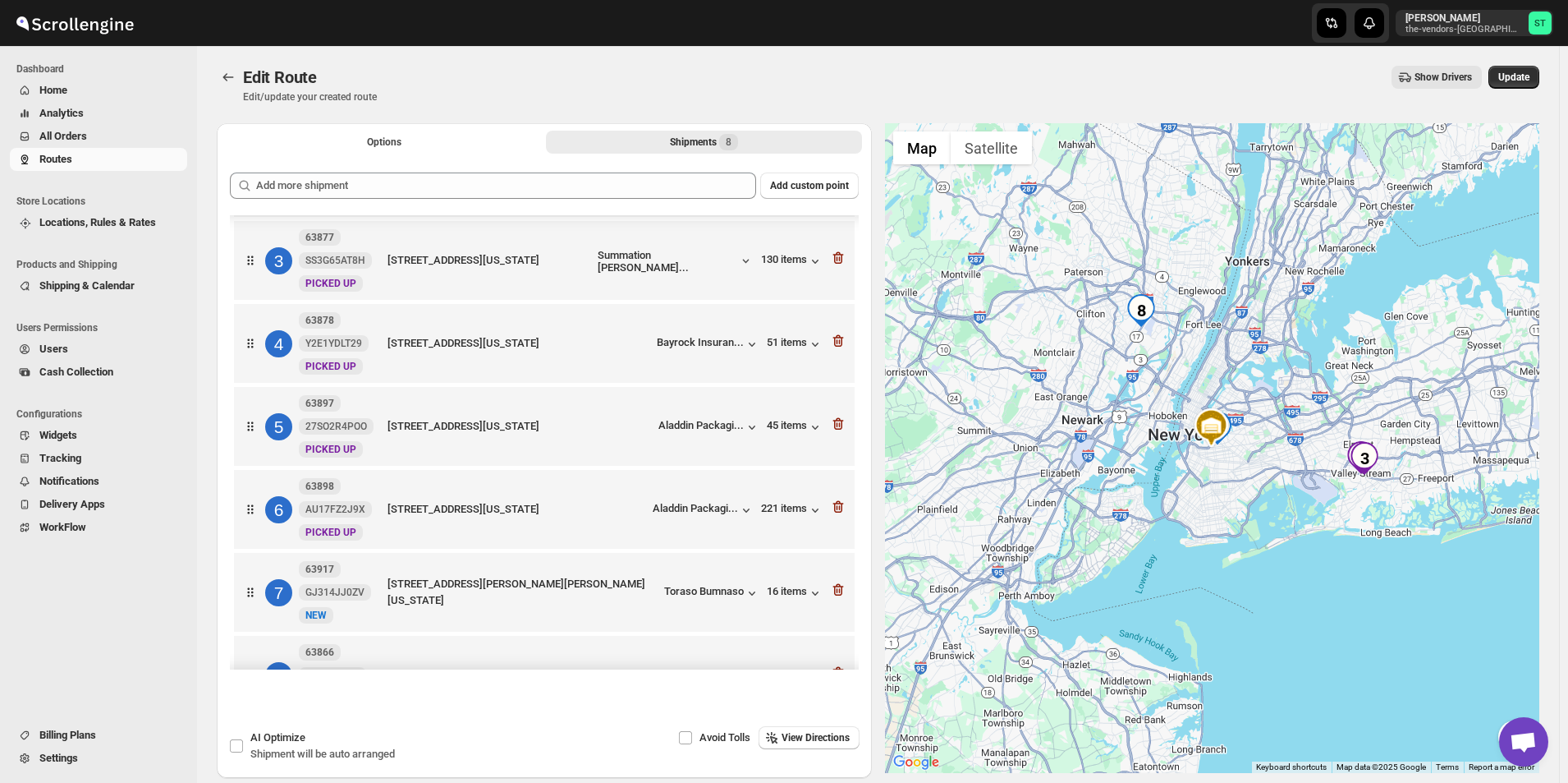
click at [836, 592] on icon "button" at bounding box center [839, 589] width 17 height 17
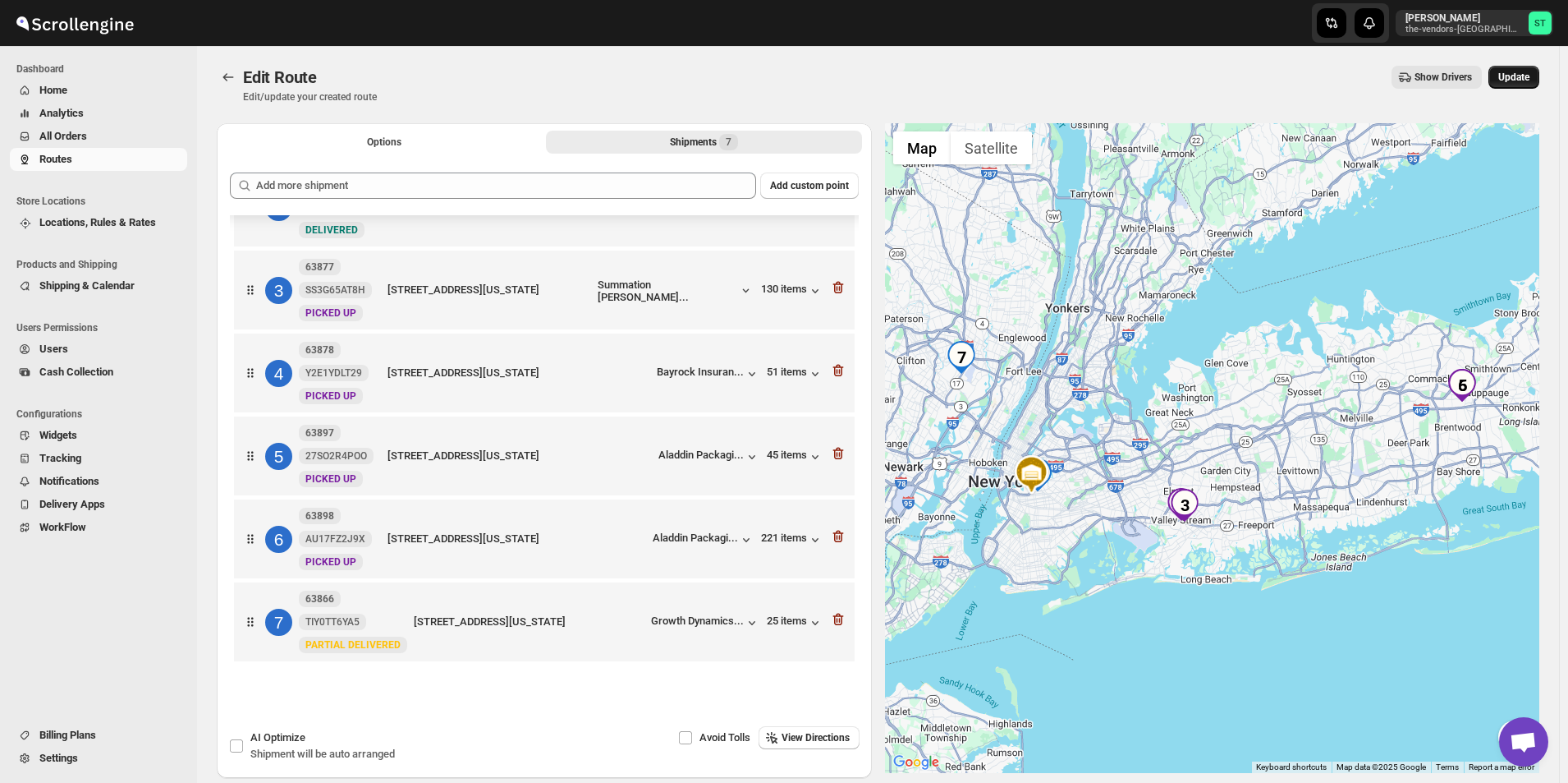
click at [1520, 75] on span "Update" at bounding box center [1514, 77] width 31 height 13
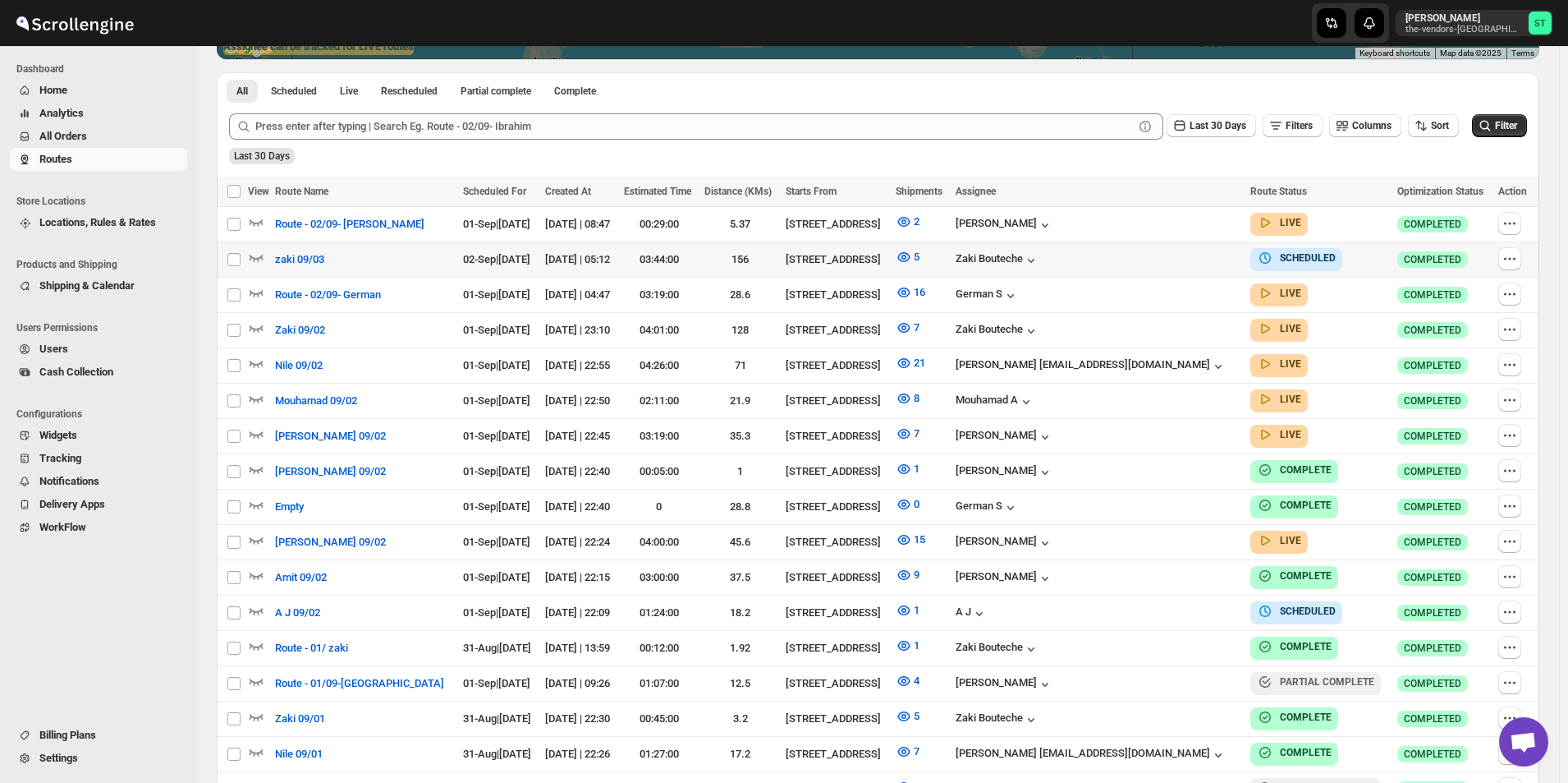
scroll to position [410, 0]
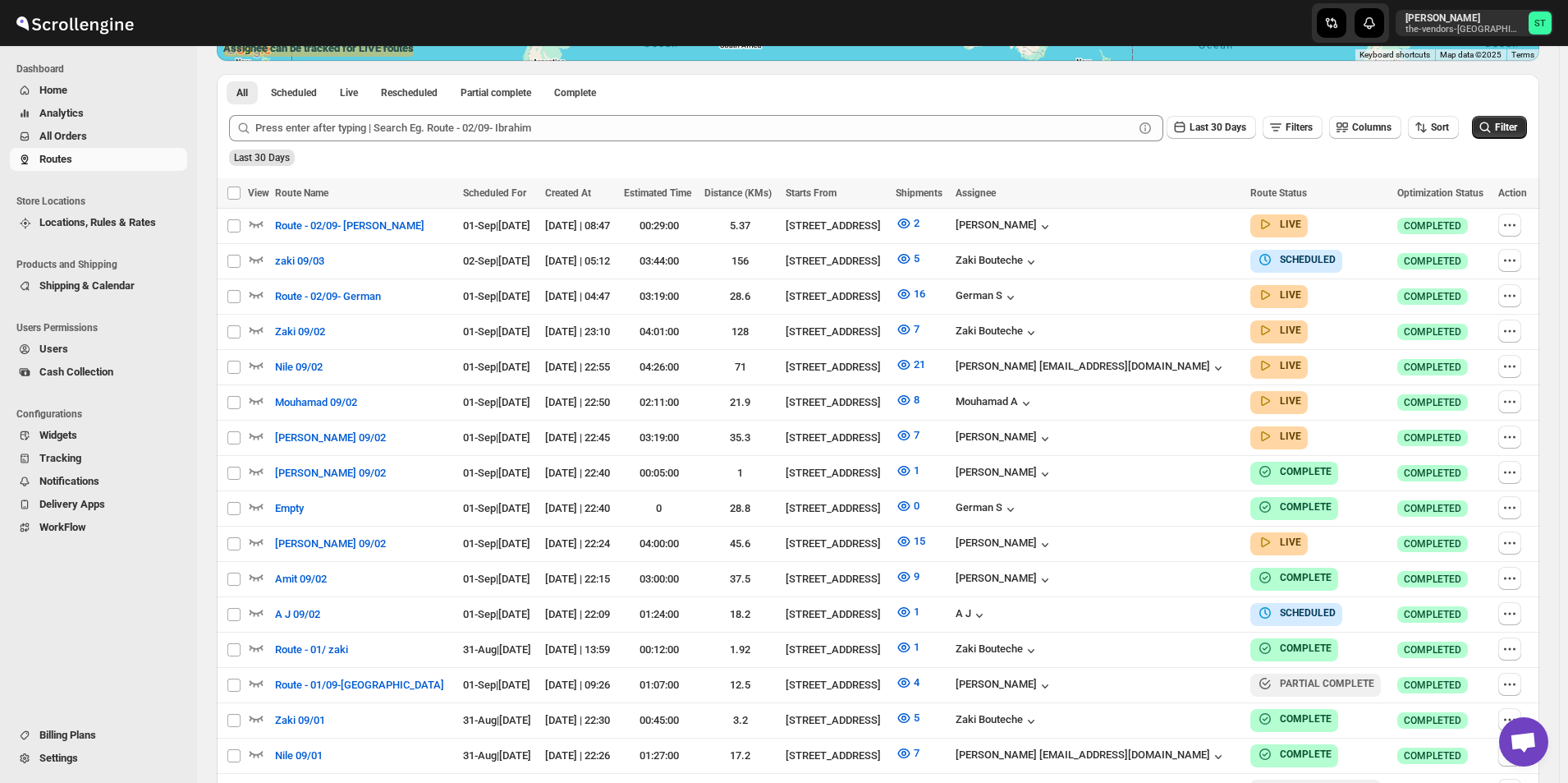
click at [65, 131] on span "All Orders" at bounding box center [63, 135] width 48 height 12
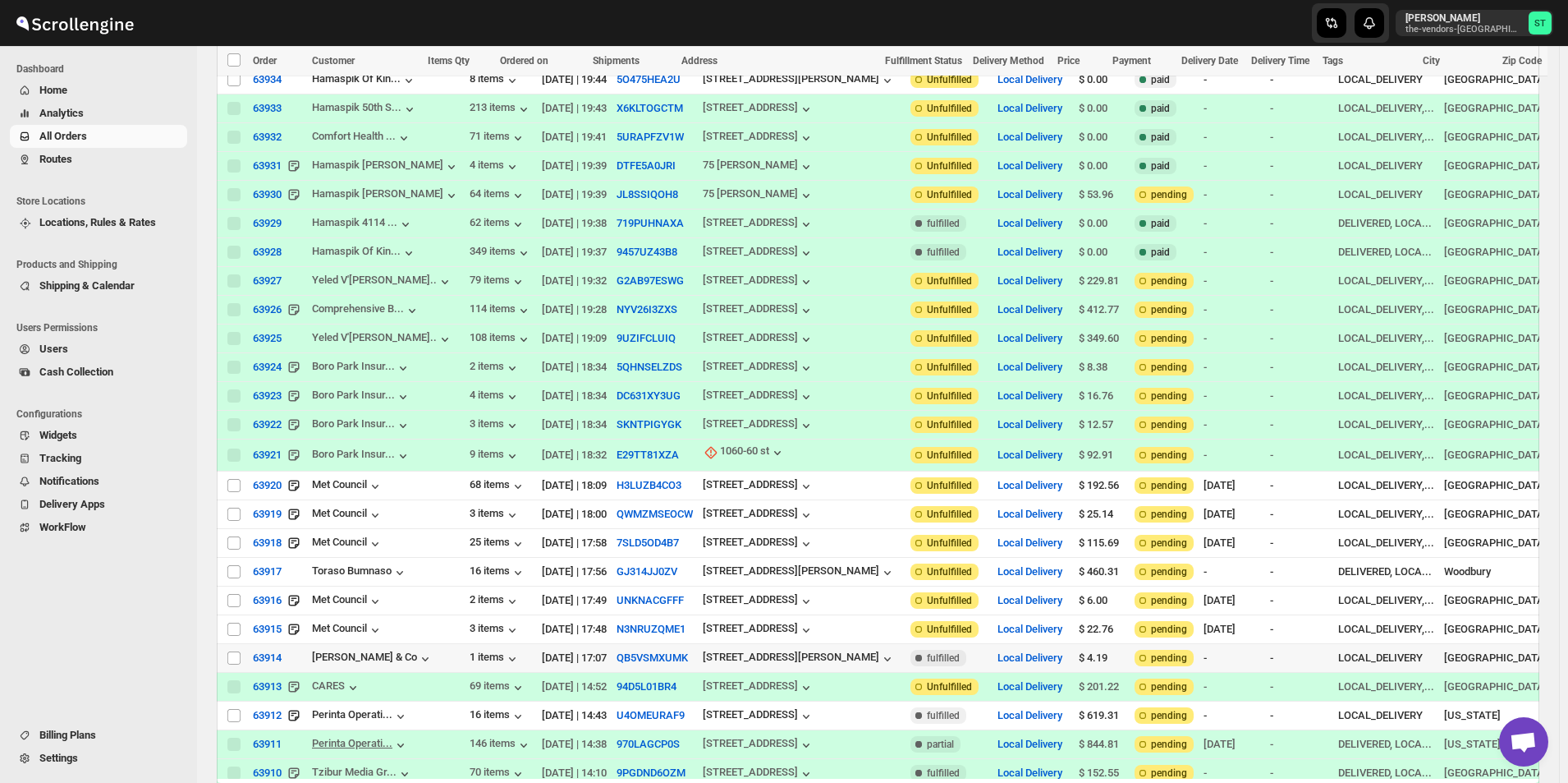
scroll to position [986, 0]
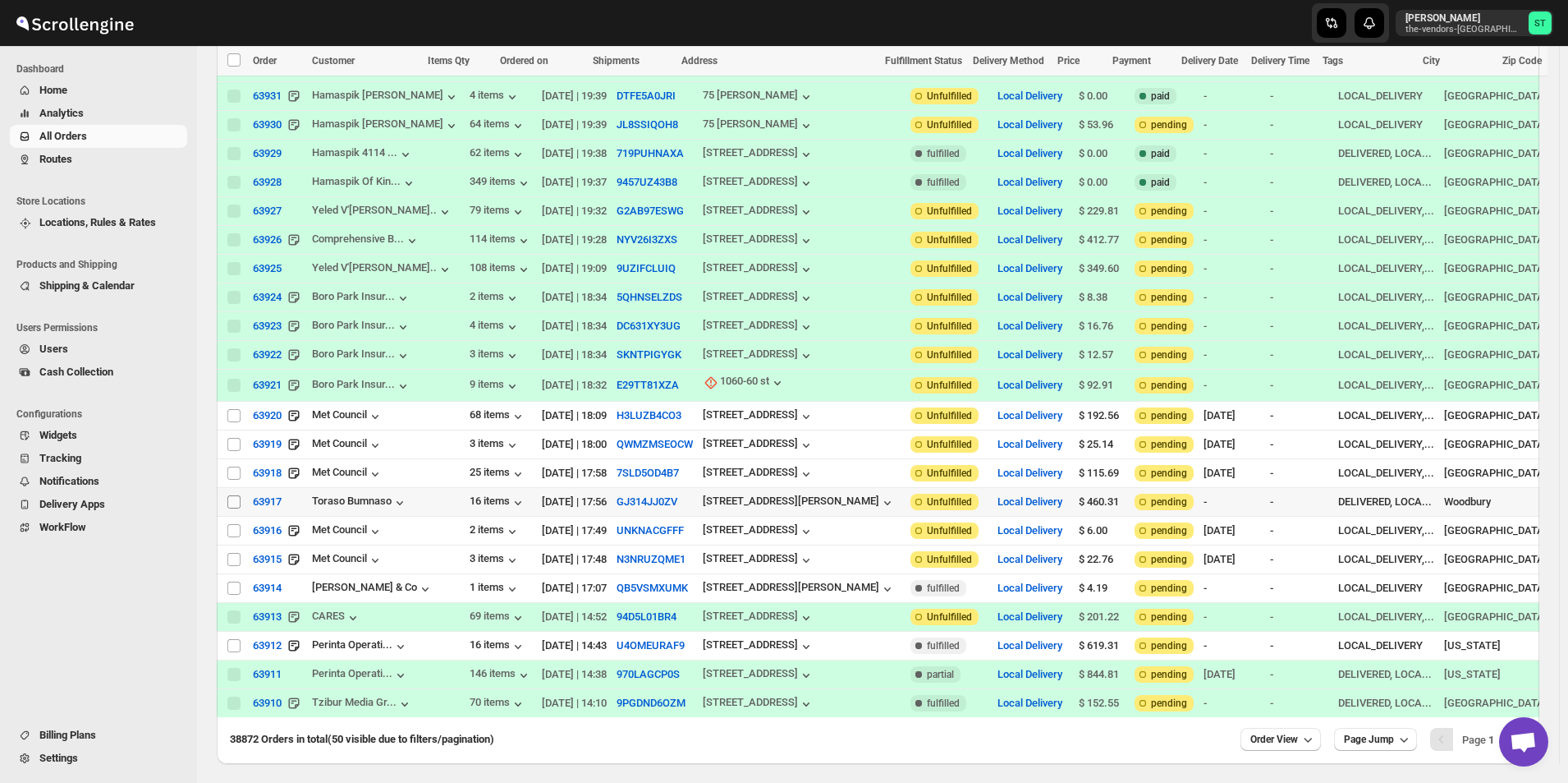
click at [230, 496] on input "Select order" at bounding box center [234, 502] width 13 height 13
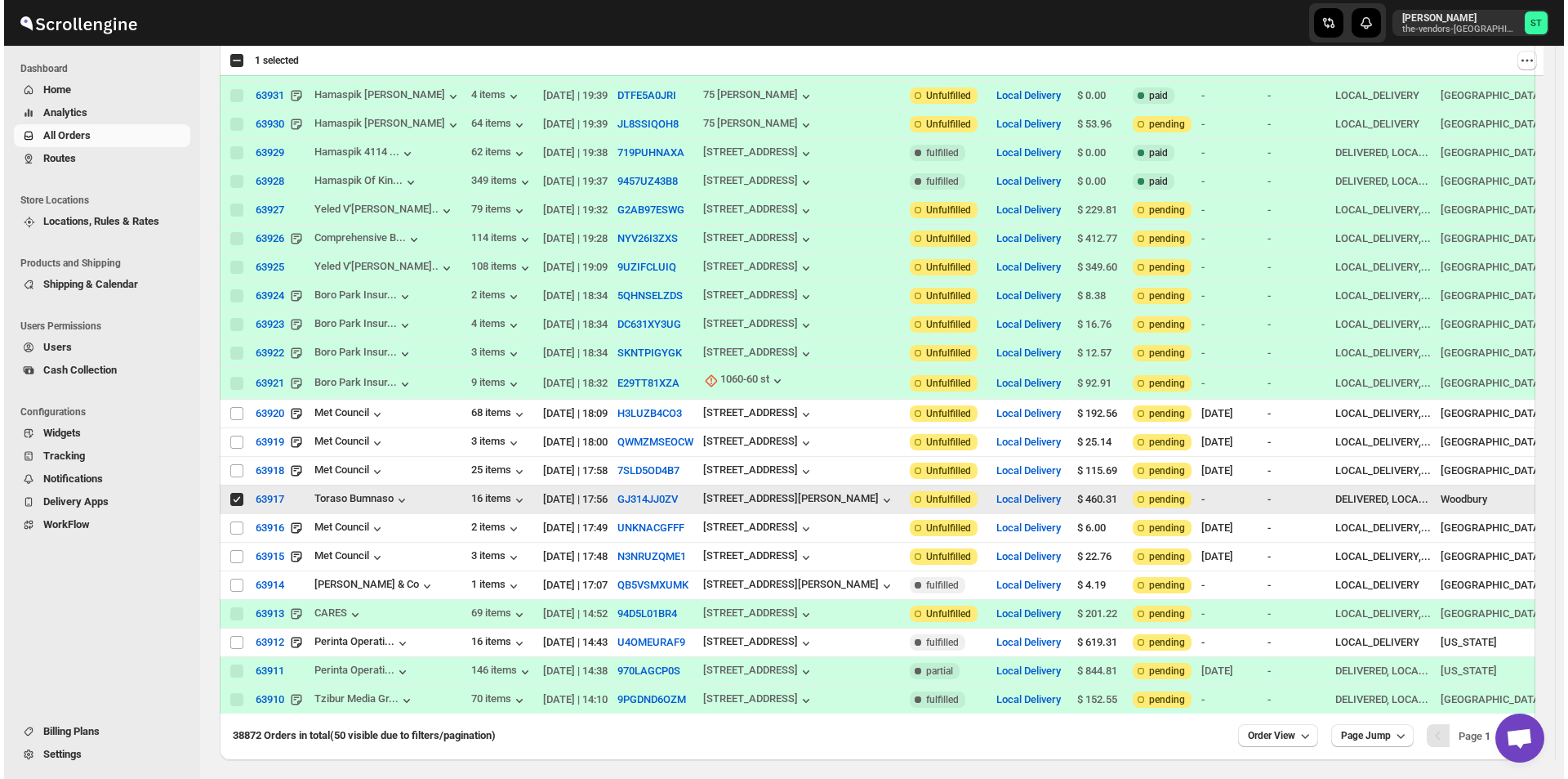
scroll to position [0, 0]
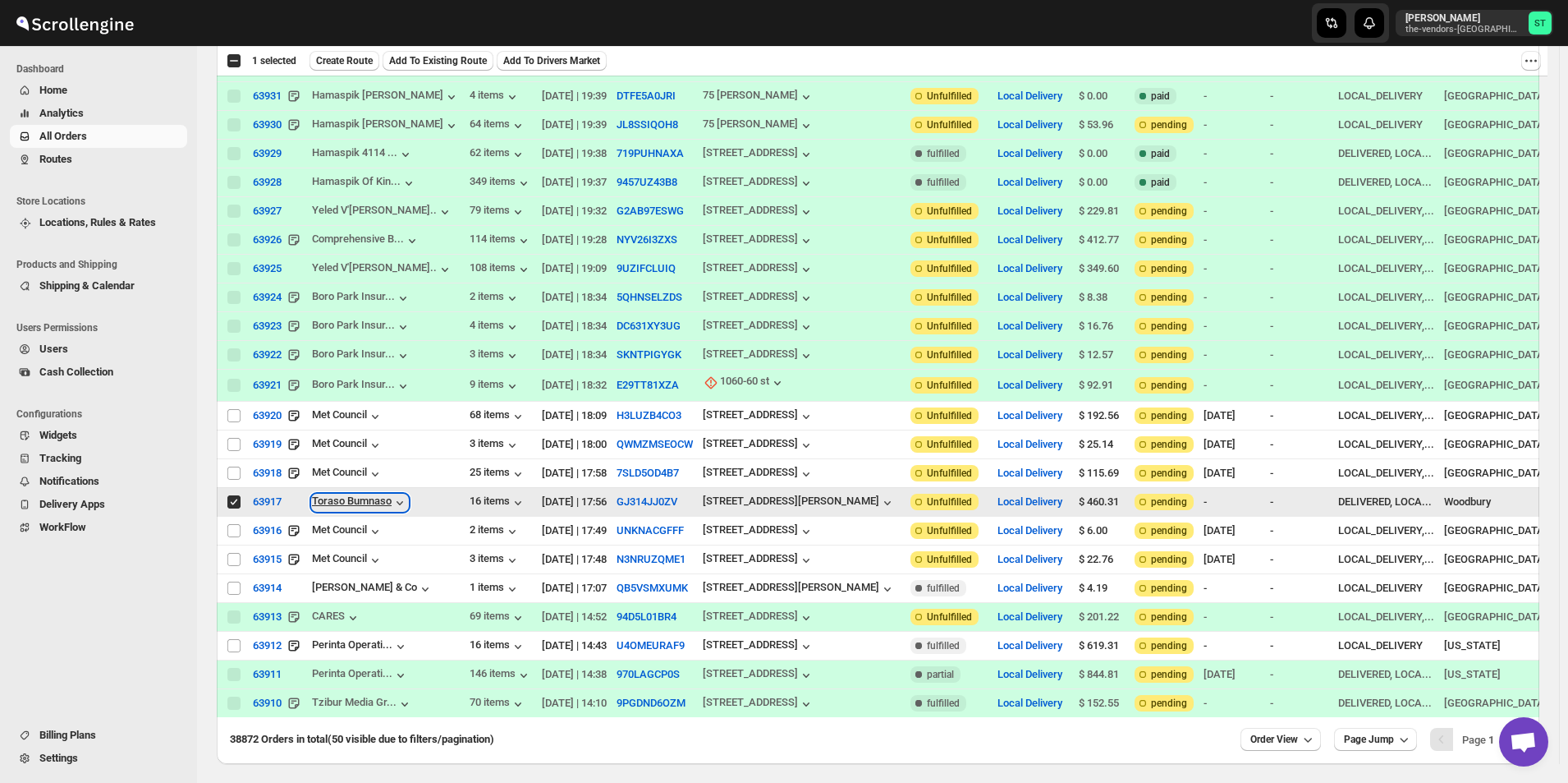
click at [346, 495] on div "Toraso Bumnaso" at bounding box center [360, 503] width 96 height 17
click at [617, 496] on button "GJ314JJ0ZV" at bounding box center [647, 501] width 61 height 12
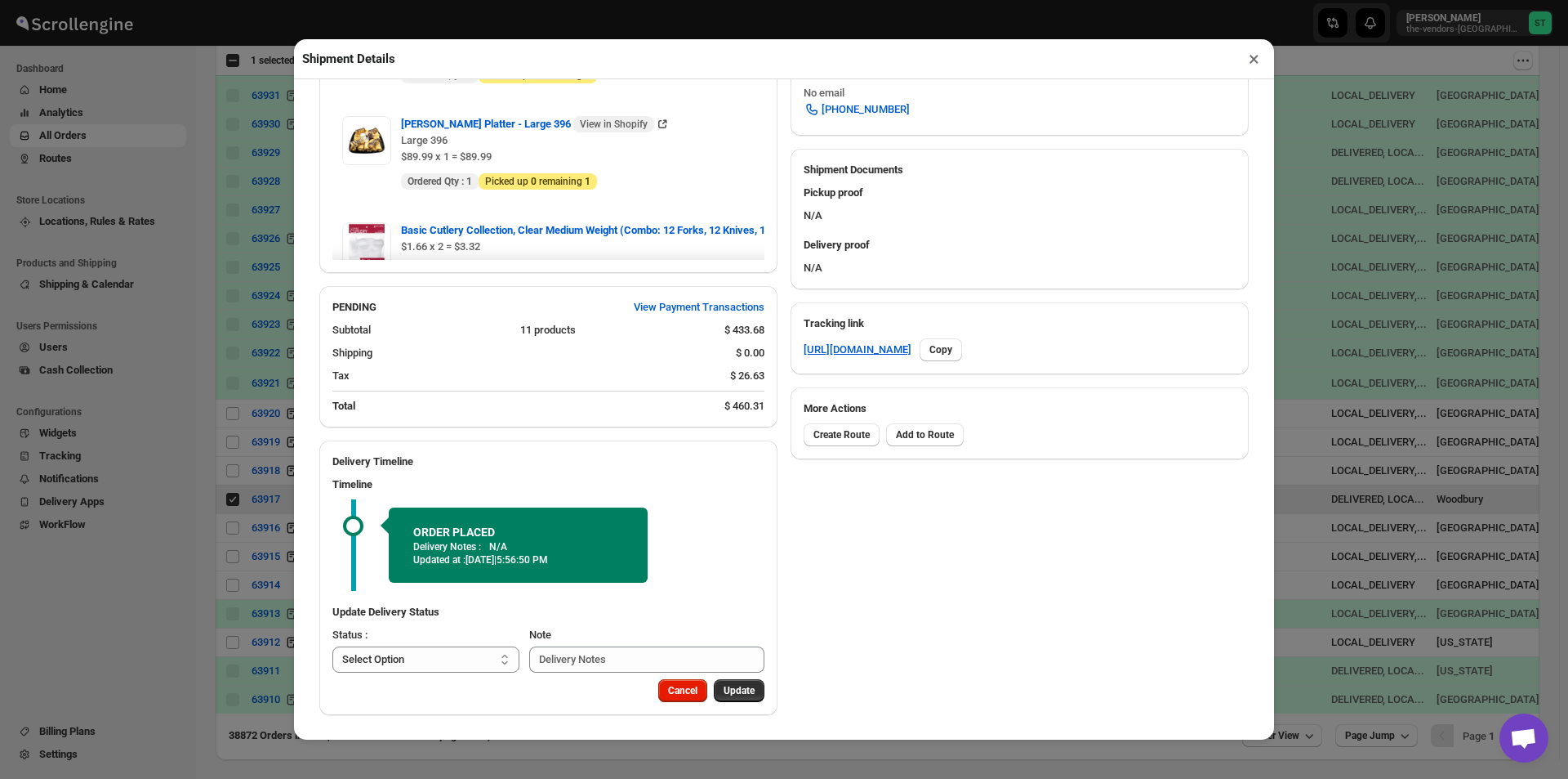
scroll to position [602, 0]
click at [401, 661] on select "Select Option PICKED UP OUT FOR DELIVERY RESCHEDULE DELIVERED CANCELLED" at bounding box center [425, 659] width 187 height 26
click at [780, 614] on div "SHIPPING FROM [STREET_ADDRESS] , , [GEOGRAPHIC_DATA][US_STATE] , 9176354882 Edi…" at bounding box center [778, 139] width 943 height 1153
click at [409, 656] on select "Select Option PICKED UP OUT FOR DELIVERY RESCHEDULE DELIVERED CANCELLED" at bounding box center [425, 659] width 187 height 26
click at [375, 661] on select "Select Option PICKED UP OUT FOR DELIVERY RESCHEDULE DELIVERED CANCELLED" at bounding box center [425, 659] width 187 height 26
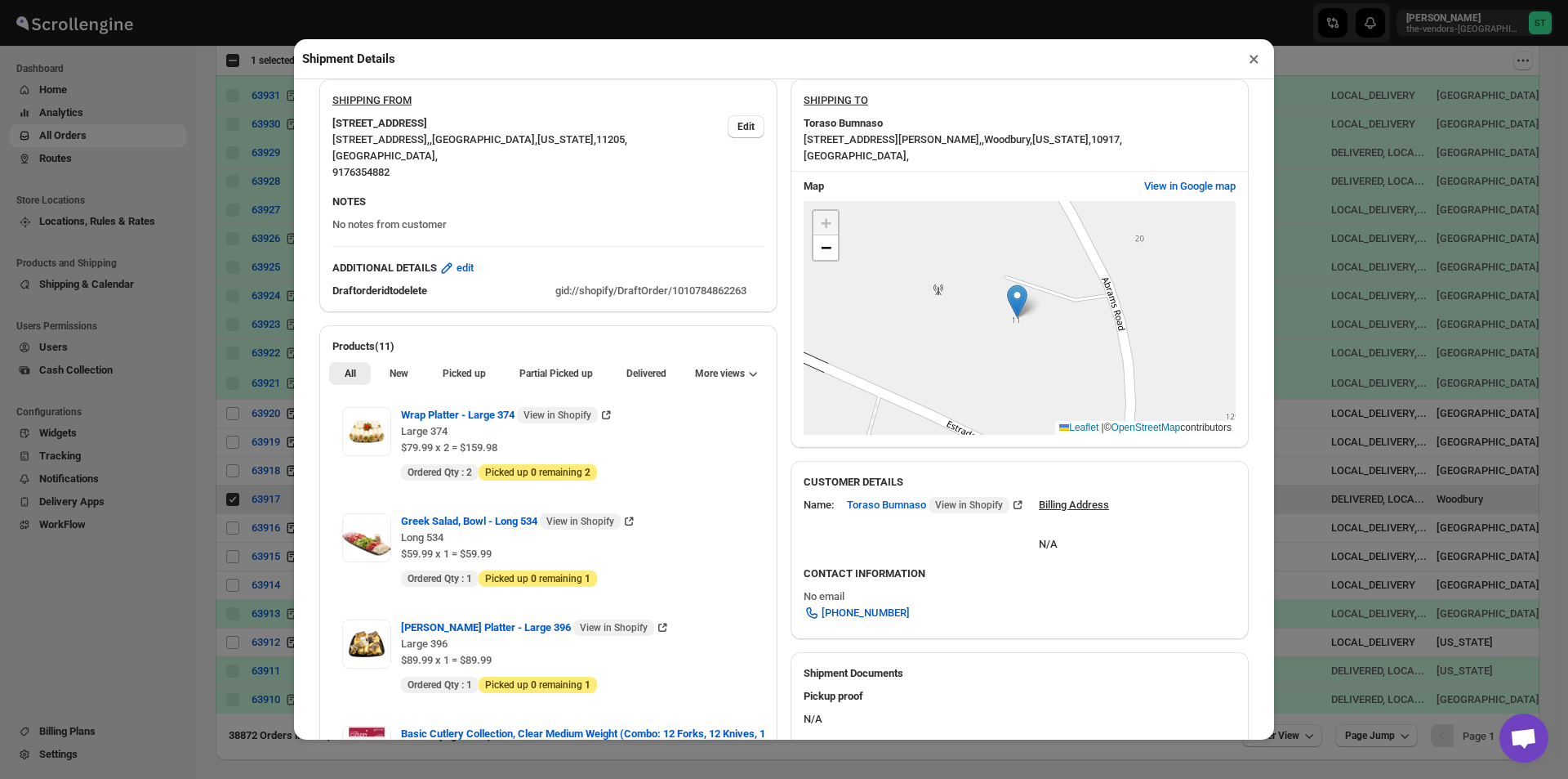
scroll to position [111, 0]
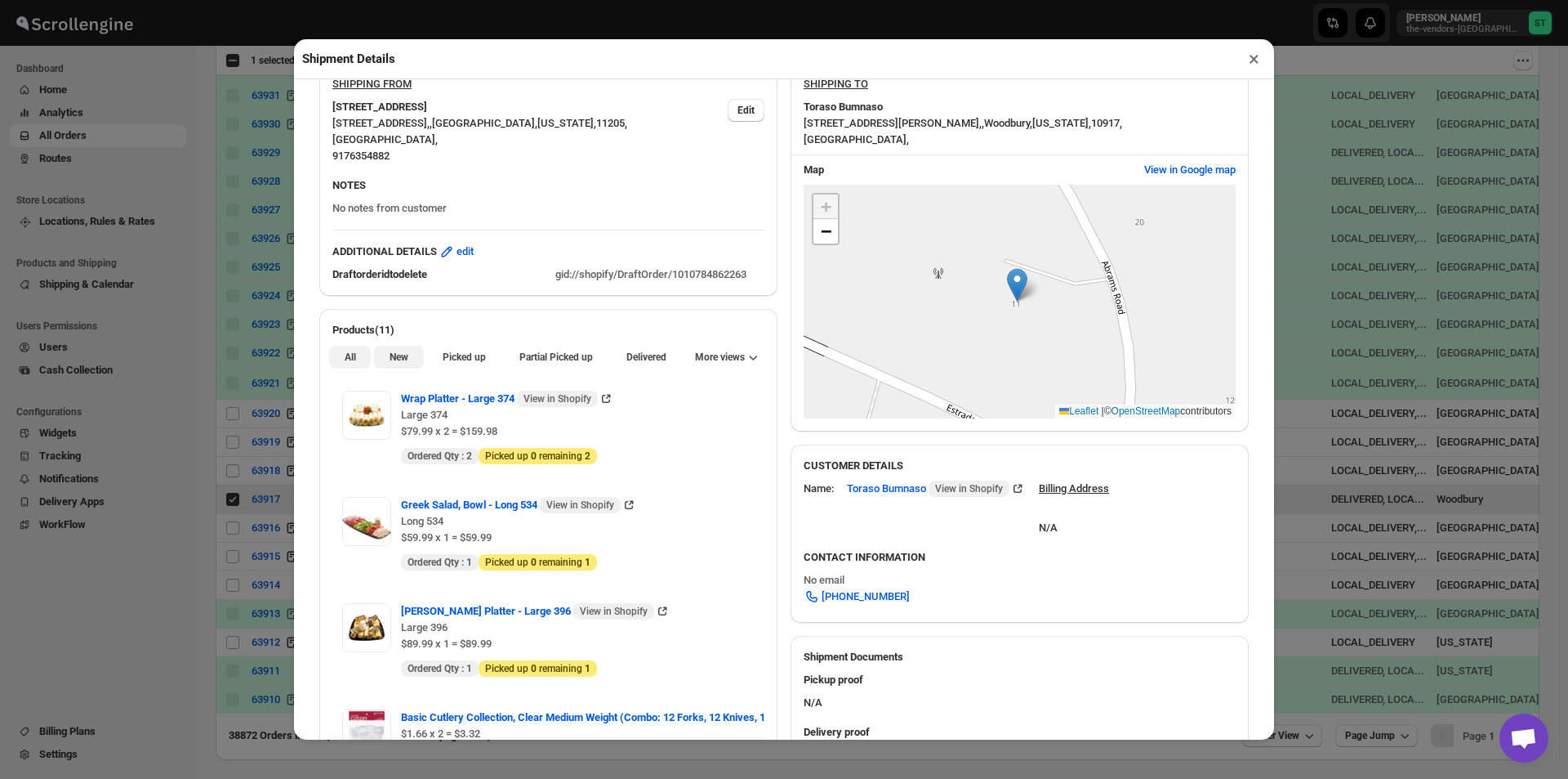
click at [395, 359] on span "New" at bounding box center [399, 357] width 19 height 13
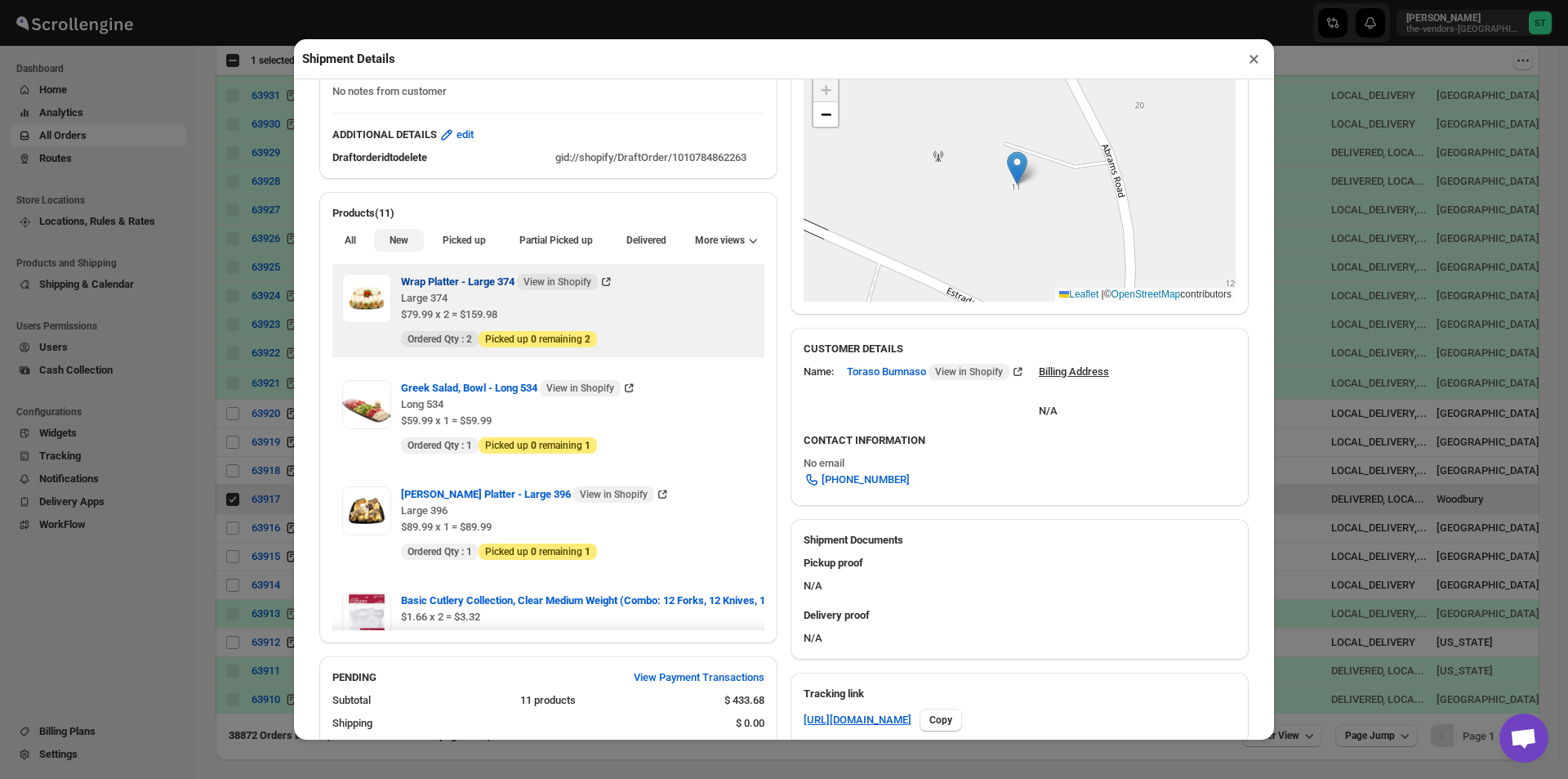
scroll to position [81, 0]
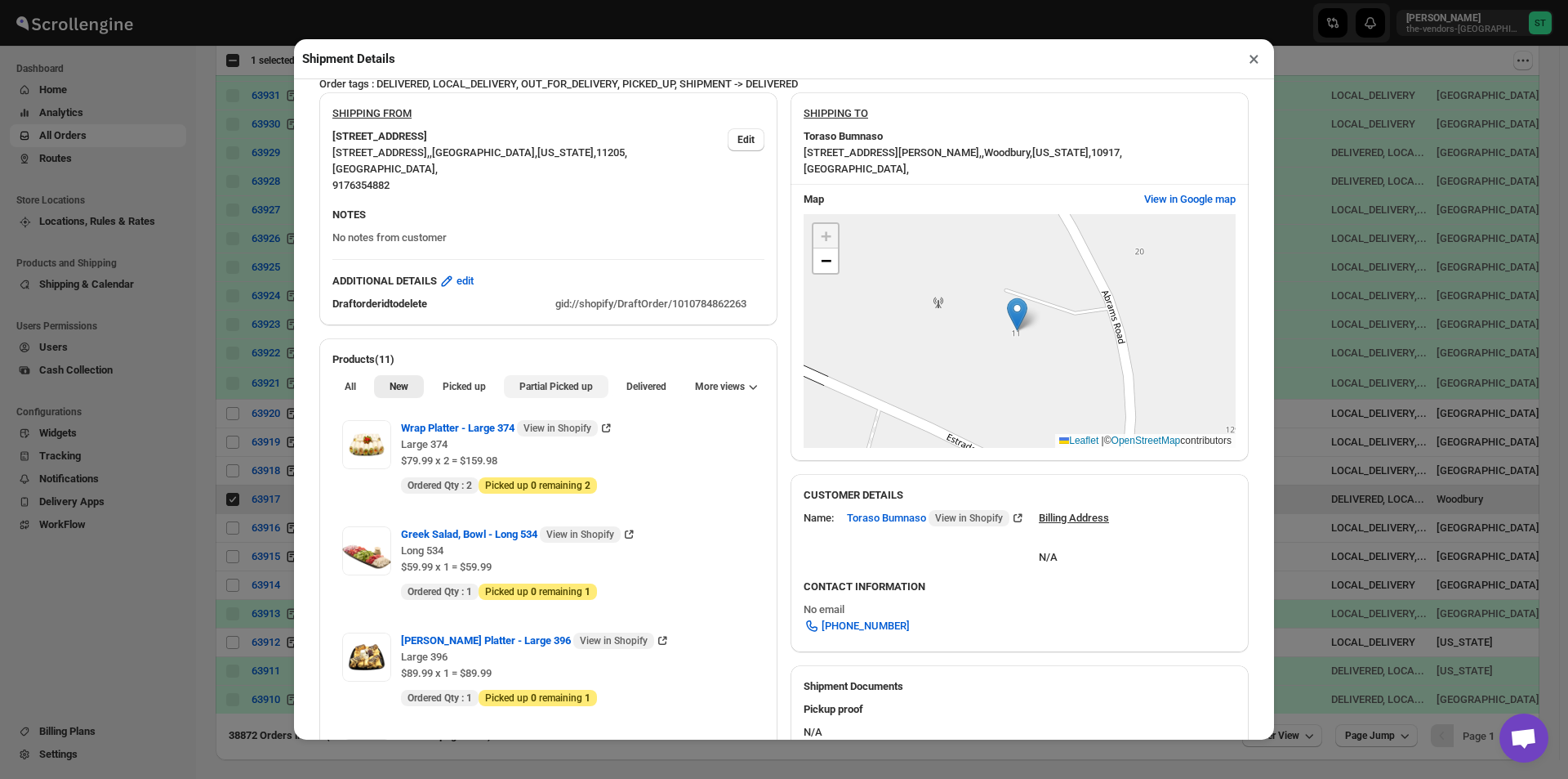
click at [528, 384] on span "Partial Picked up" at bounding box center [556, 386] width 74 height 13
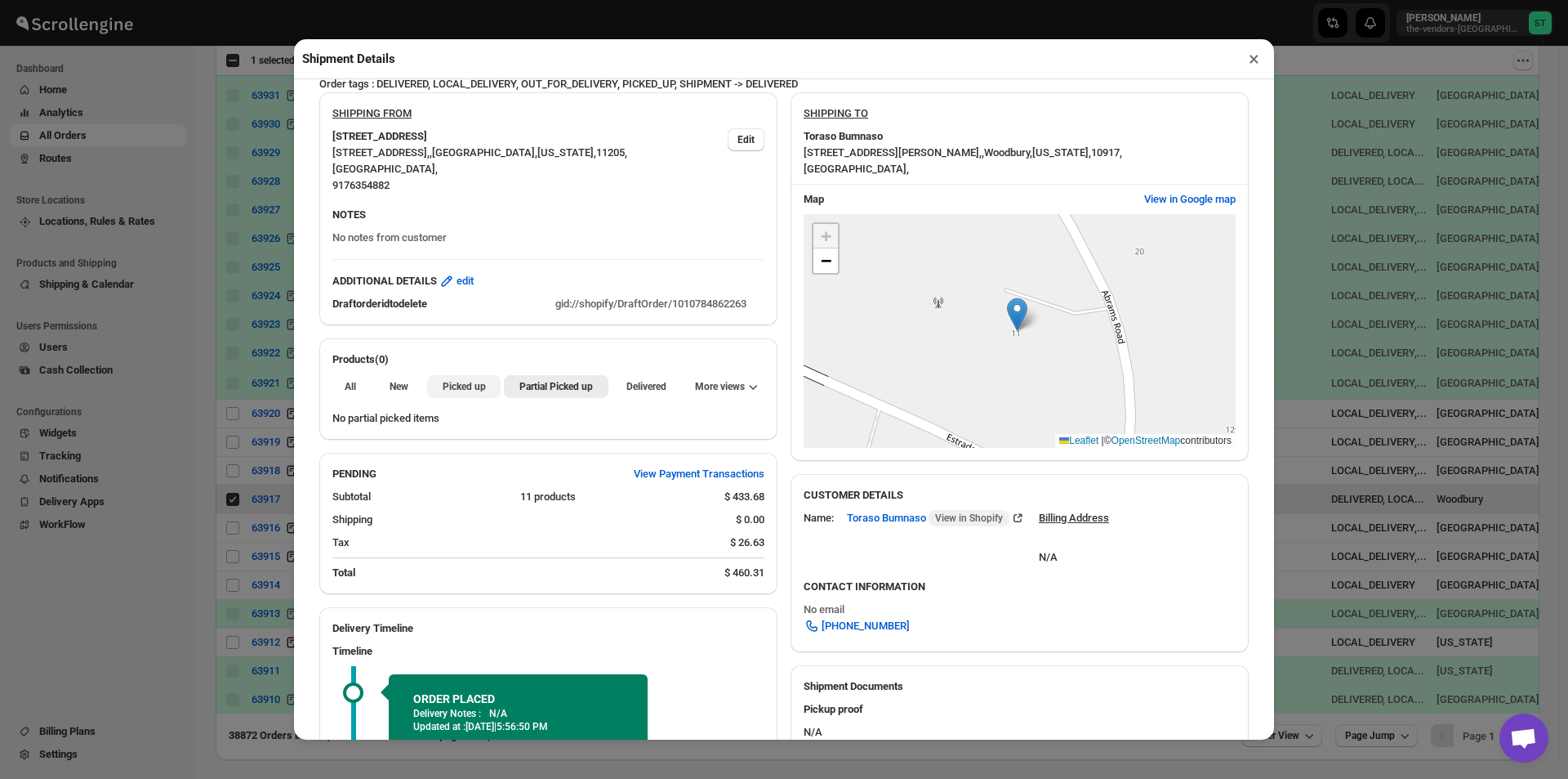
click at [471, 397] on button "Picked up" at bounding box center [464, 386] width 74 height 23
click at [325, 397] on div "All New Picked up Partial Picked up Partial delivered Delivered Returned More v…" at bounding box center [549, 385] width 458 height 36
click at [345, 392] on span "All" at bounding box center [350, 386] width 12 height 13
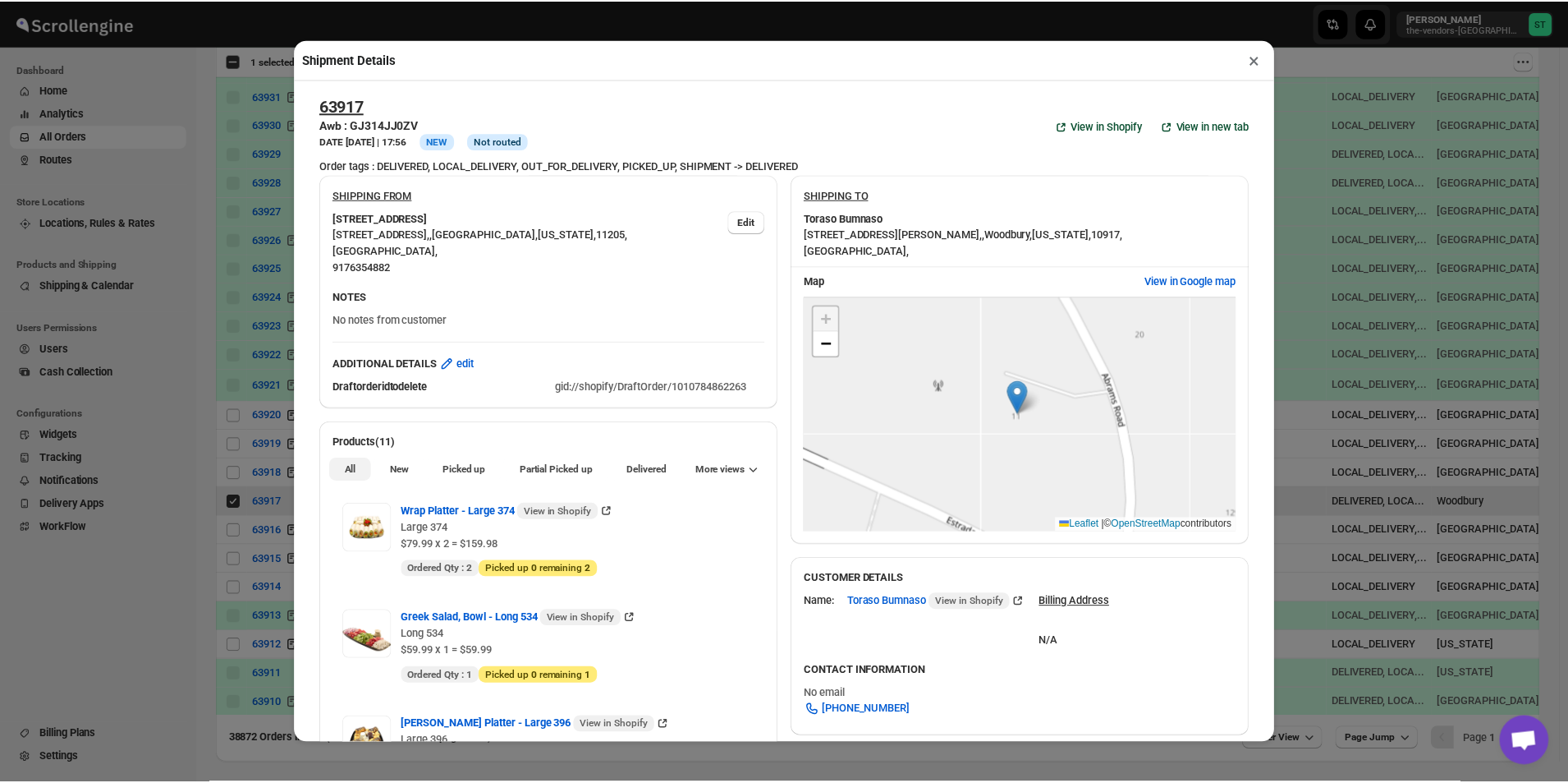
scroll to position [0, 0]
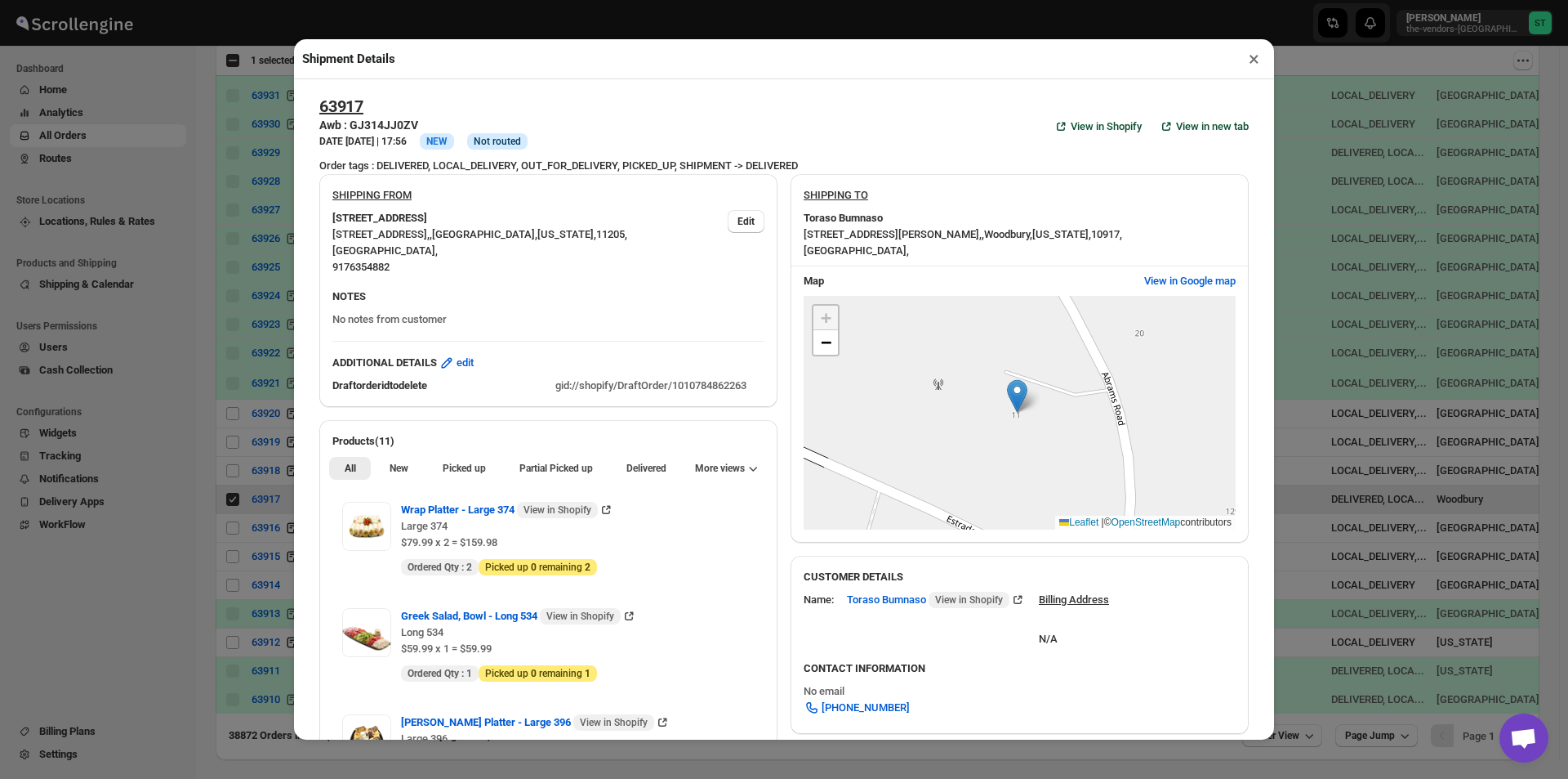
click at [1254, 61] on button "×" at bounding box center [1254, 58] width 24 height 23
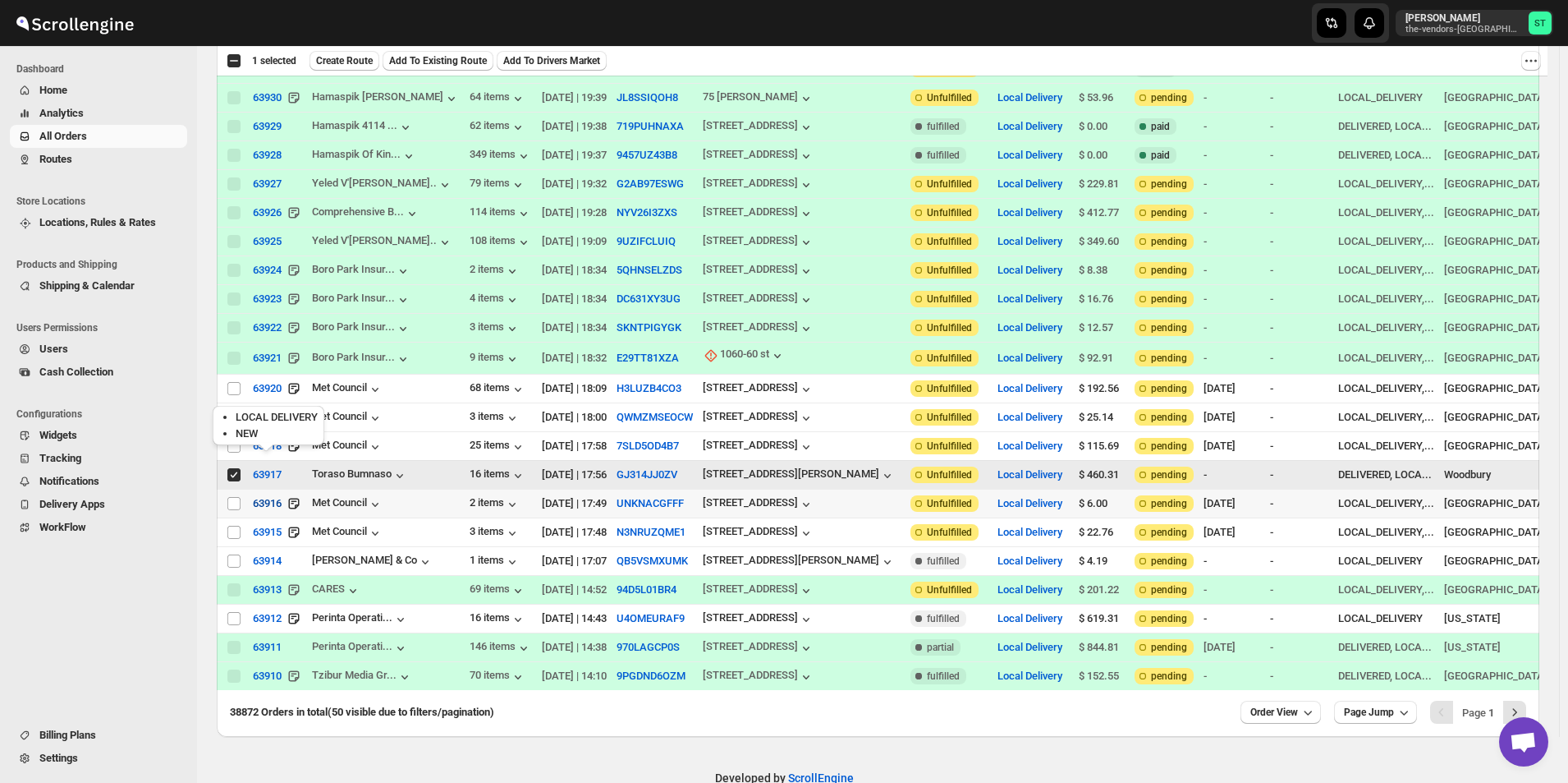
scroll to position [1014, 0]
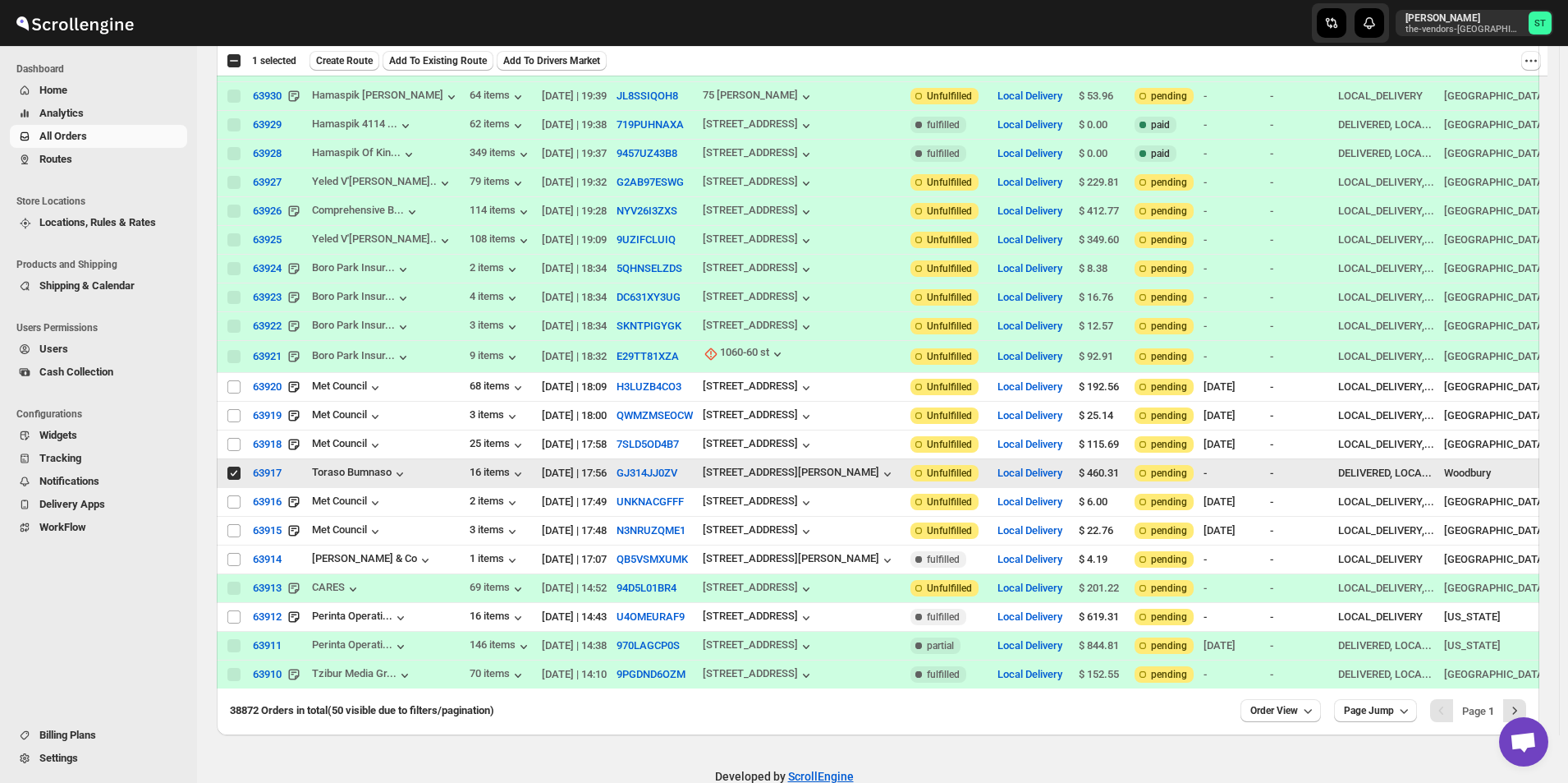
click at [233, 466] on input "Select order" at bounding box center [234, 473] width 13 height 13
checkbox input "false"
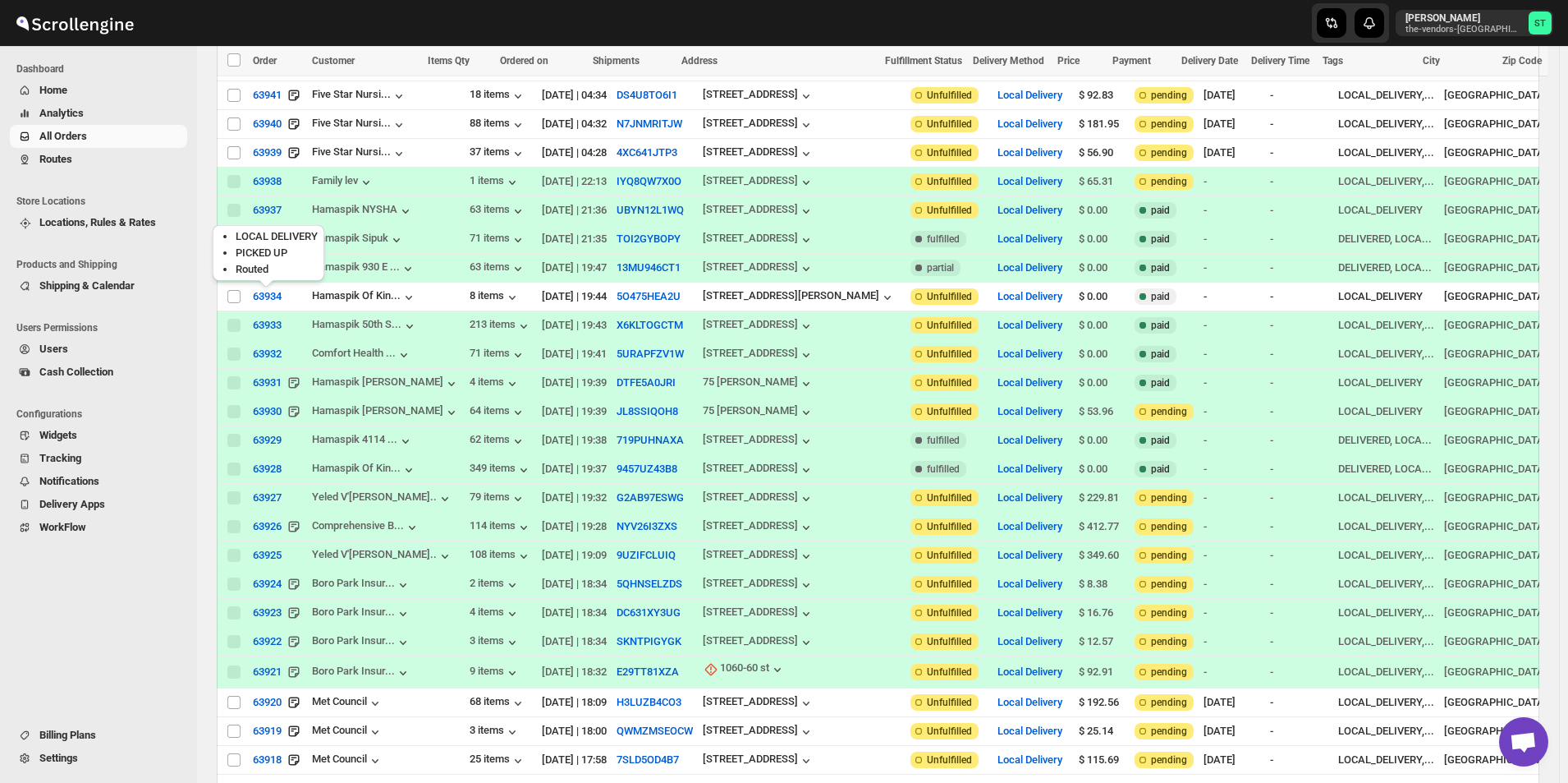
scroll to position [604, 0]
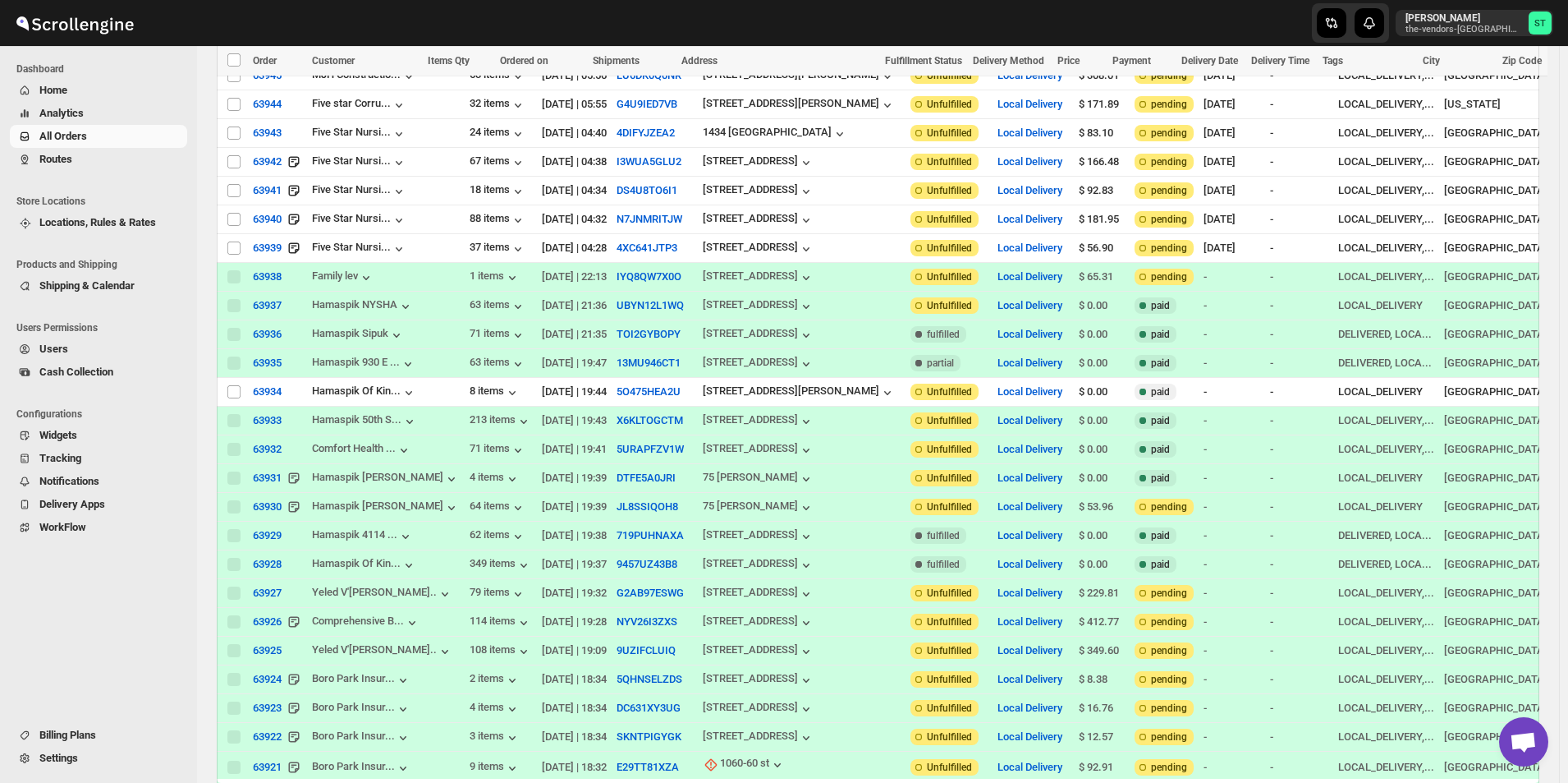
click at [73, 166] on span "Routes" at bounding box center [111, 160] width 144 height 17
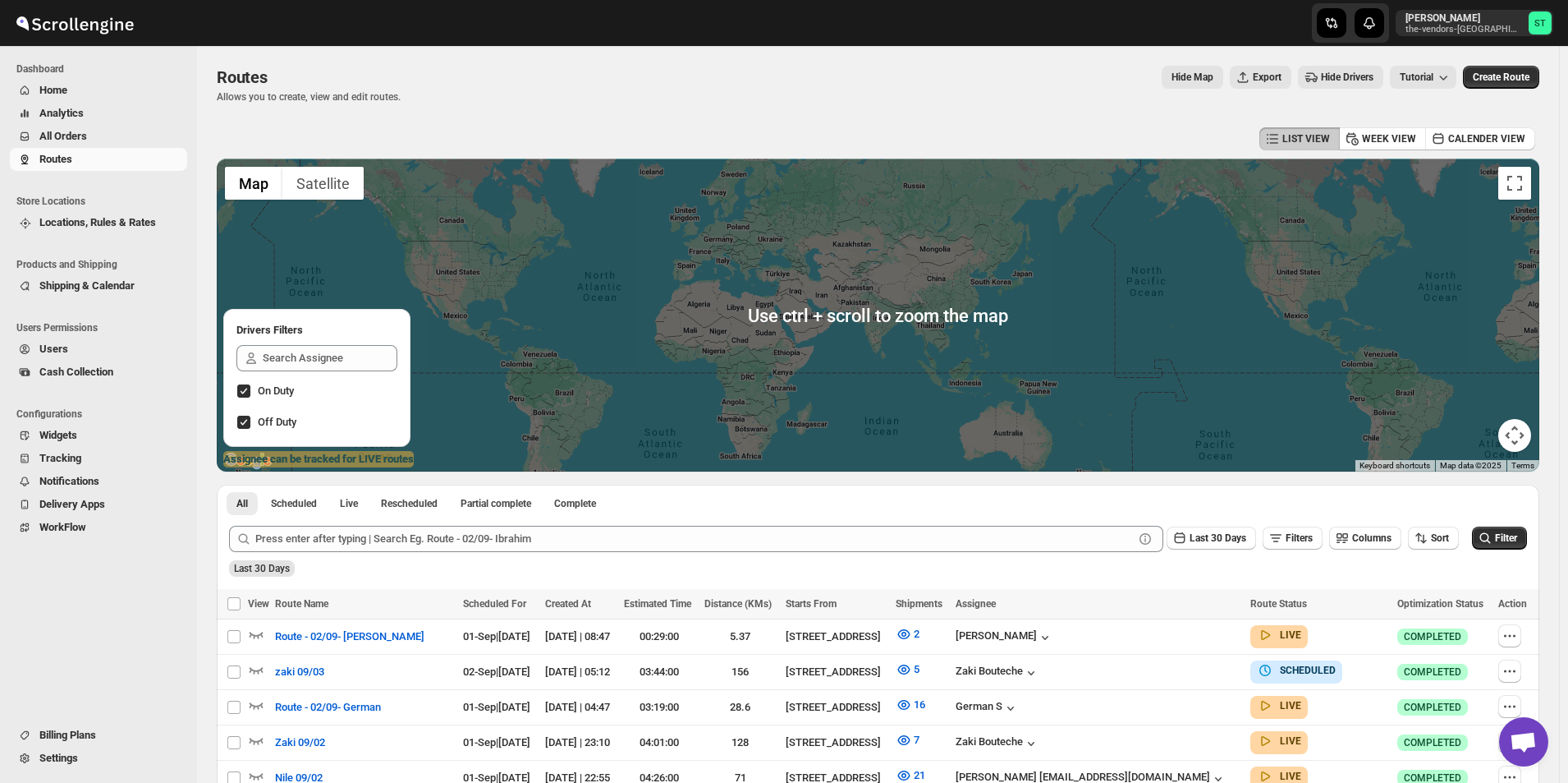
scroll to position [410, 0]
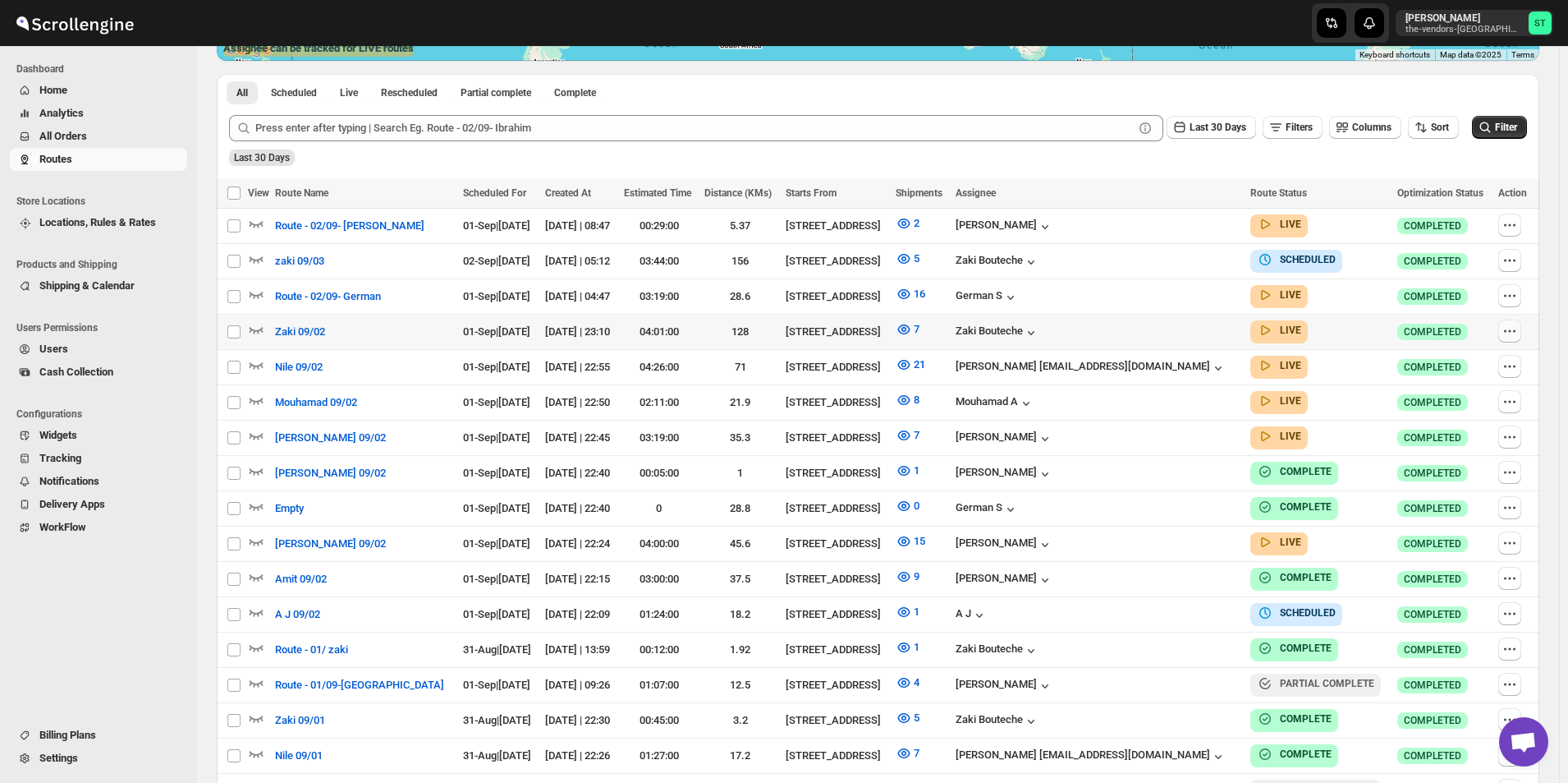
click at [1508, 334] on icon "button" at bounding box center [1509, 331] width 17 height 17
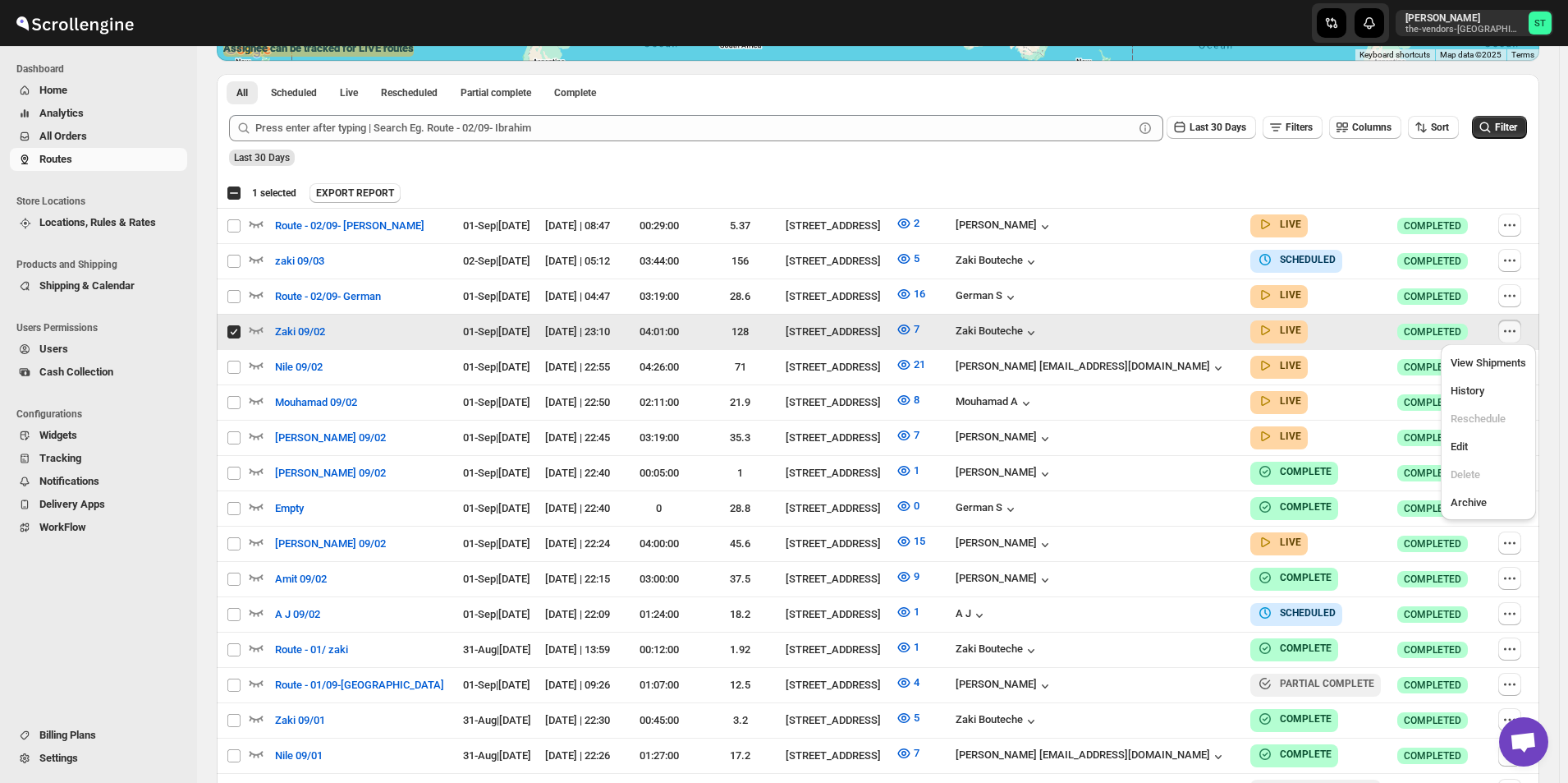
click at [1508, 334] on icon "button" at bounding box center [1509, 331] width 17 height 17
checkbox input "false"
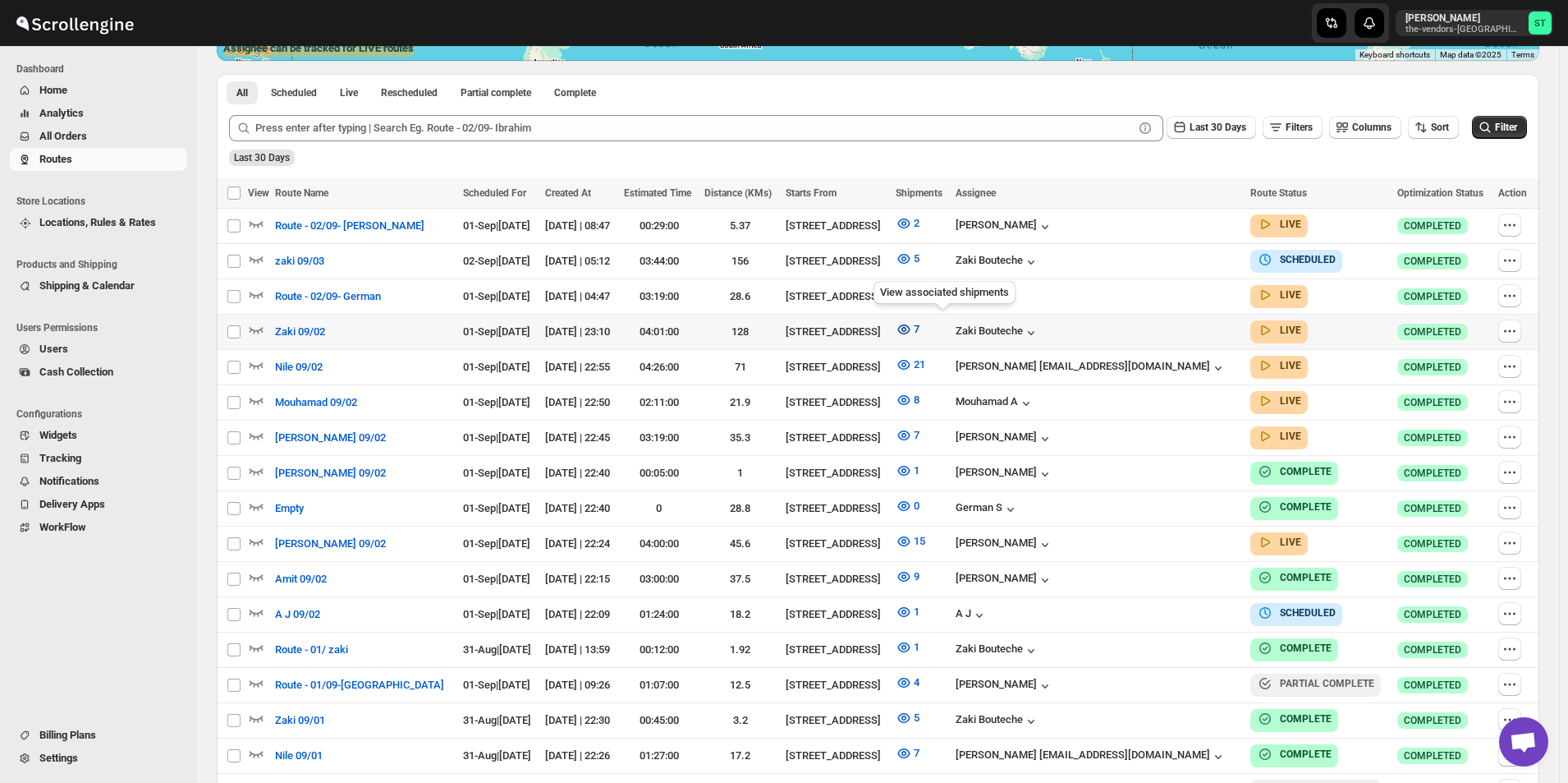
click at [910, 324] on icon "button" at bounding box center [904, 329] width 12 height 10
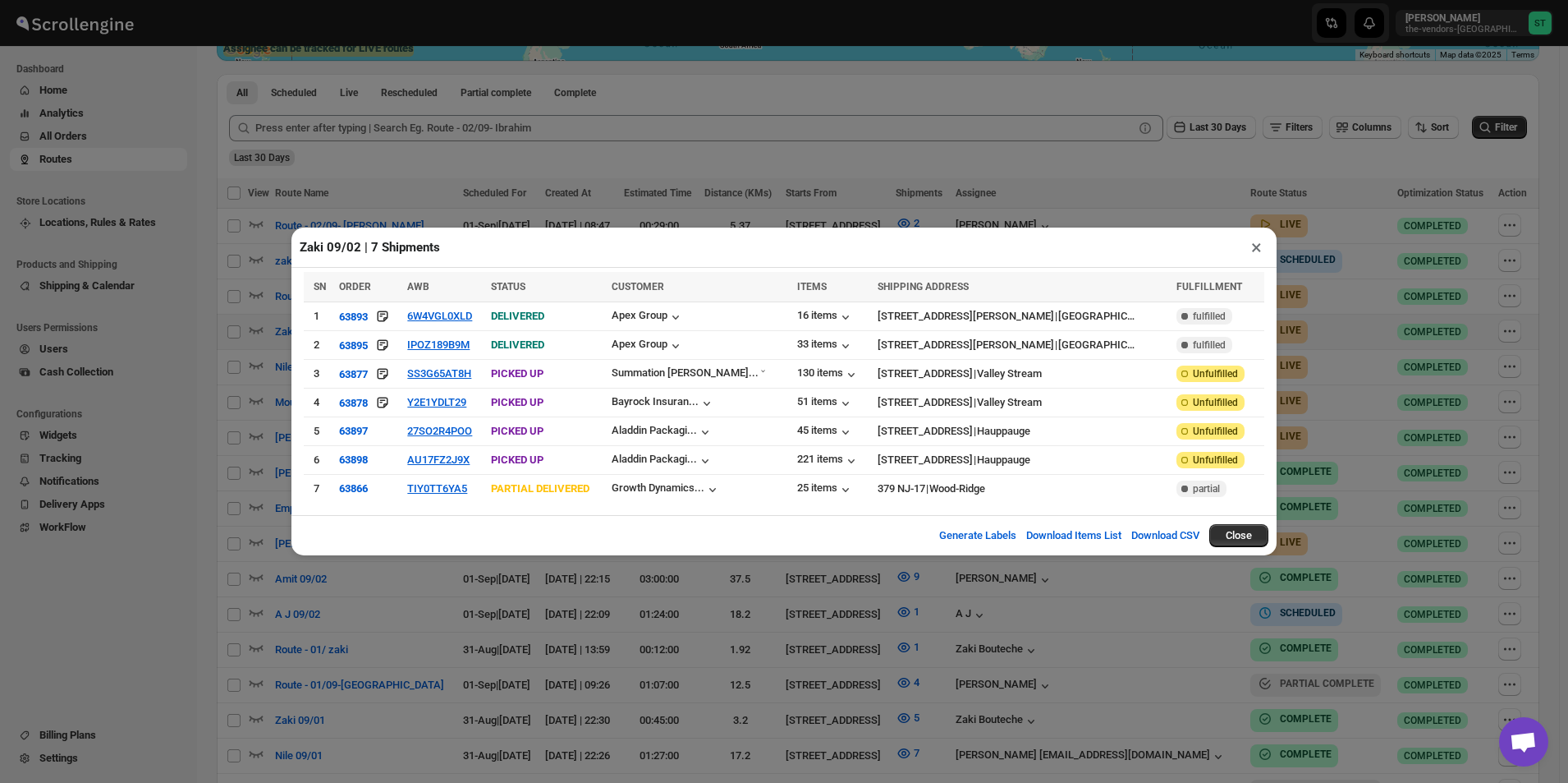
click at [1251, 256] on button "×" at bounding box center [1256, 247] width 24 height 23
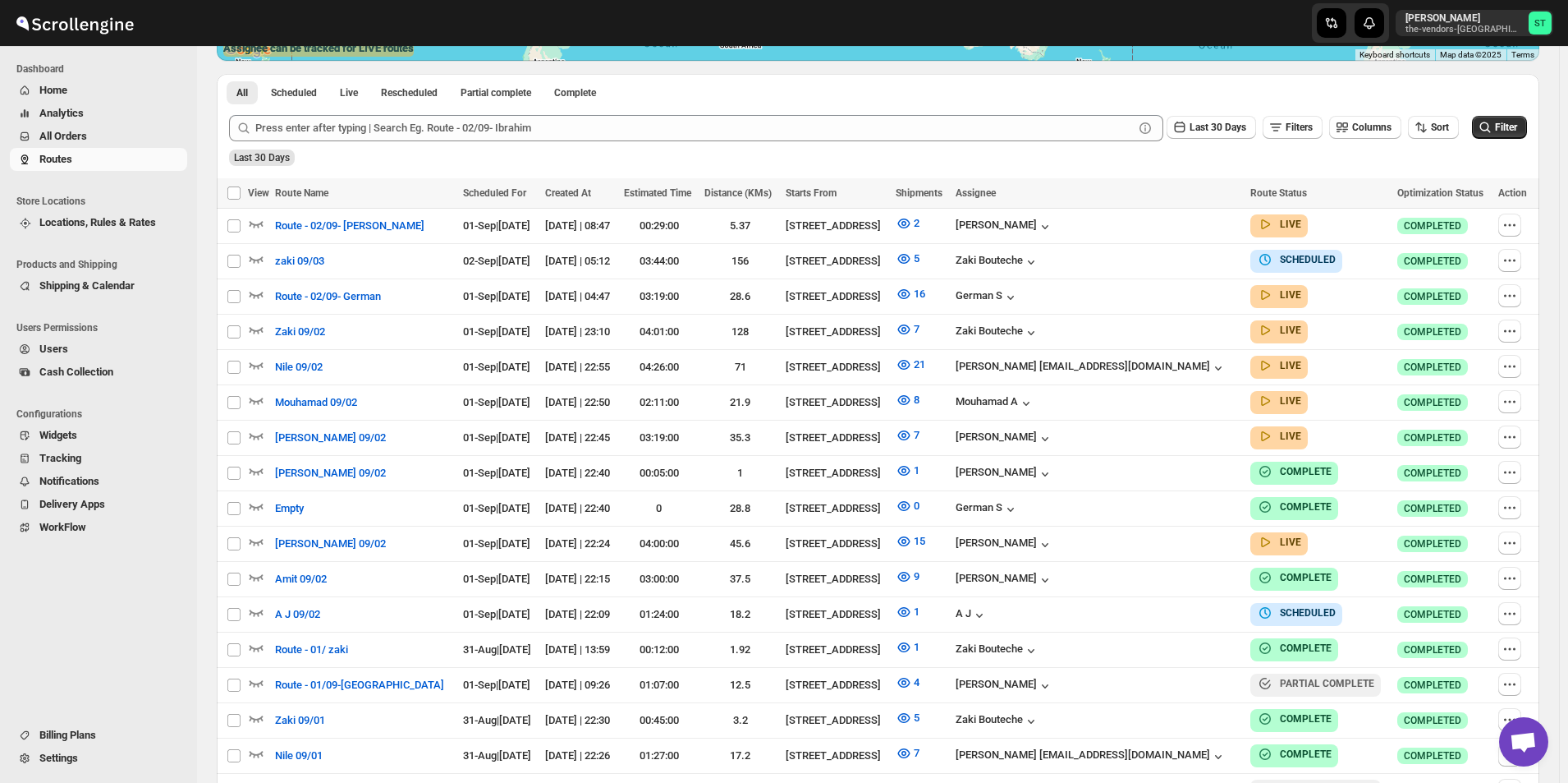
click at [106, 143] on span "All Orders" at bounding box center [111, 137] width 144 height 17
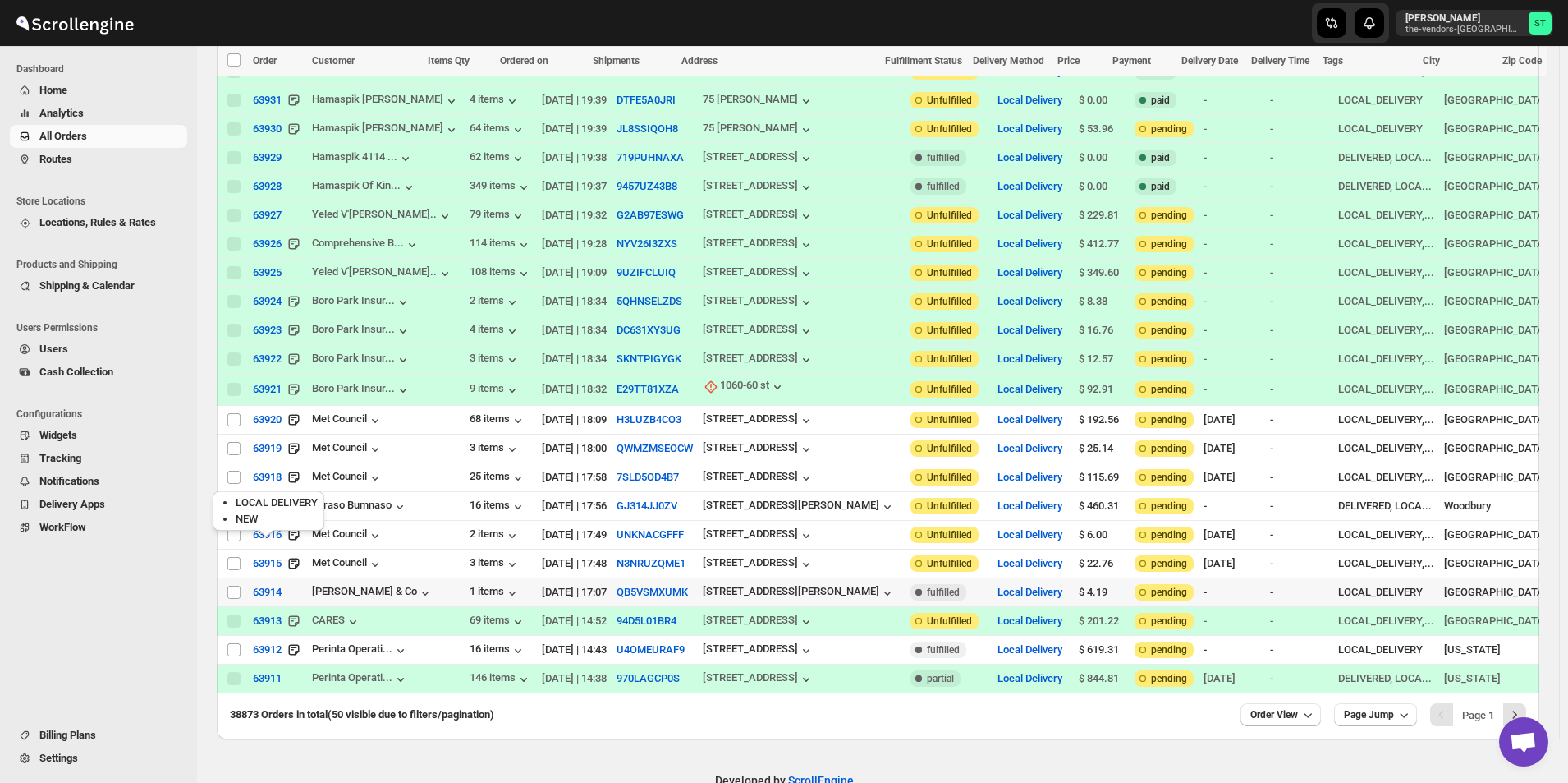
scroll to position [1014, 0]
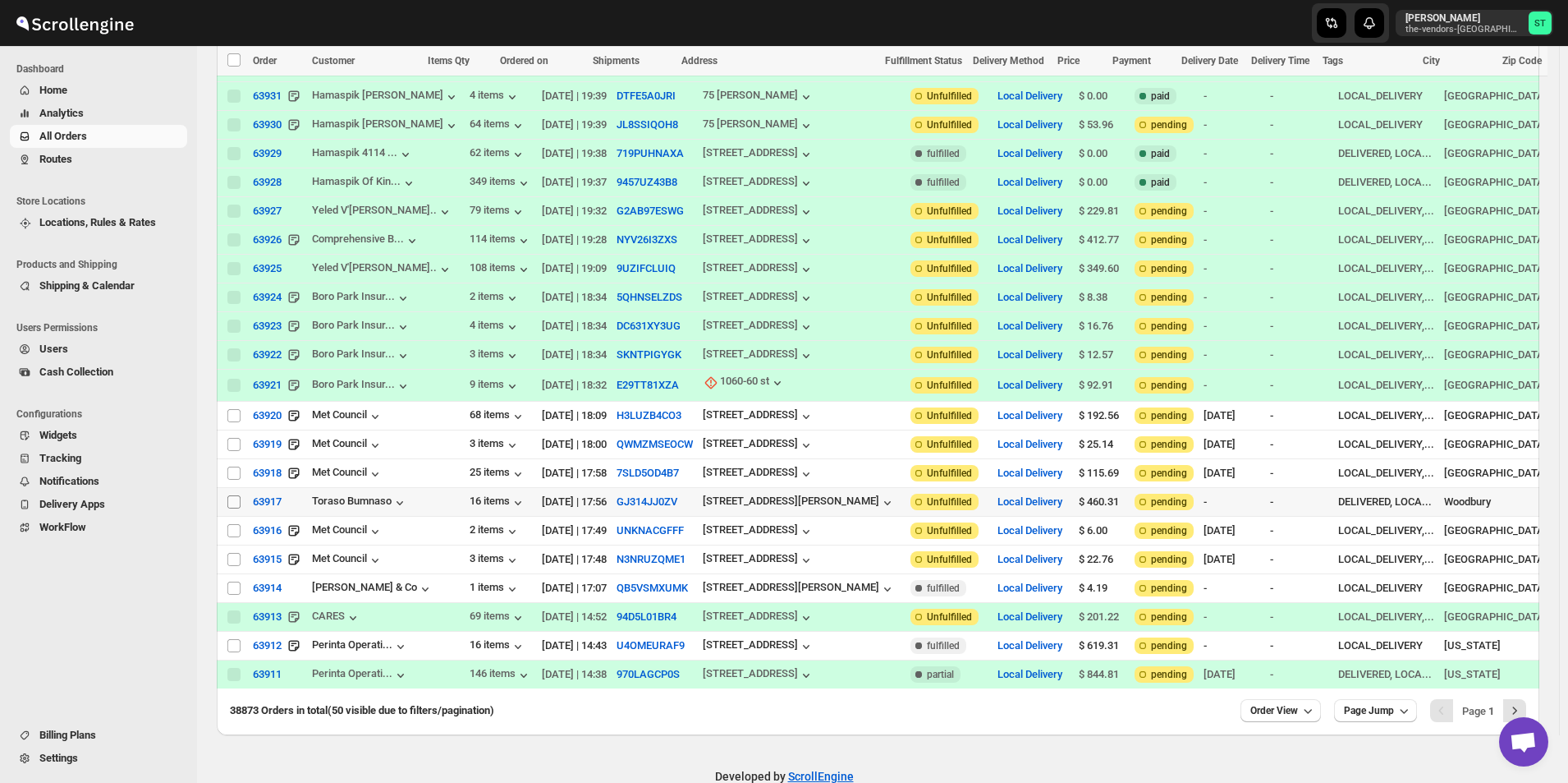
click at [228, 496] on input "Select order" at bounding box center [234, 502] width 13 height 13
checkbox input "true"
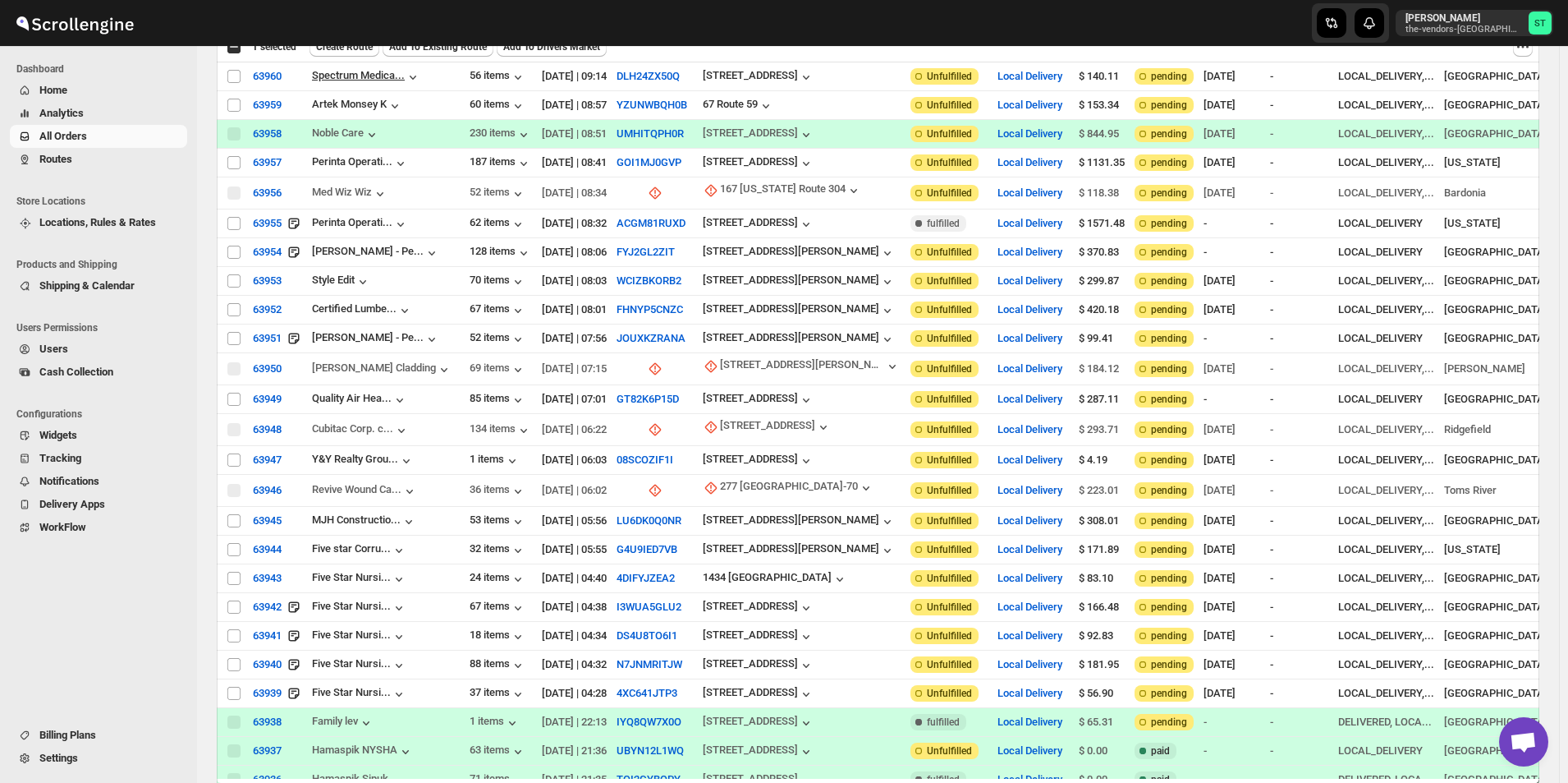
scroll to position [111, 0]
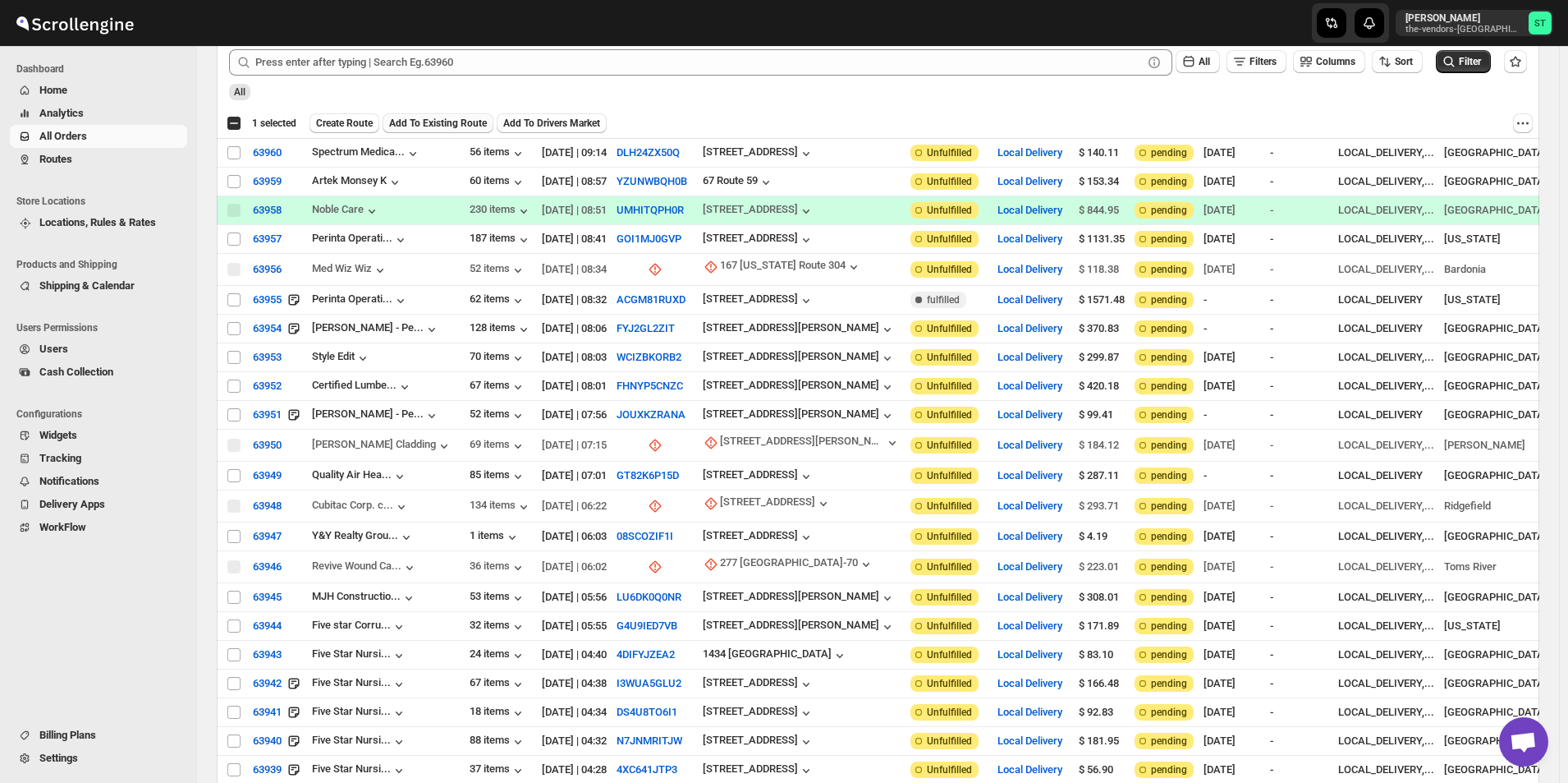
click at [438, 127] on span "Add To Existing Route" at bounding box center [438, 123] width 97 height 13
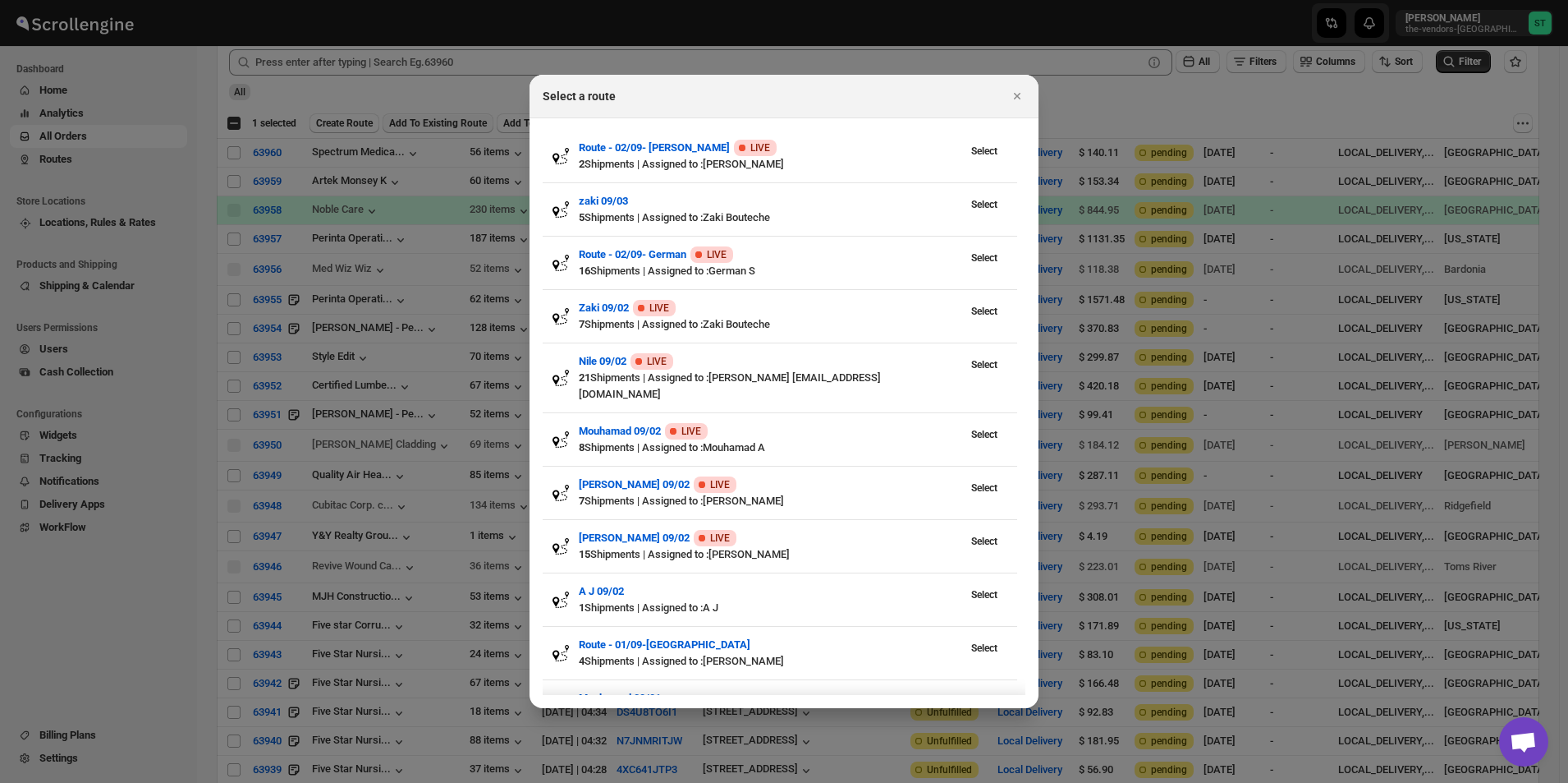
scroll to position [0, 0]
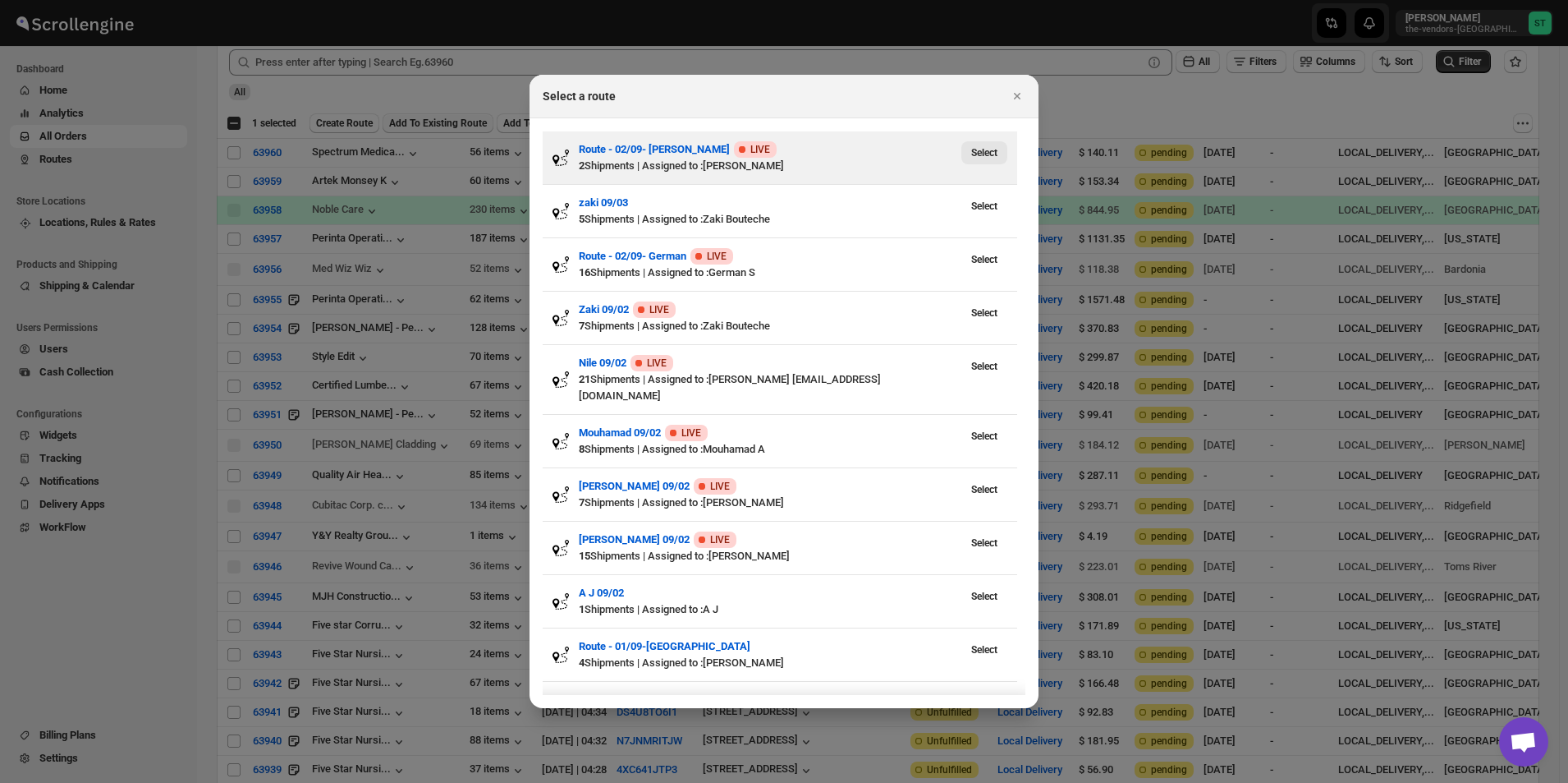
click at [983, 154] on span "Select" at bounding box center [984, 152] width 27 height 13
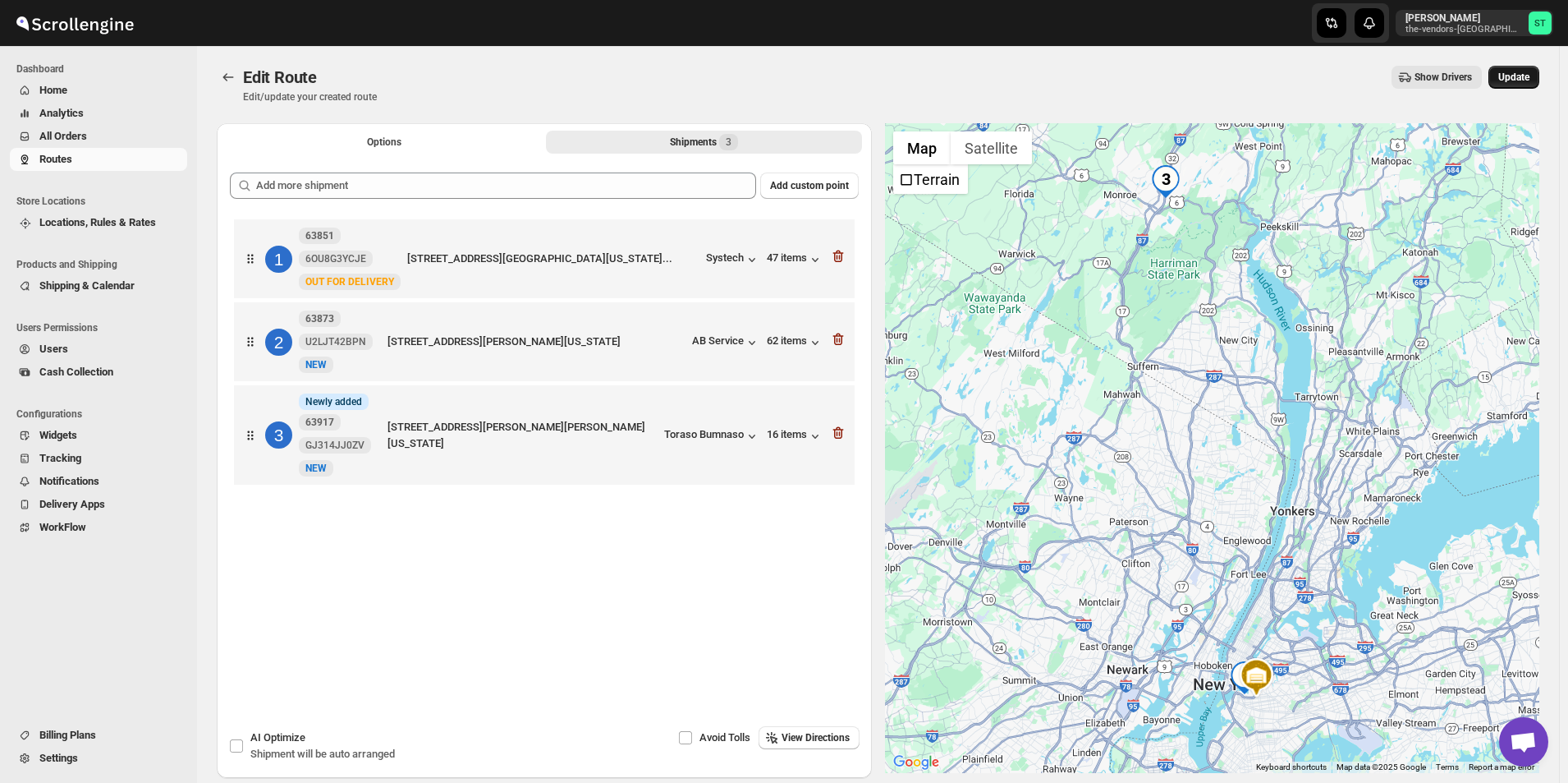
click at [1529, 76] on span "Update" at bounding box center [1514, 77] width 31 height 13
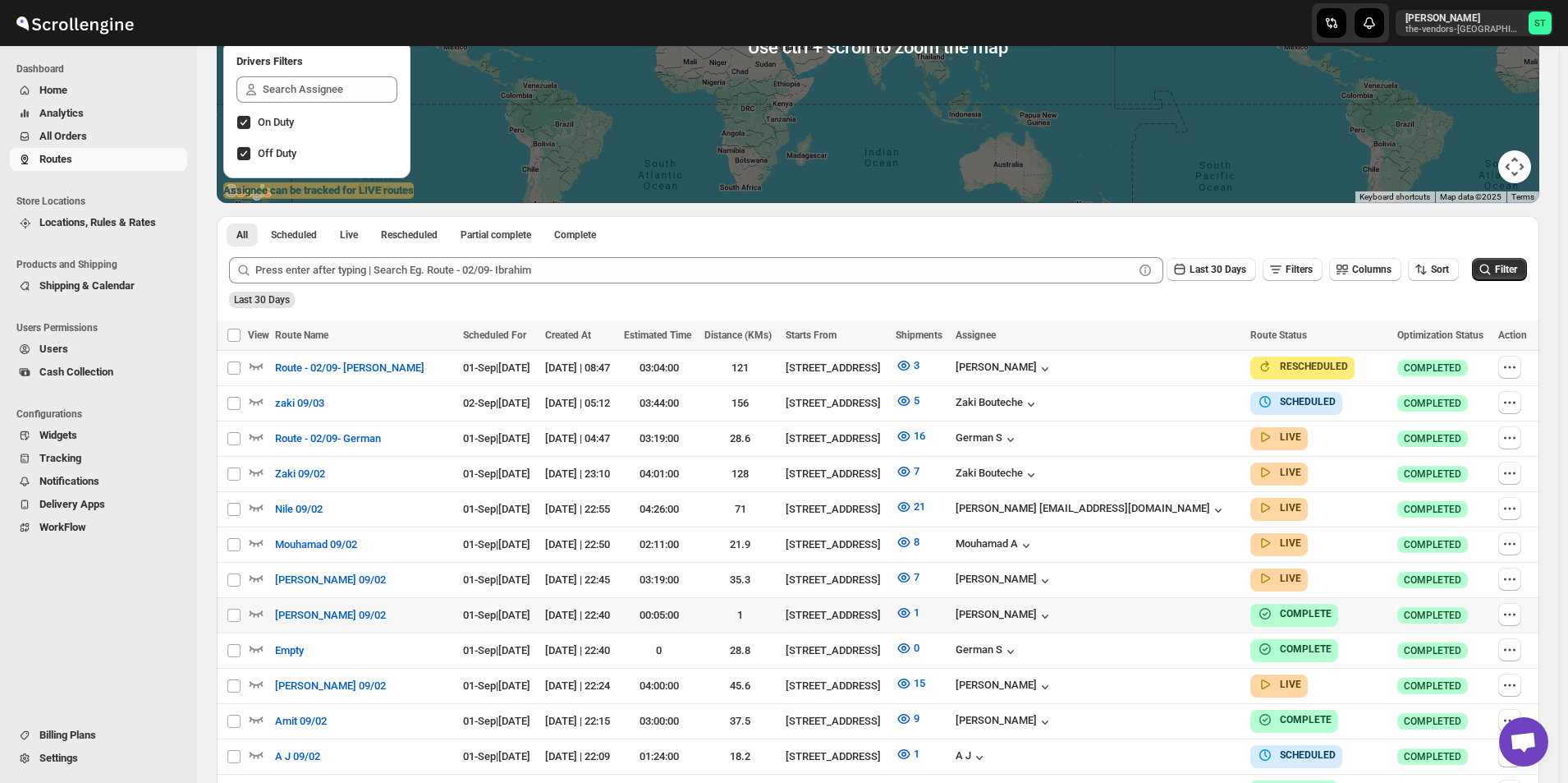
scroll to position [410, 0]
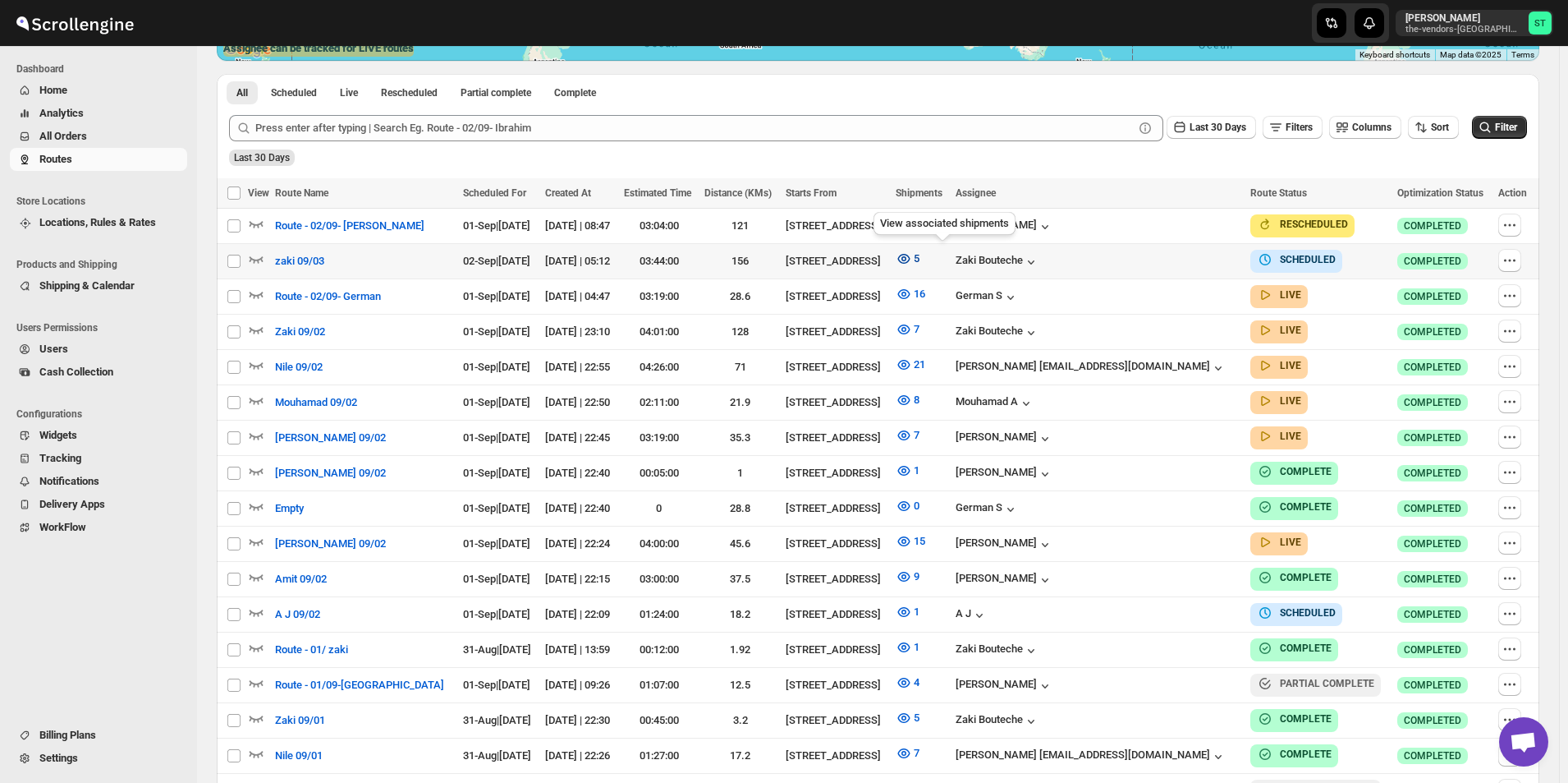
click at [912, 257] on icon "button" at bounding box center [904, 259] width 17 height 17
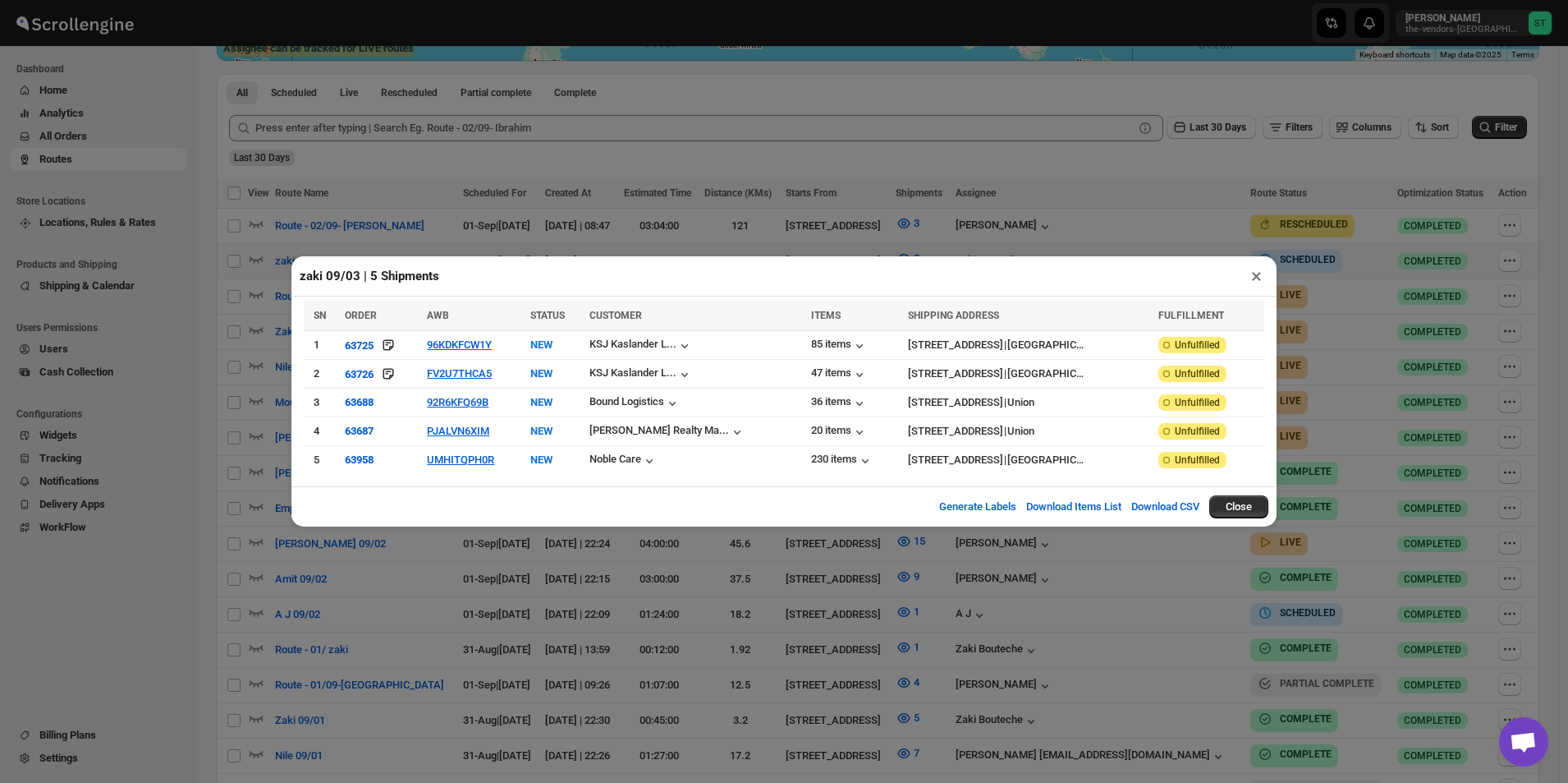
click at [1258, 284] on button "×" at bounding box center [1256, 275] width 24 height 23
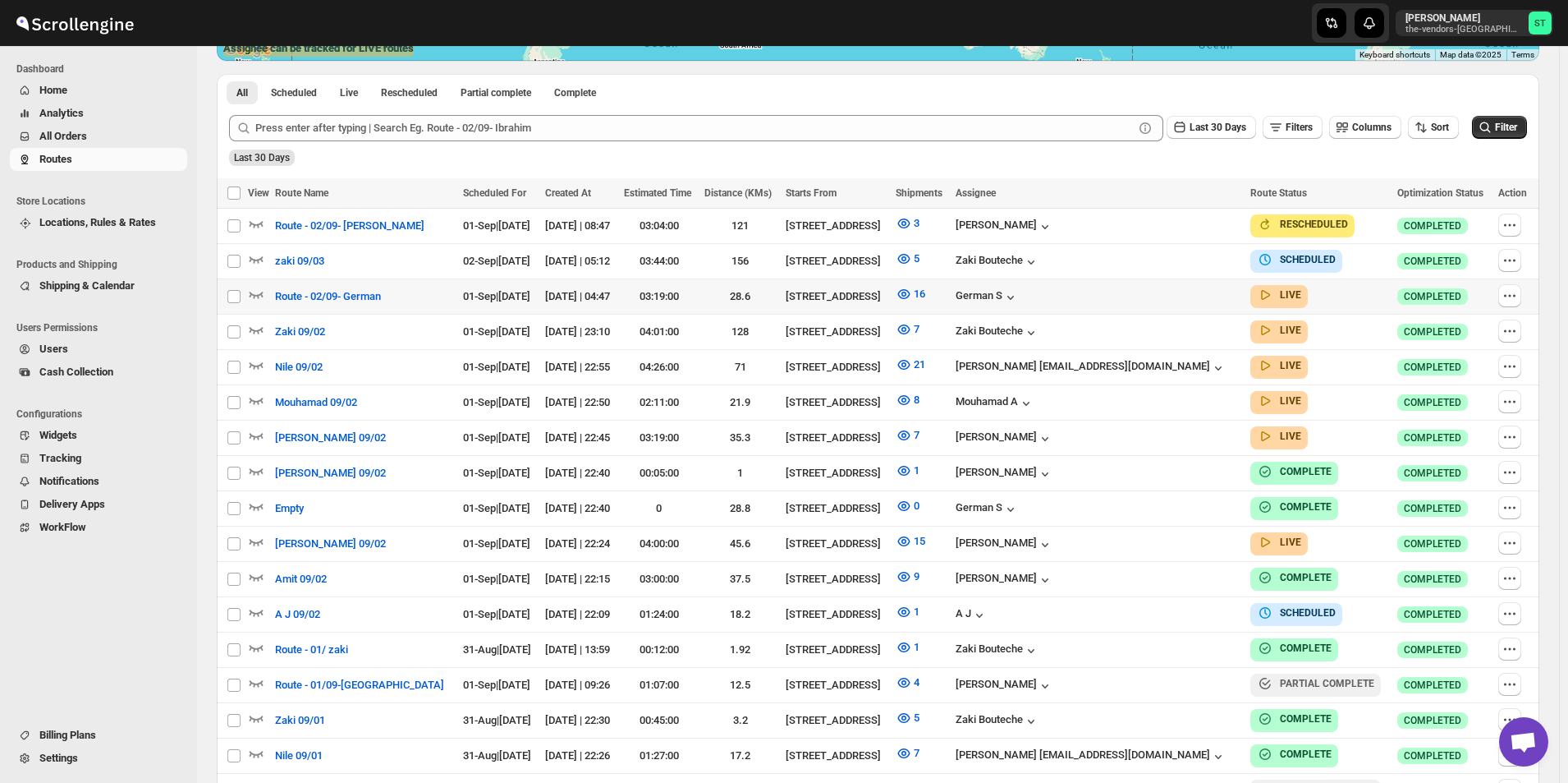
click at [66, 136] on span "All Orders" at bounding box center [63, 135] width 48 height 12
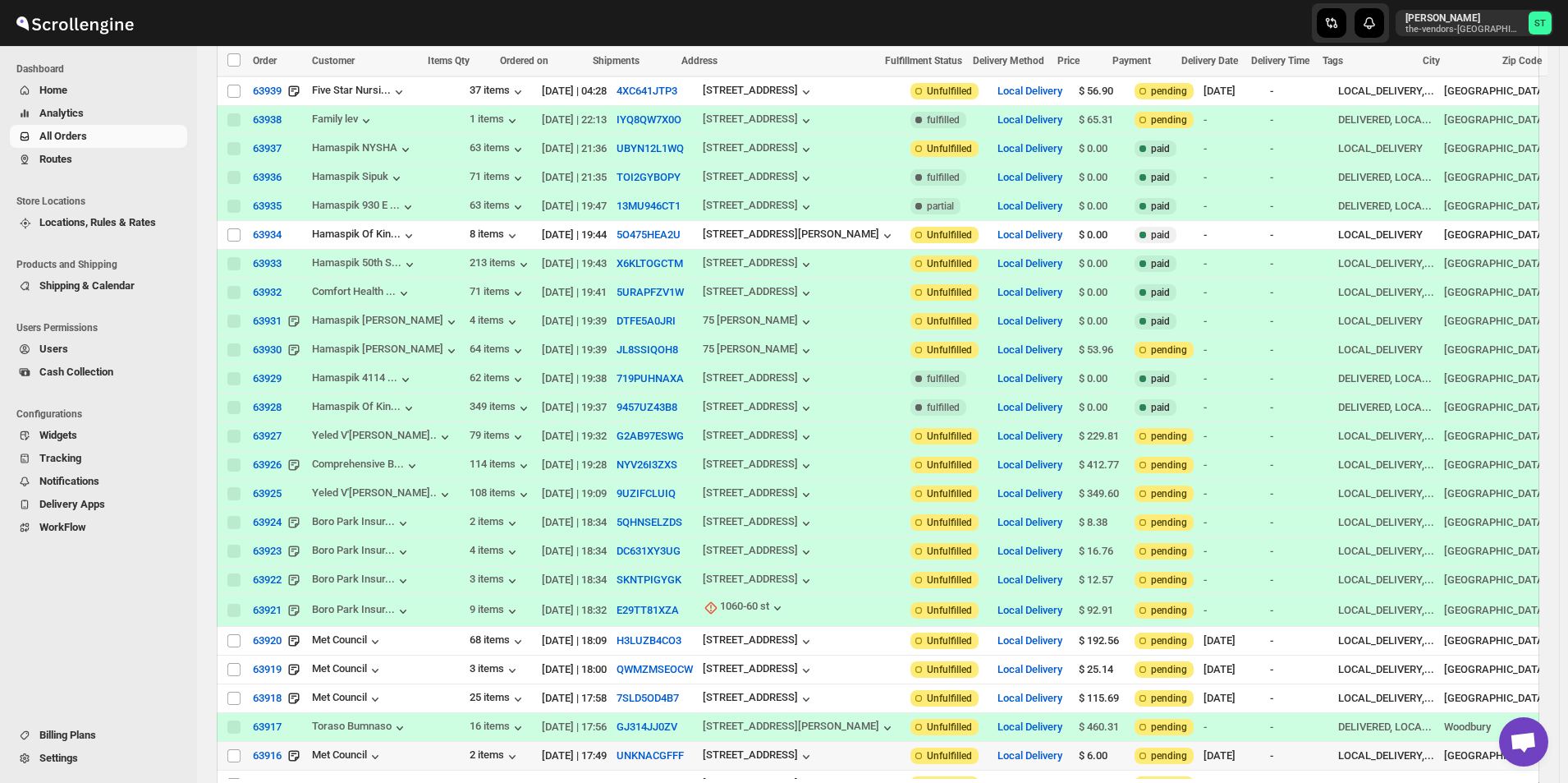
scroll to position [1018, 0]
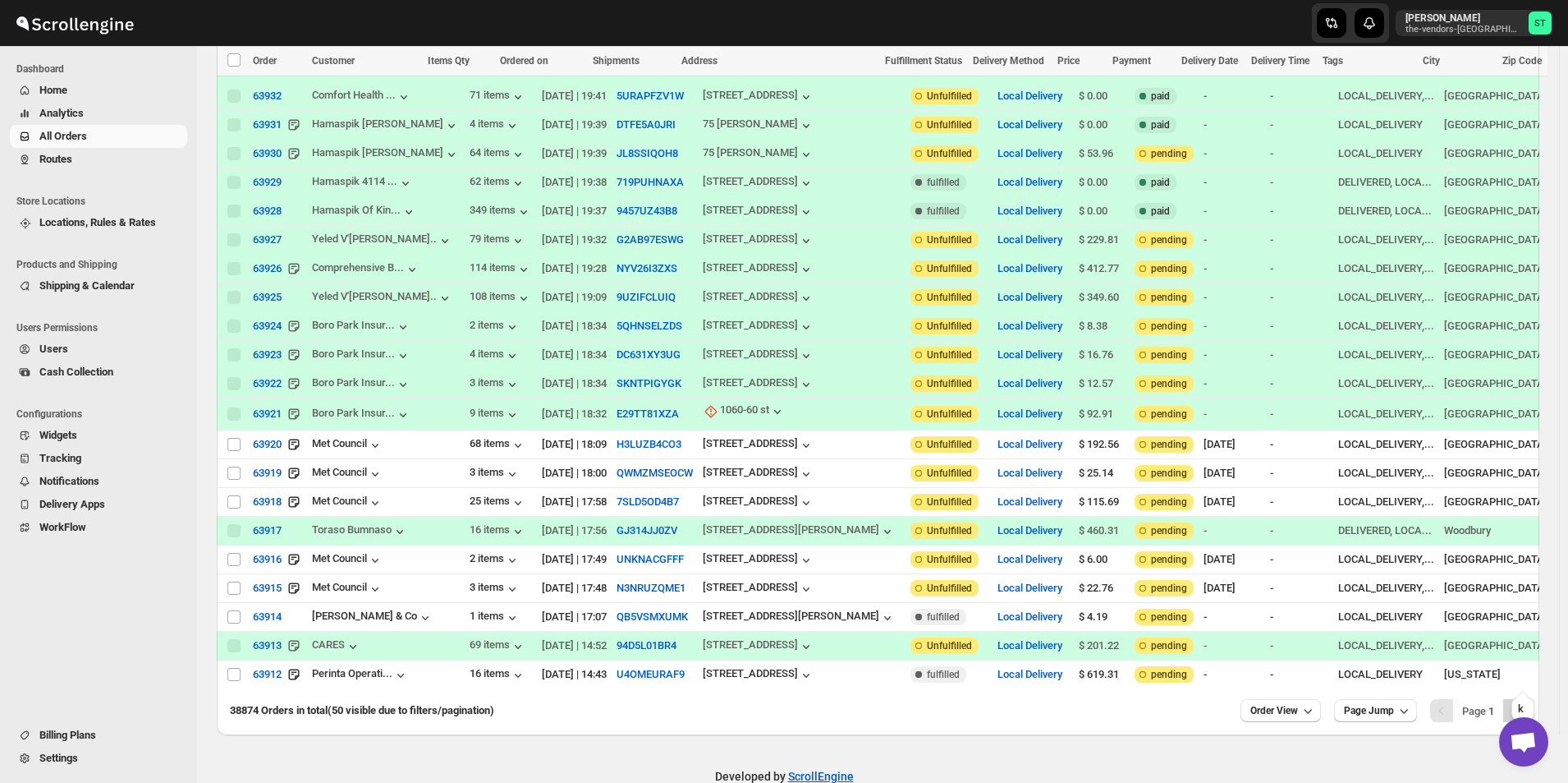
click at [1523, 702] on icon "Next" at bounding box center [1515, 710] width 17 height 17
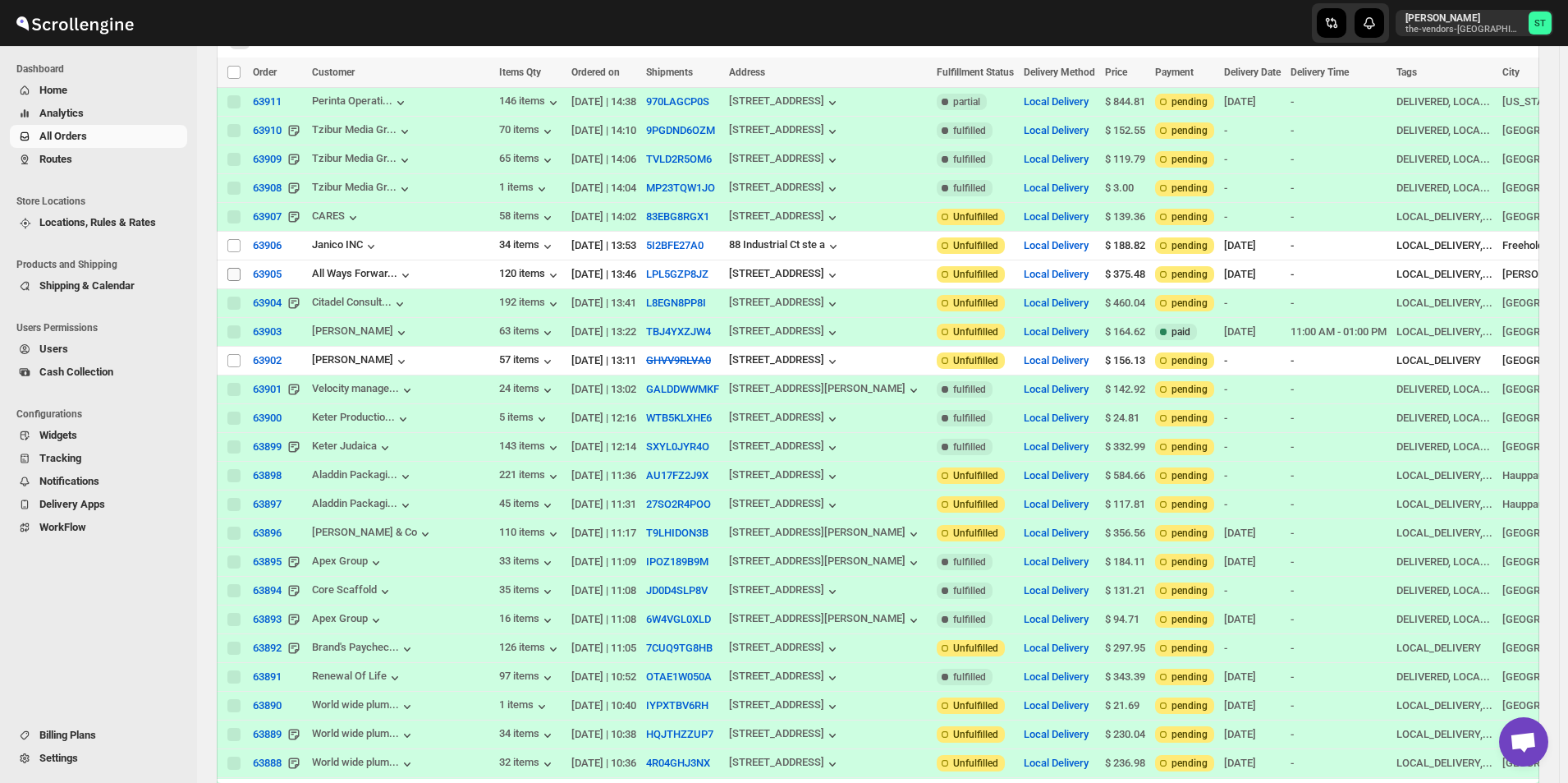
scroll to position [164, 0]
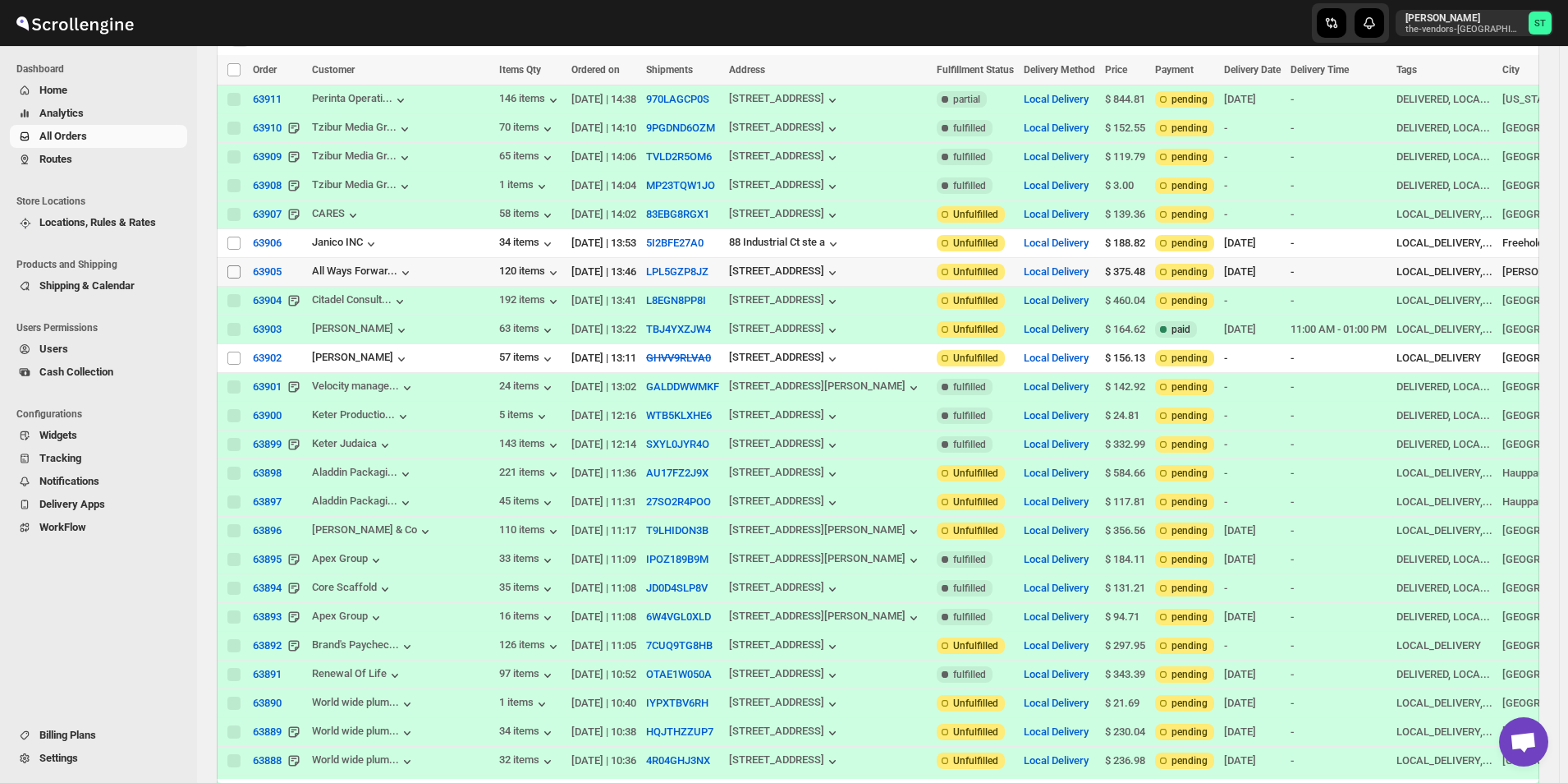
click at [234, 267] on input "Select order" at bounding box center [234, 272] width 13 height 13
checkbox input "true"
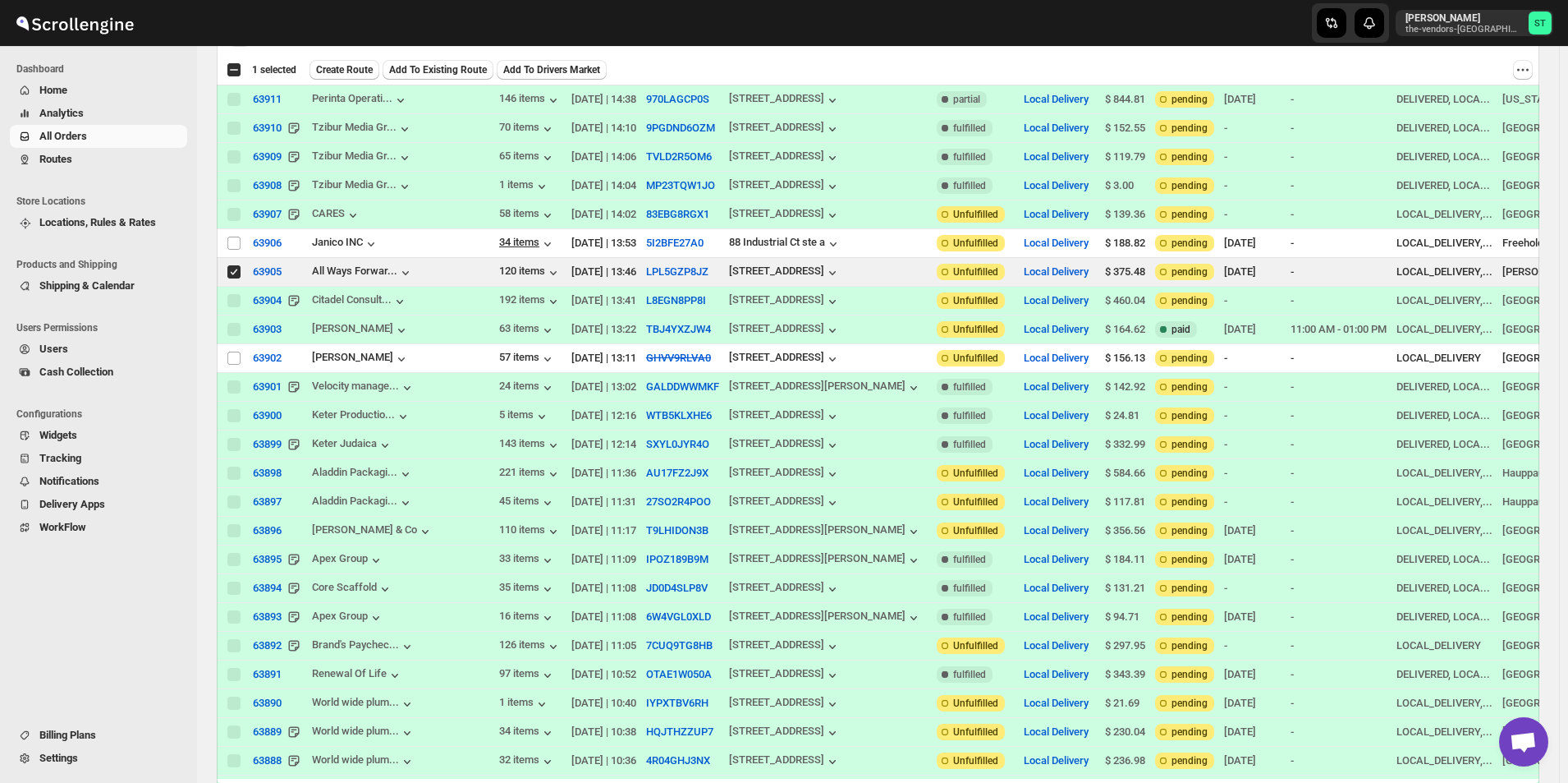
scroll to position [0, 0]
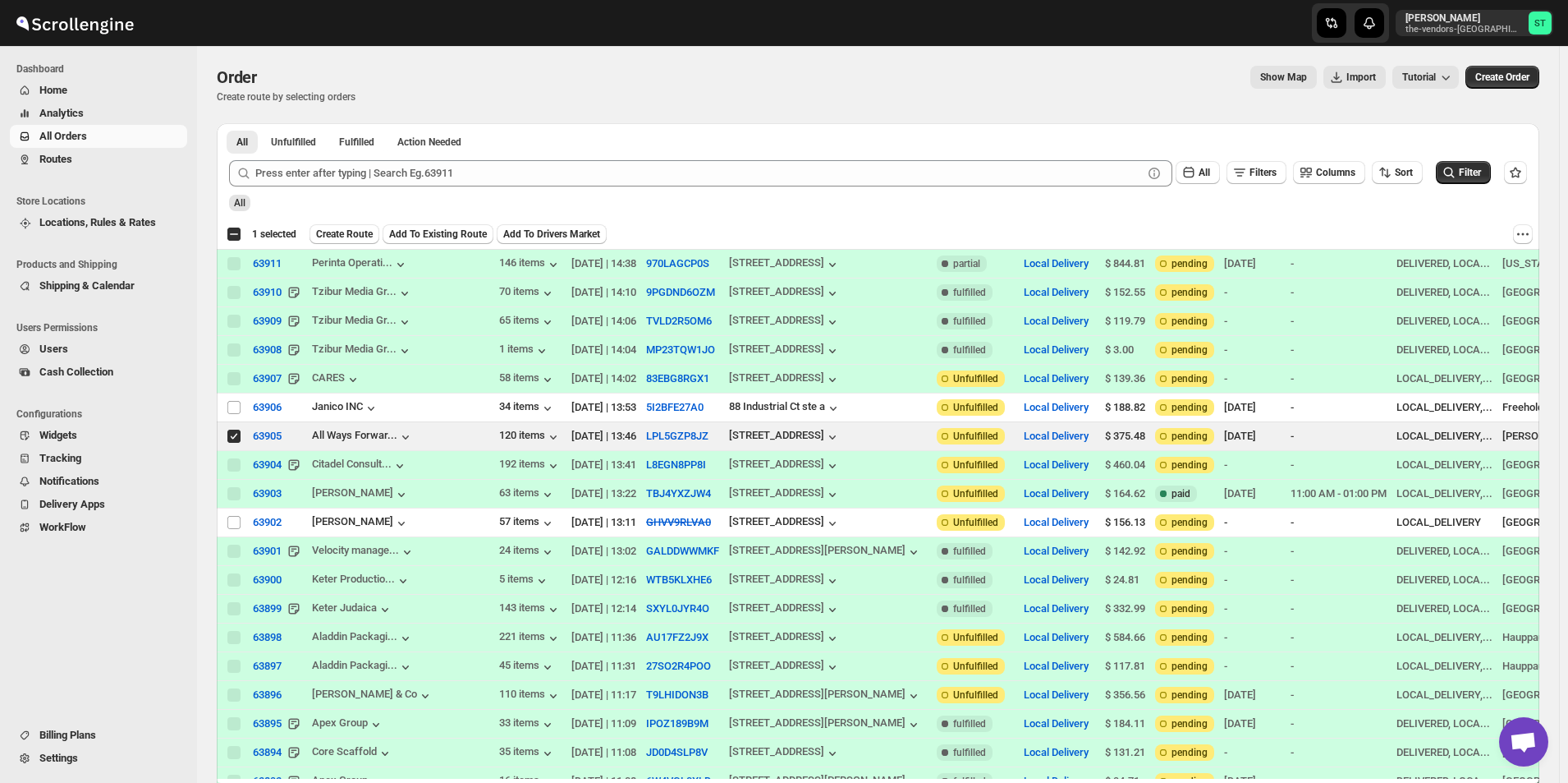
click at [434, 234] on span "Add To Existing Route" at bounding box center [438, 234] width 97 height 13
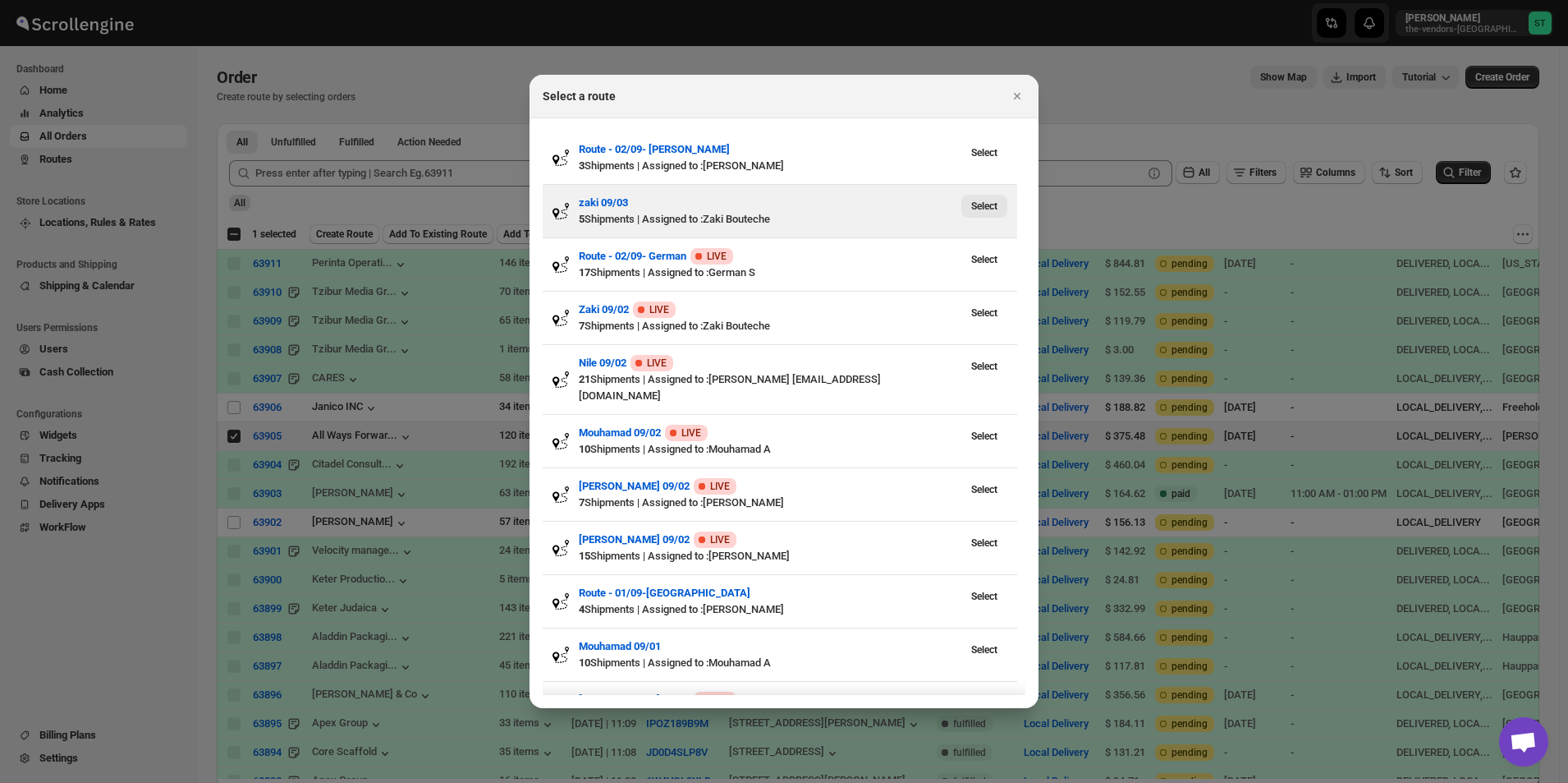
click at [982, 201] on span "Select" at bounding box center [984, 206] width 27 height 13
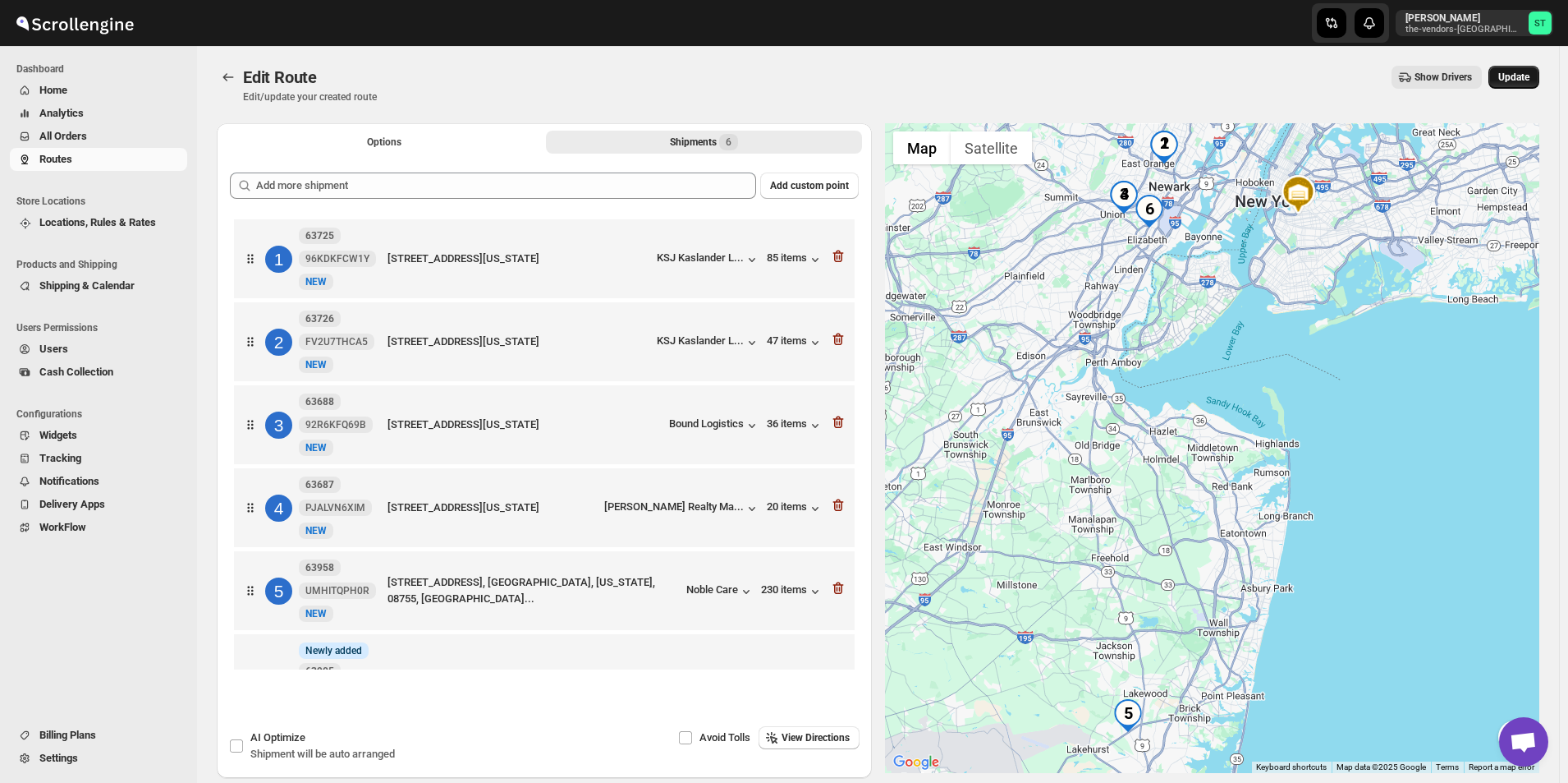
click at [1524, 74] on span "Update" at bounding box center [1514, 77] width 31 height 13
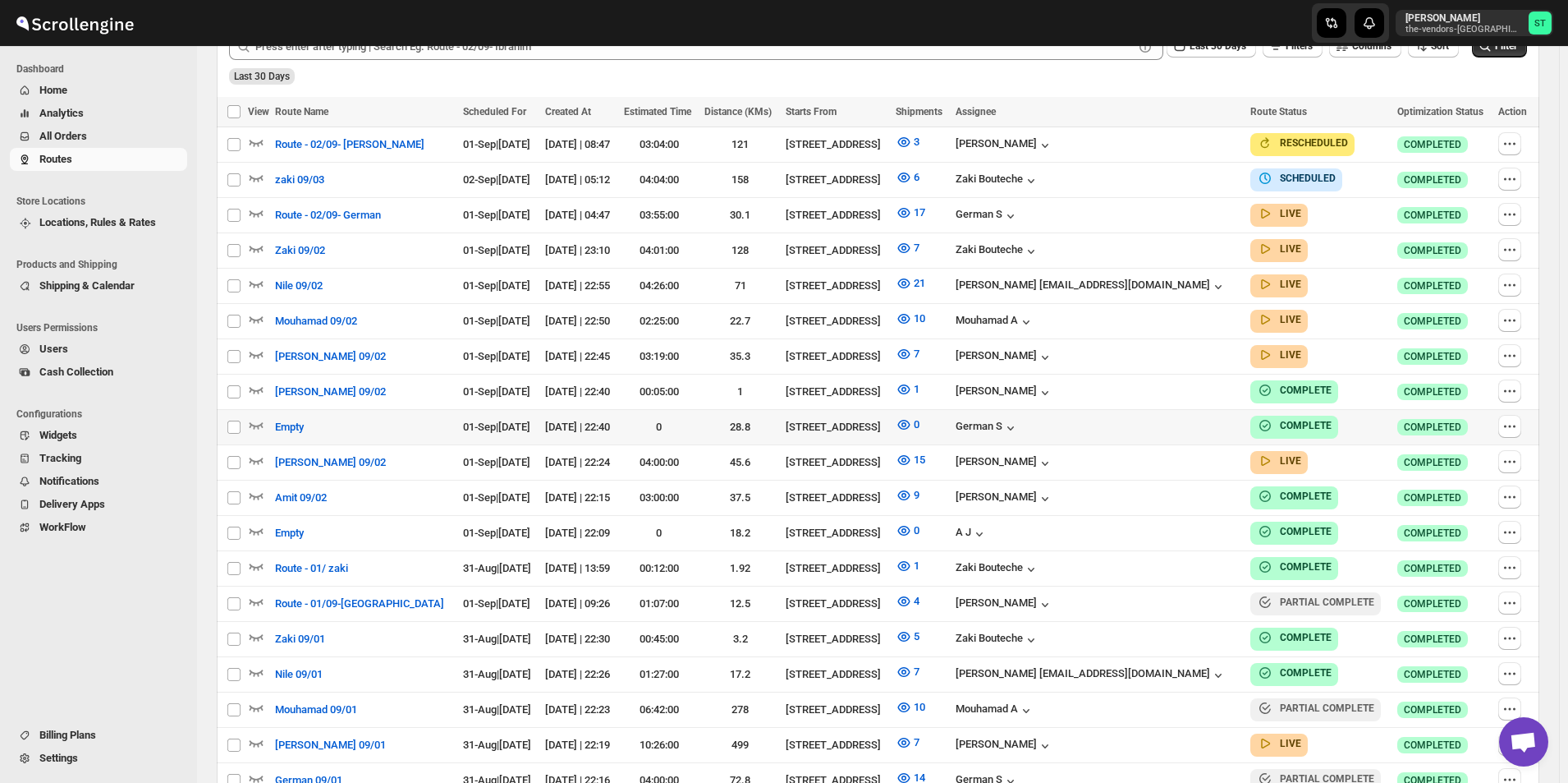
scroll to position [404, 0]
